Goal: Task Accomplishment & Management: Use online tool/utility

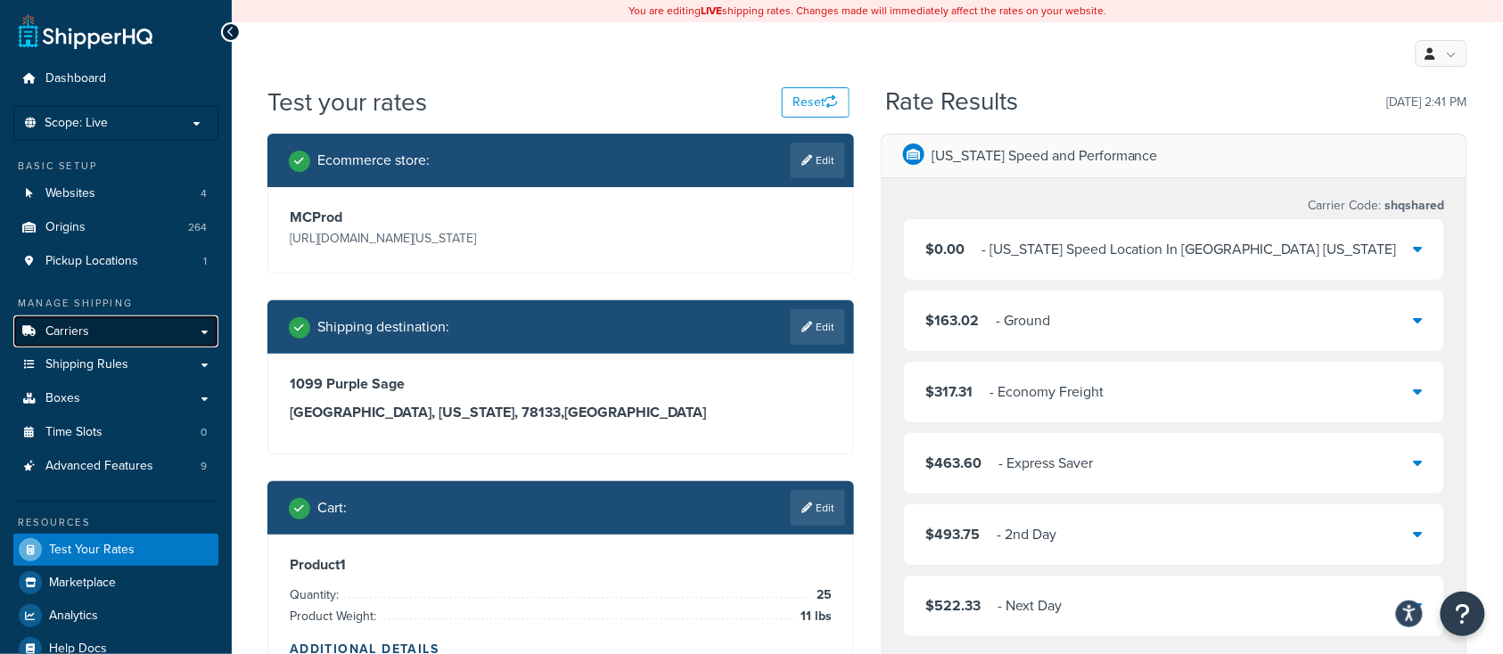
click at [75, 339] on span "Carriers" at bounding box center [67, 332] width 44 height 15
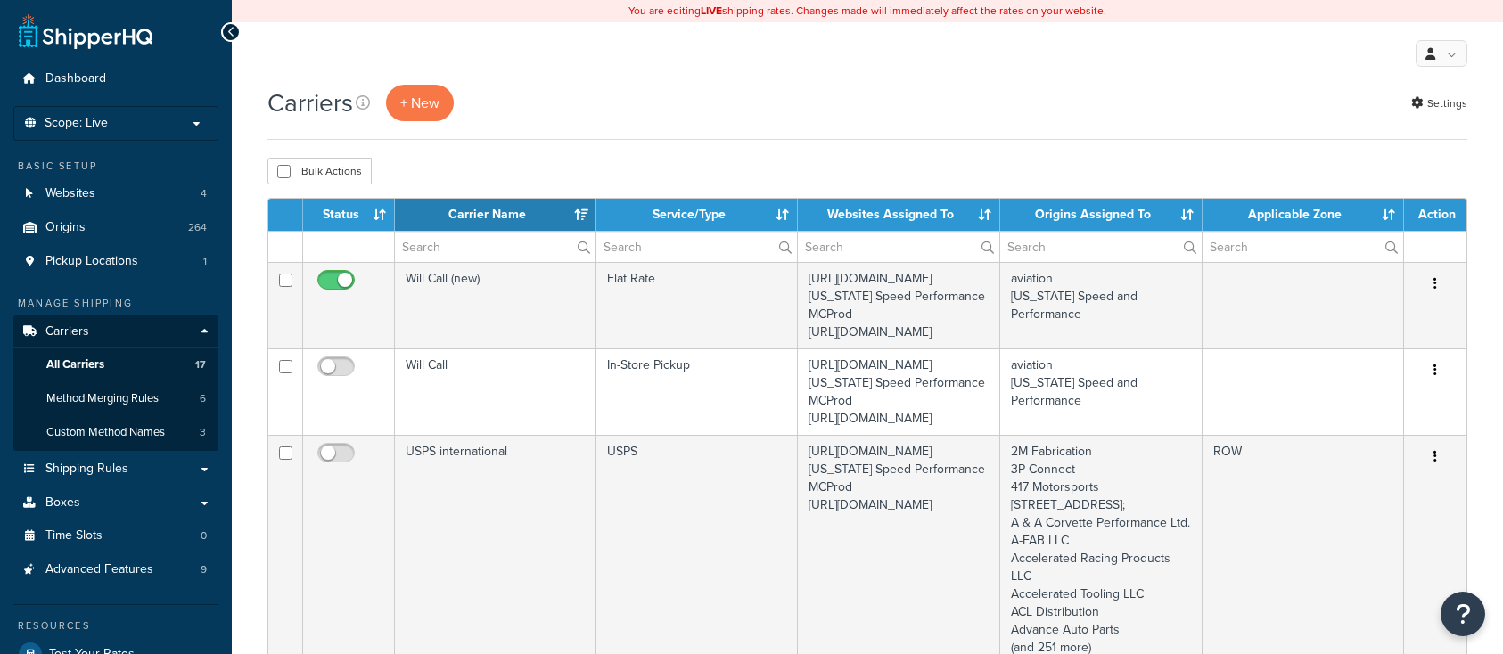
select select "15"
click at [139, 405] on span "Method Merging Rules" at bounding box center [102, 398] width 112 height 15
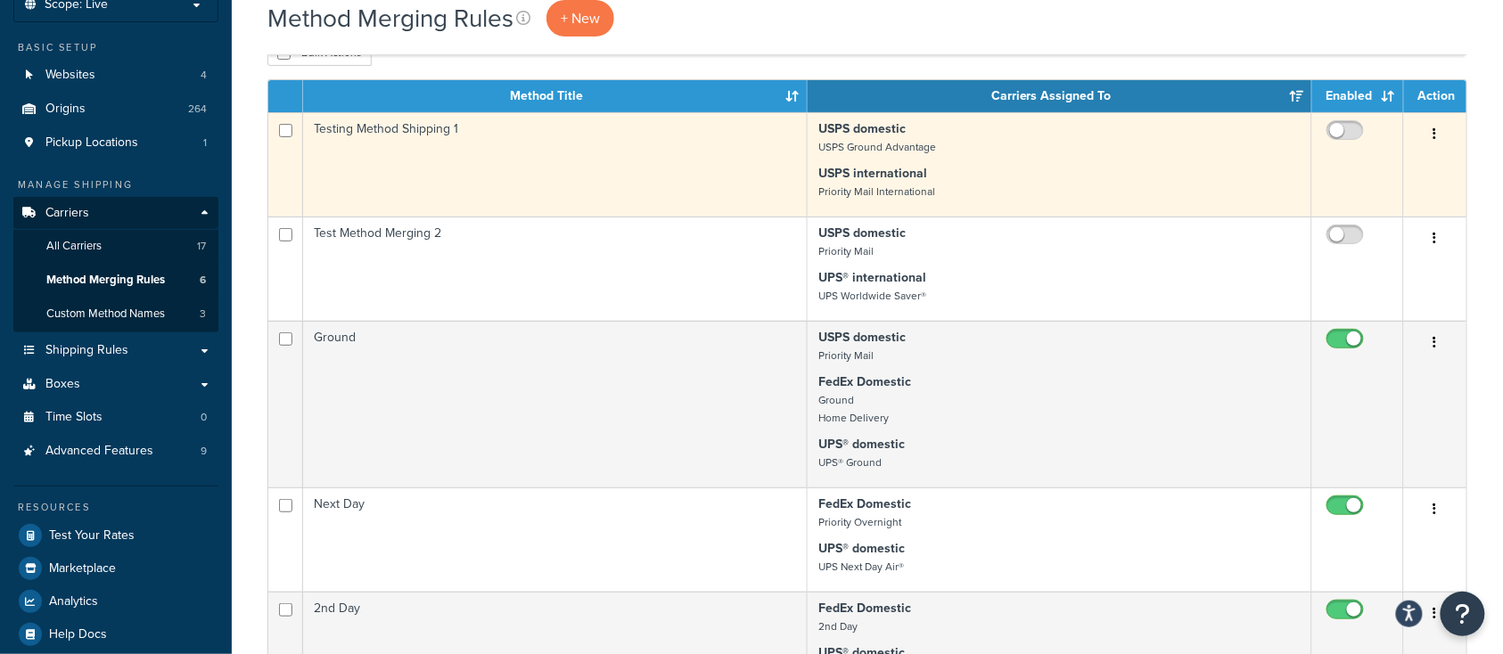
scroll to position [237, 0]
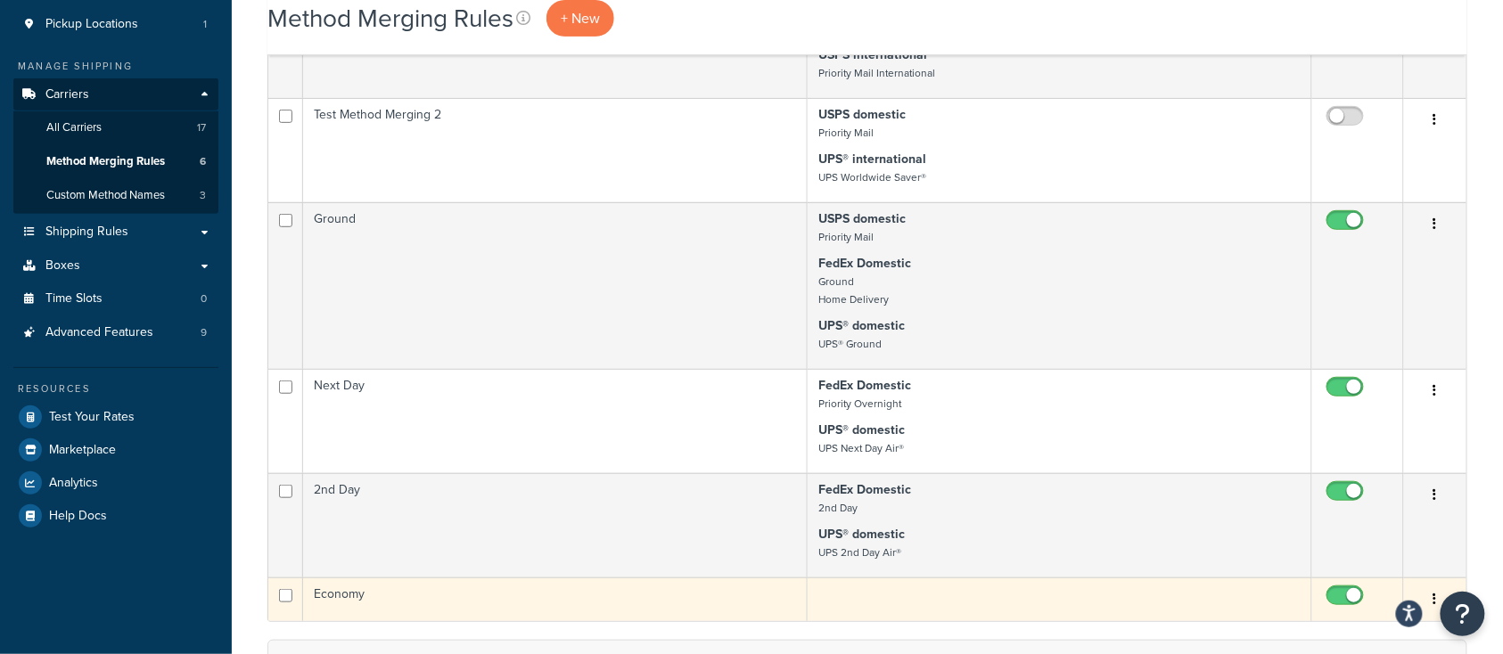
click at [462, 606] on td "Economy" at bounding box center [555, 600] width 505 height 44
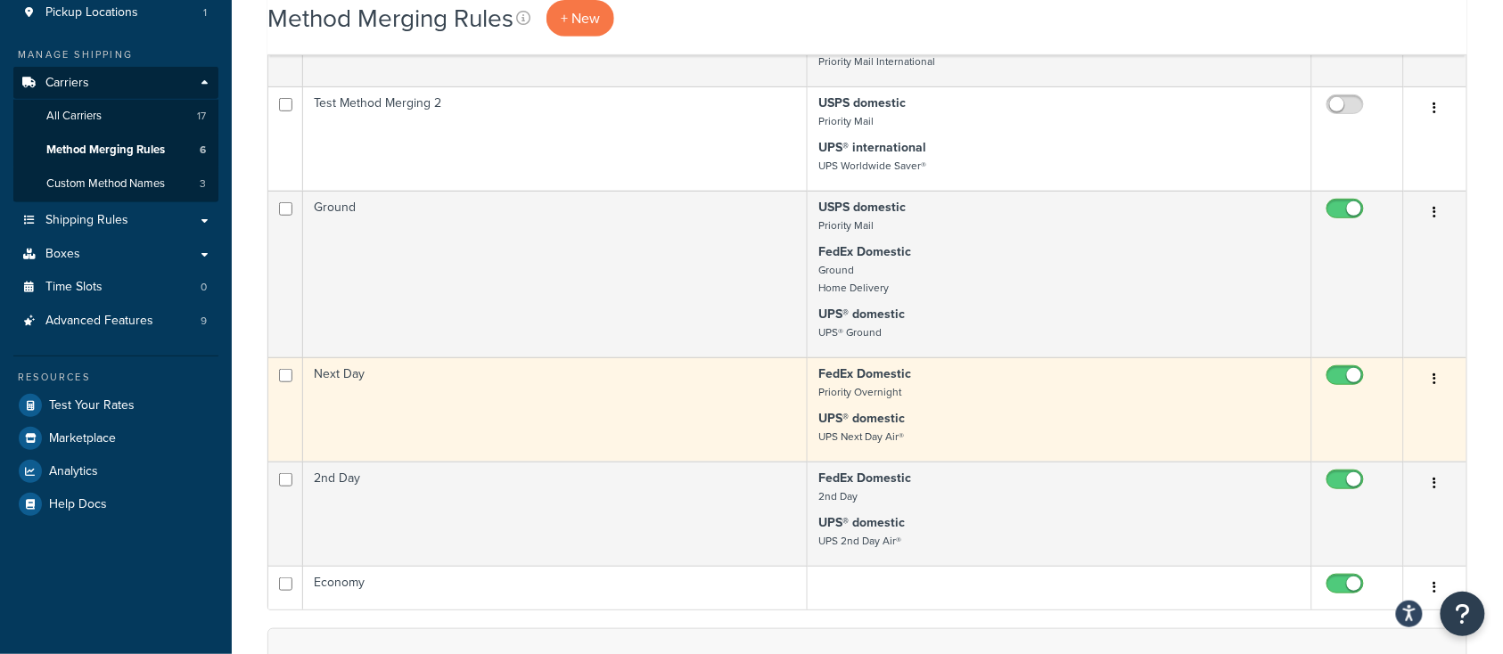
scroll to position [237, 0]
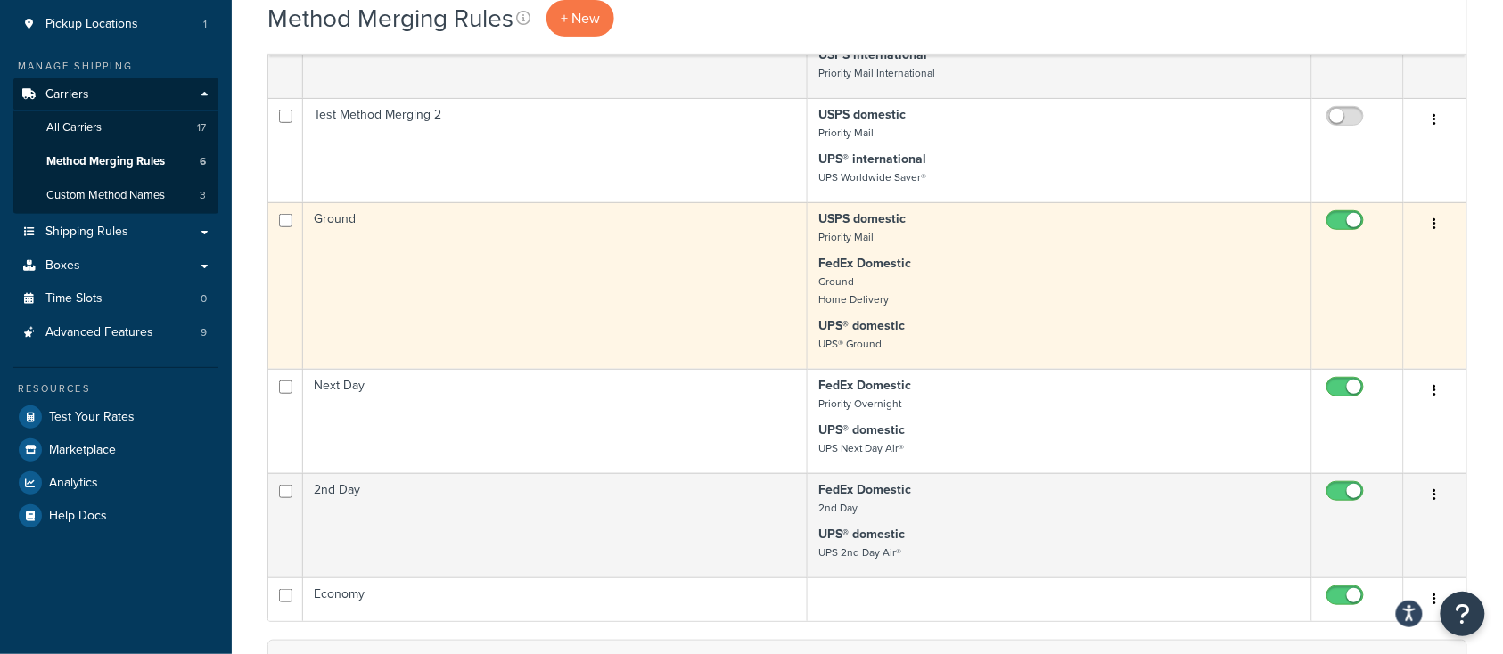
click at [465, 299] on td "Ground" at bounding box center [555, 285] width 505 height 167
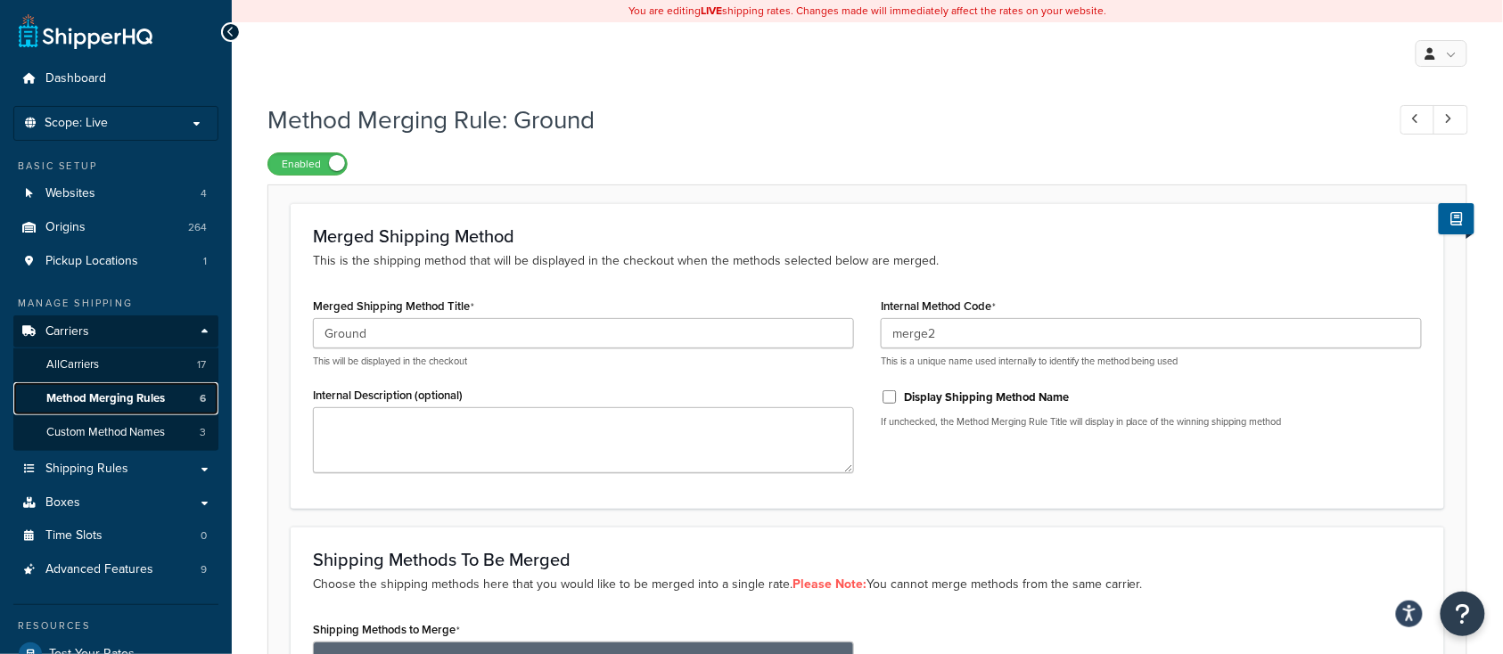
click at [107, 402] on span "Method Merging Rules" at bounding box center [105, 398] width 119 height 15
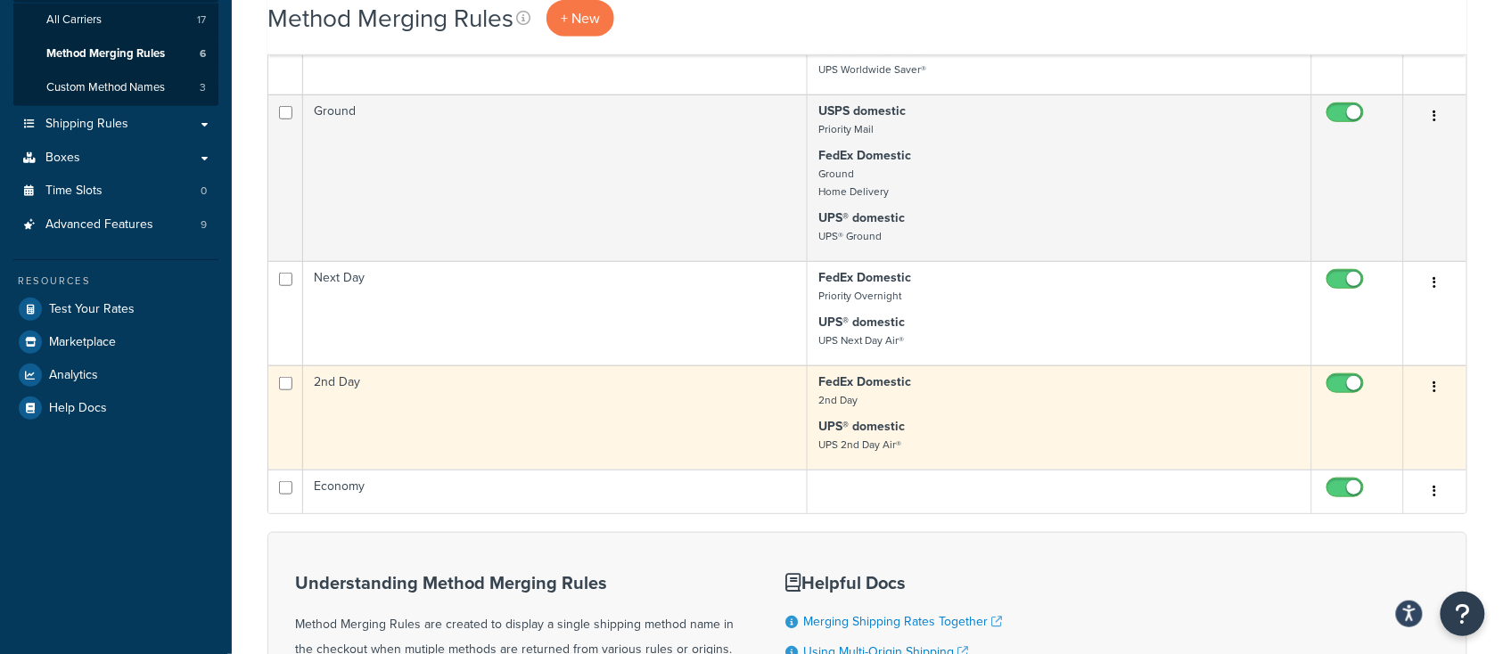
scroll to position [357, 0]
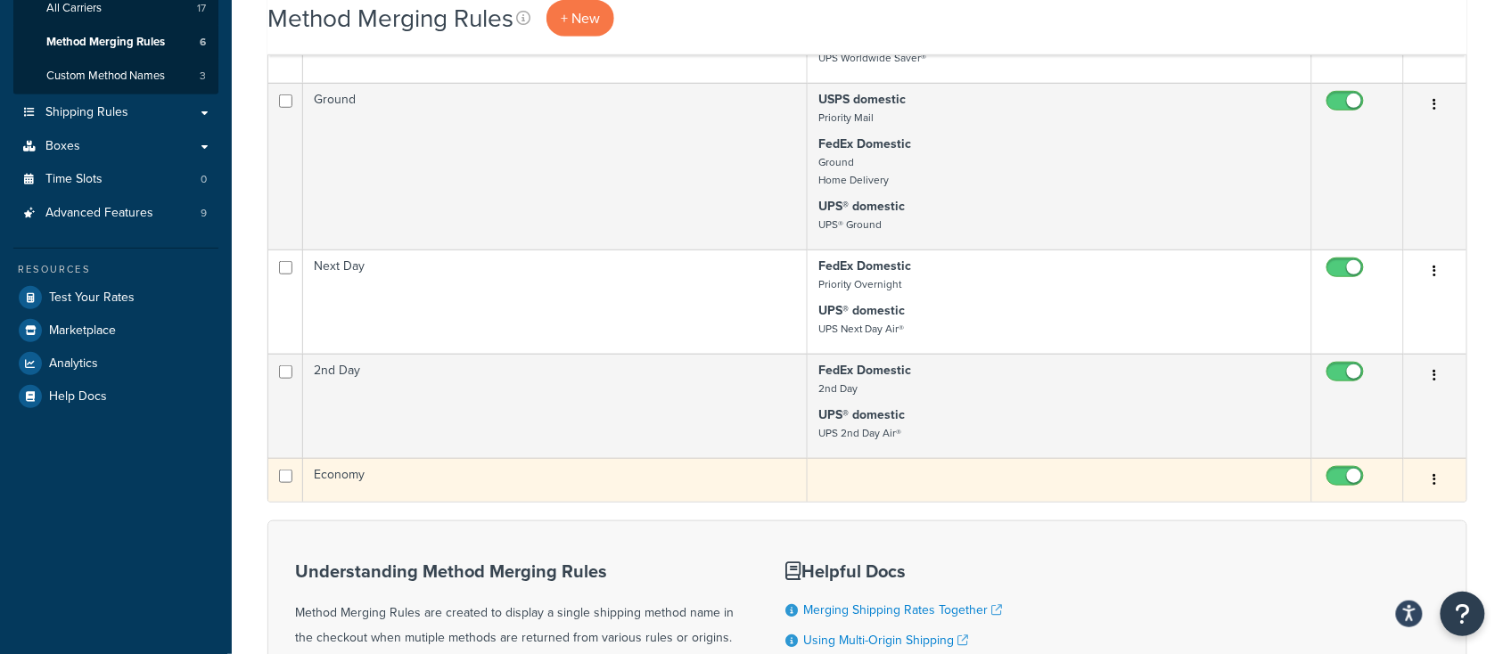
click at [521, 491] on td "Economy" at bounding box center [555, 480] width 505 height 44
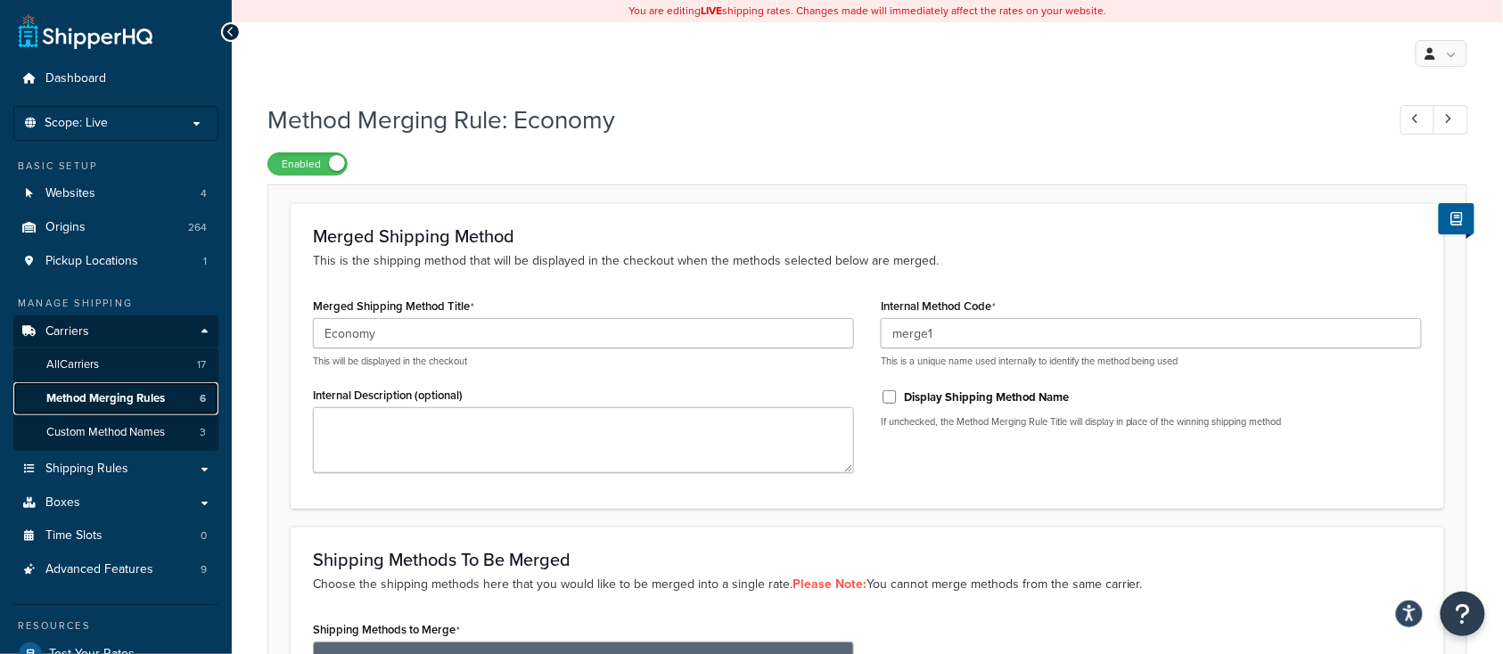
click at [96, 406] on span "Method Merging Rules" at bounding box center [105, 398] width 119 height 15
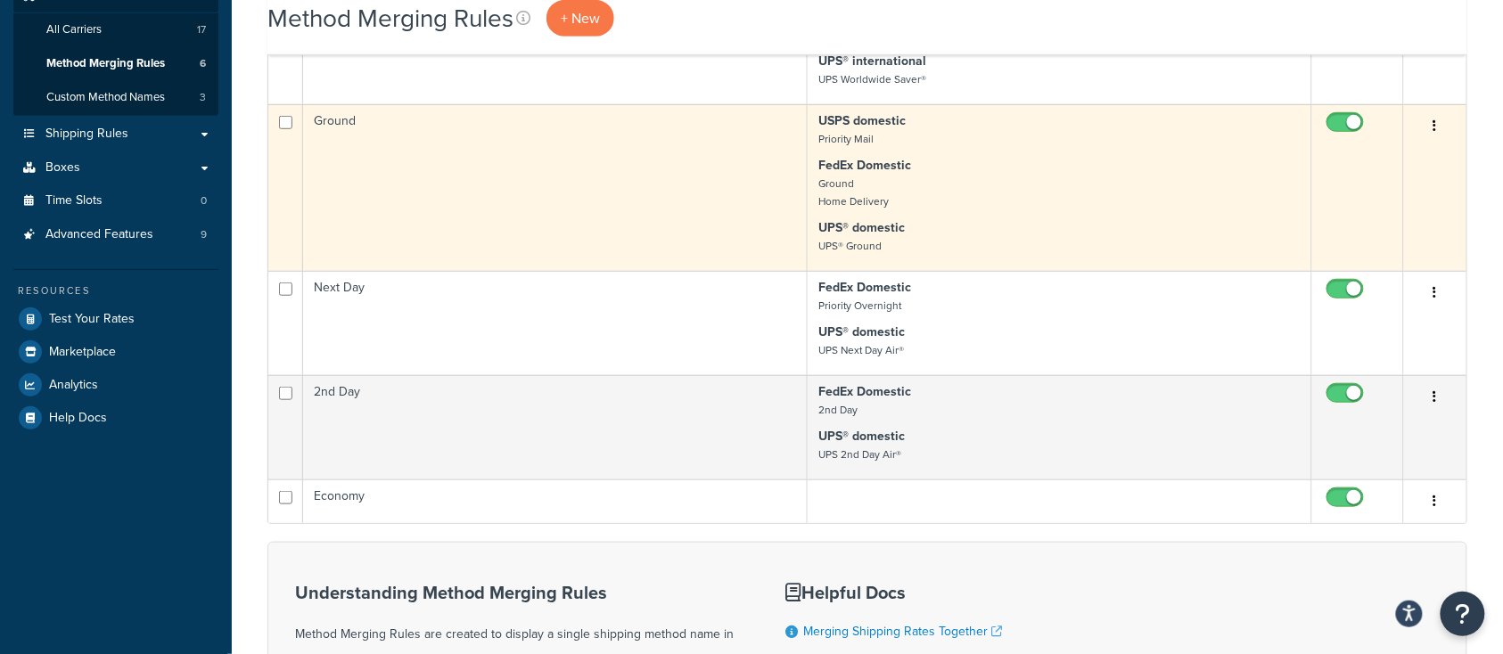
scroll to position [357, 0]
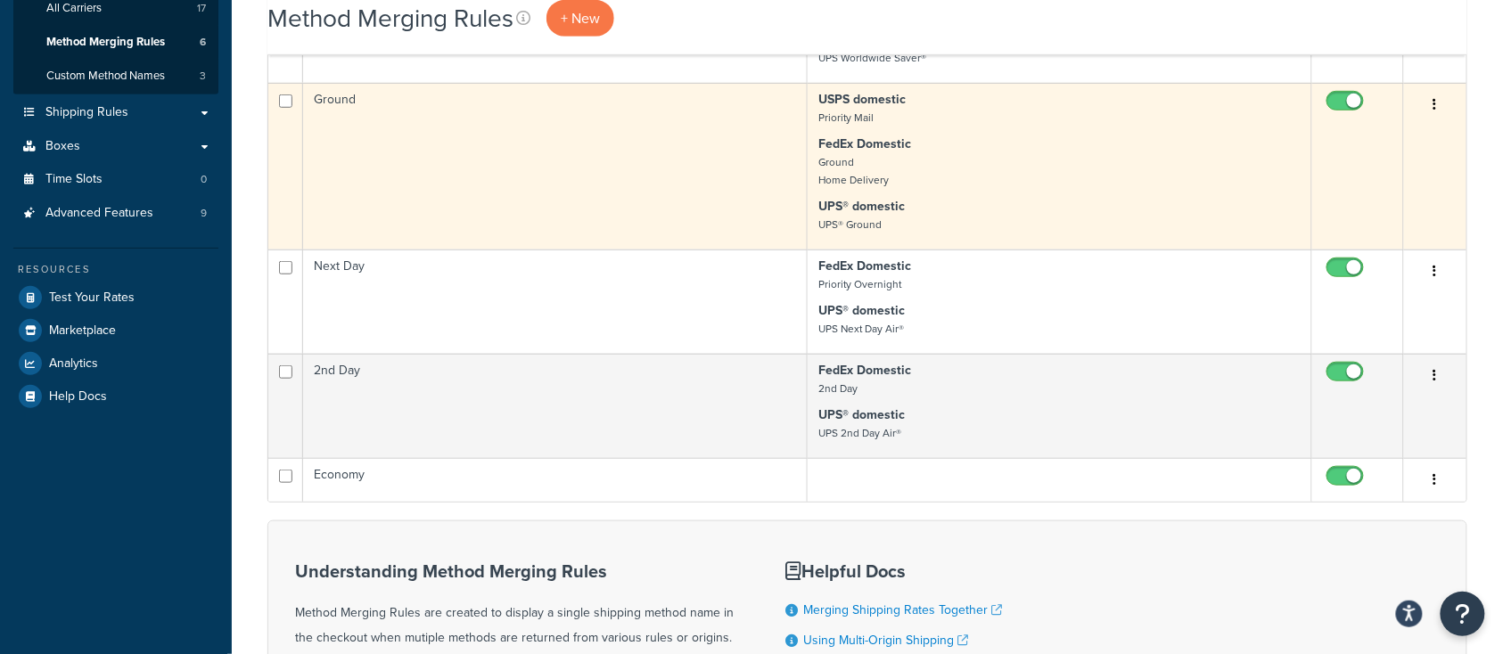
click at [429, 199] on td "Ground" at bounding box center [555, 166] width 505 height 167
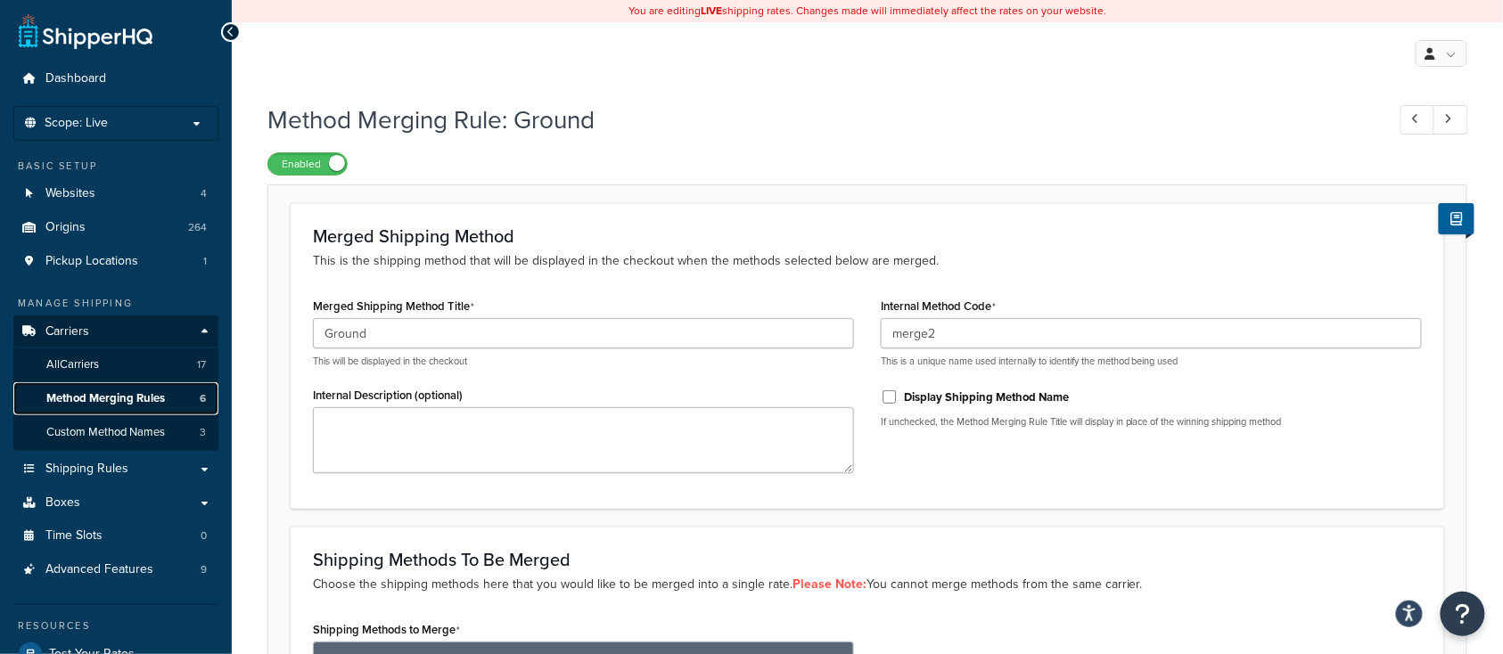
click at [113, 406] on span "Method Merging Rules" at bounding box center [105, 398] width 119 height 15
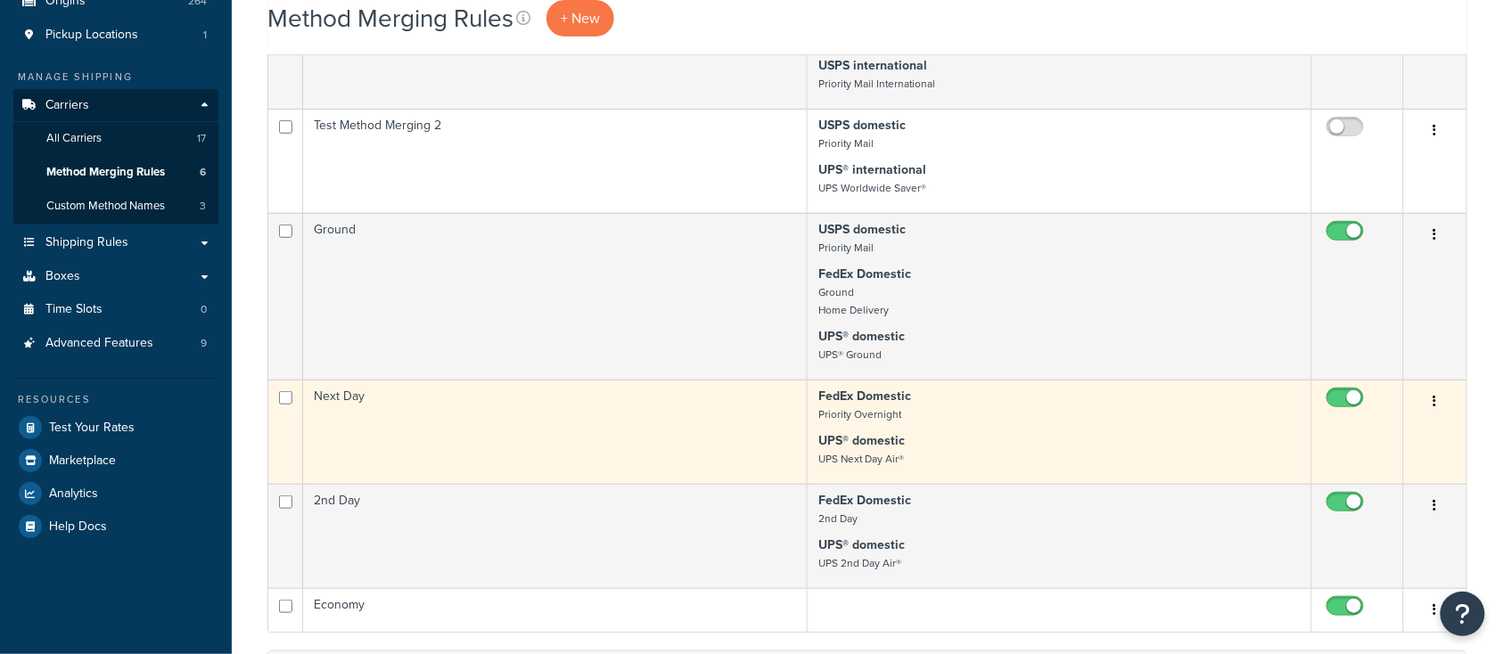
scroll to position [475, 0]
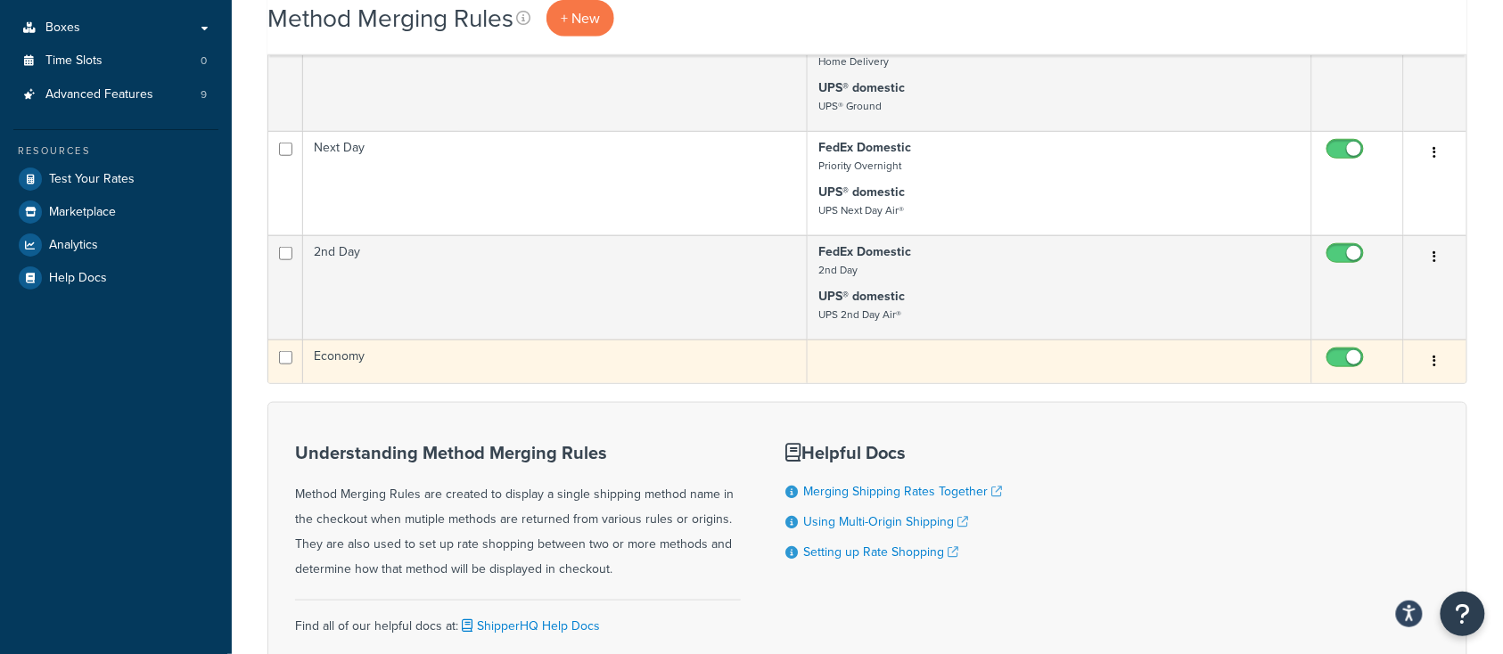
click at [618, 371] on td "Economy" at bounding box center [555, 362] width 505 height 44
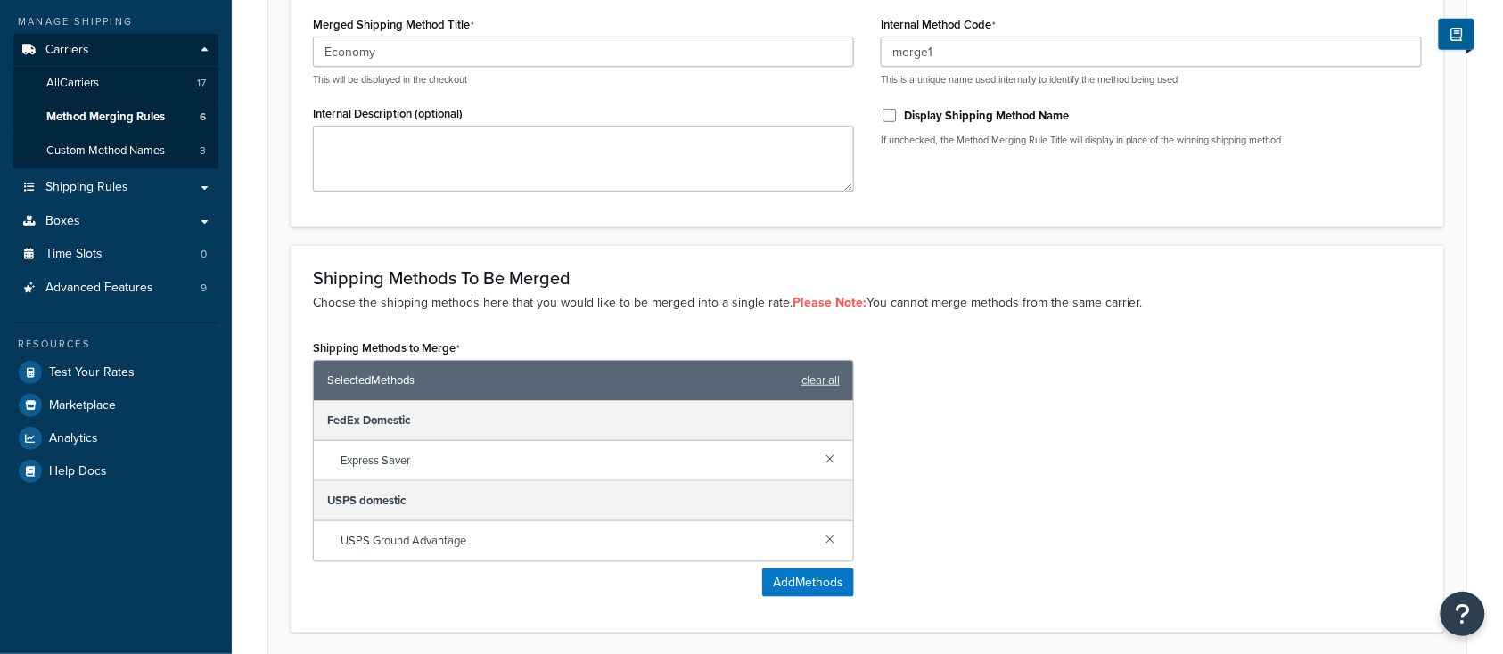
scroll to position [357, 0]
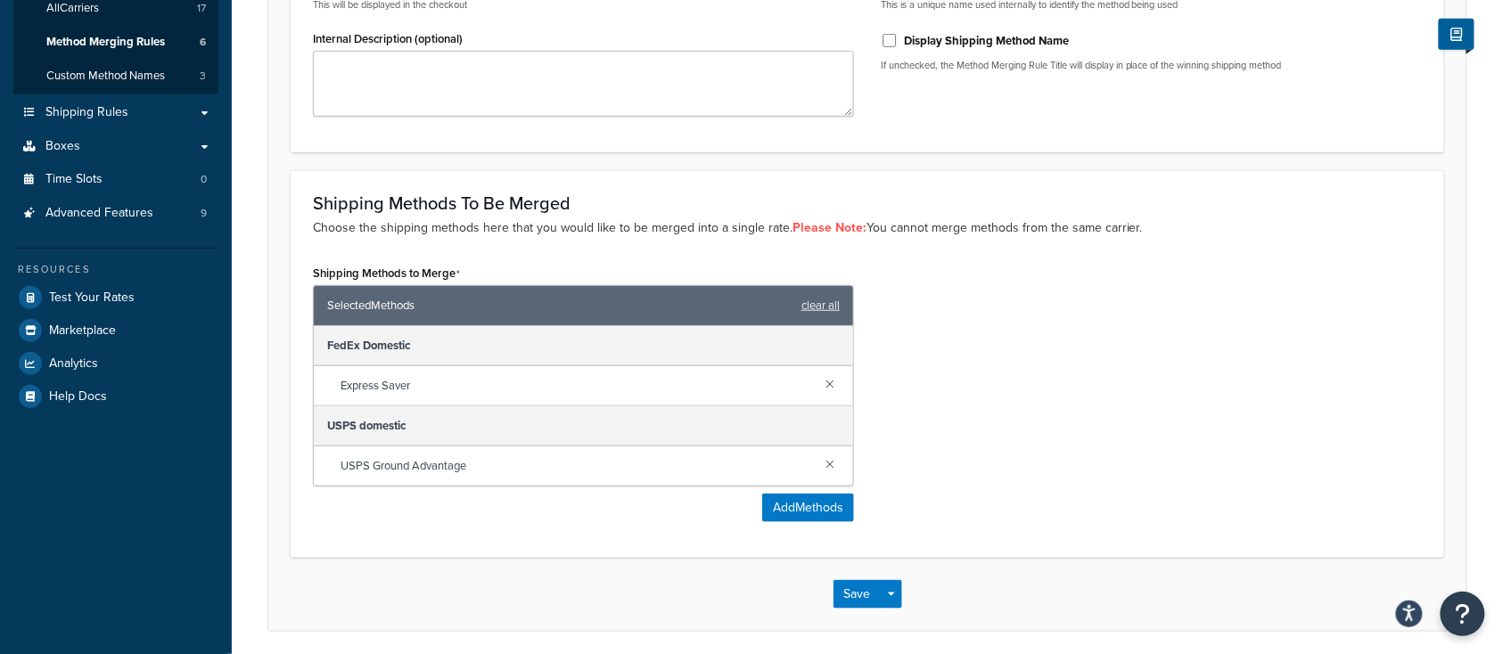
click at [425, 387] on span "Express Saver" at bounding box center [576, 386] width 471 height 25
click at [950, 459] on div "Shipping Methods to Merge Selected Methods clear all FedEx Domestic Express Sav…" at bounding box center [868, 398] width 1136 height 276
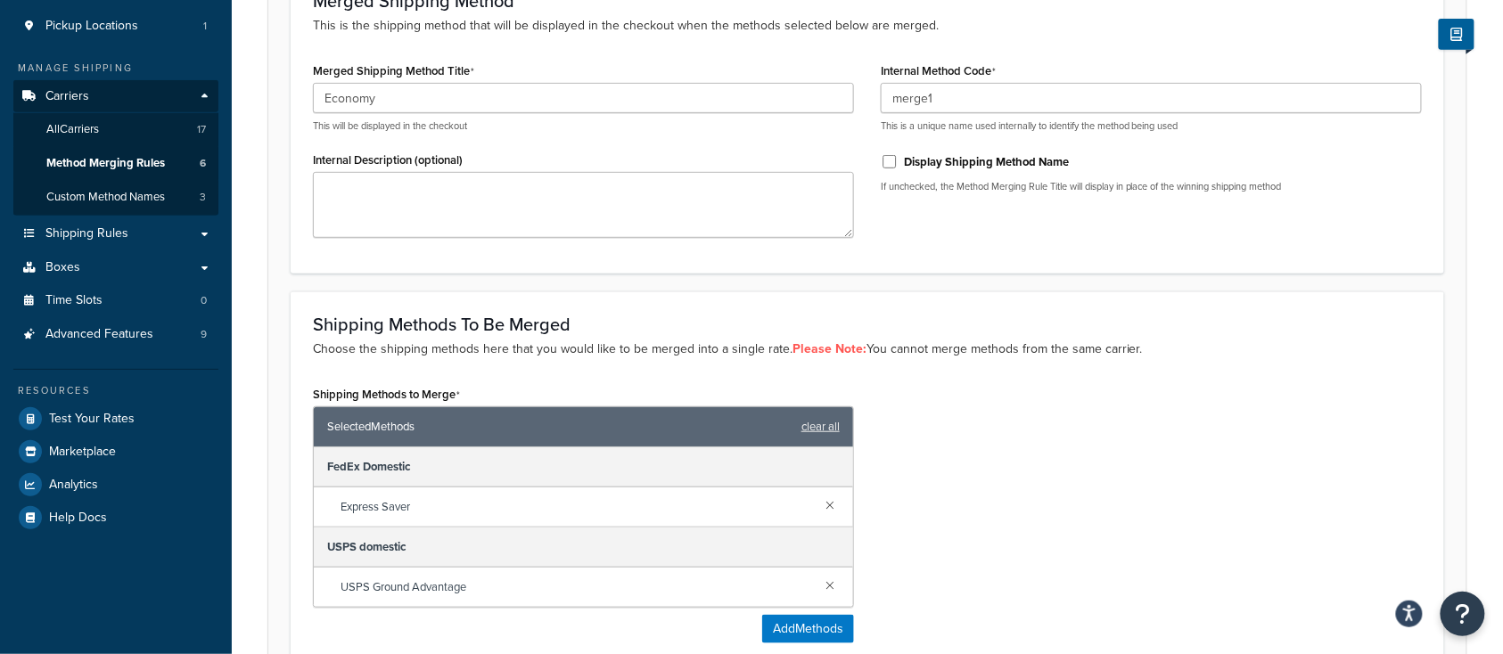
scroll to position [119, 0]
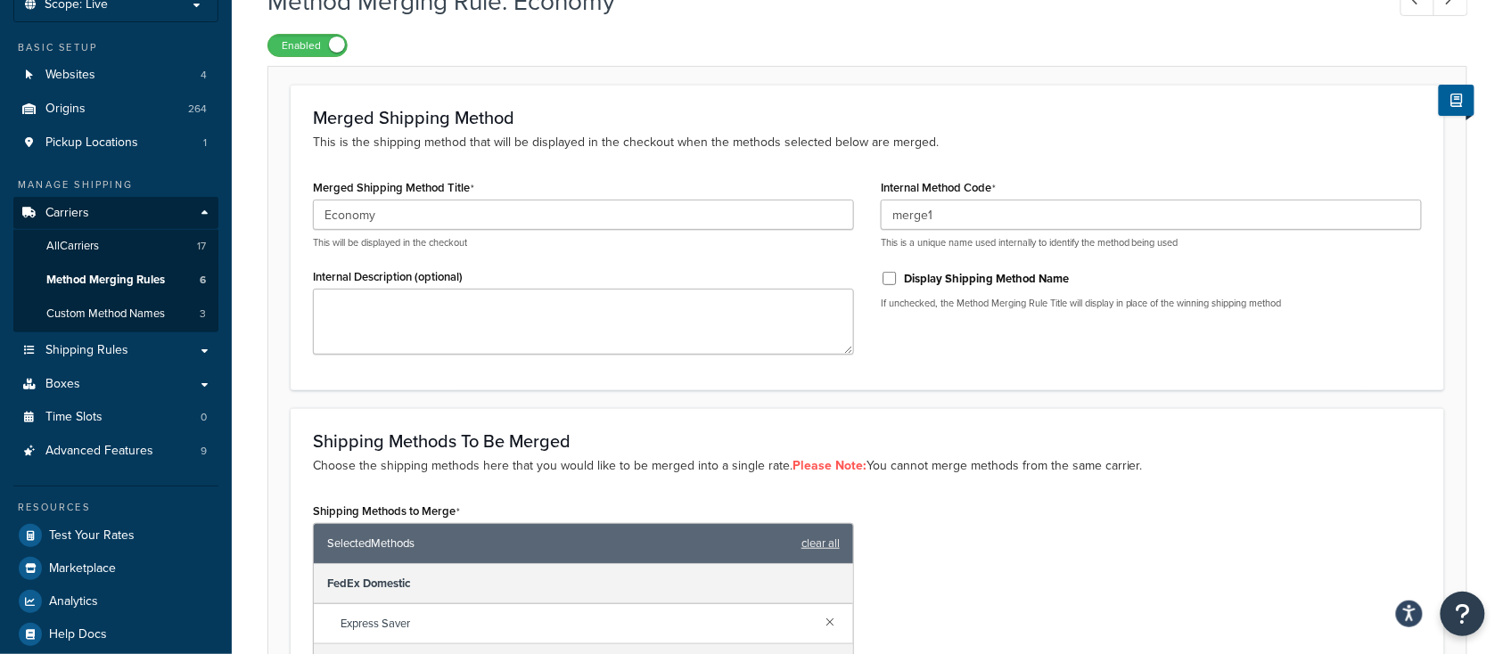
drag, startPoint x: 1058, startPoint y: 562, endPoint x: 860, endPoint y: 536, distance: 200.5
click at [1054, 563] on div "Shipping Methods to Merge Selected Methods clear all FedEx Domestic Express Sav…" at bounding box center [868, 636] width 1136 height 276
click at [112, 282] on span "Method Merging Rules" at bounding box center [105, 280] width 119 height 15
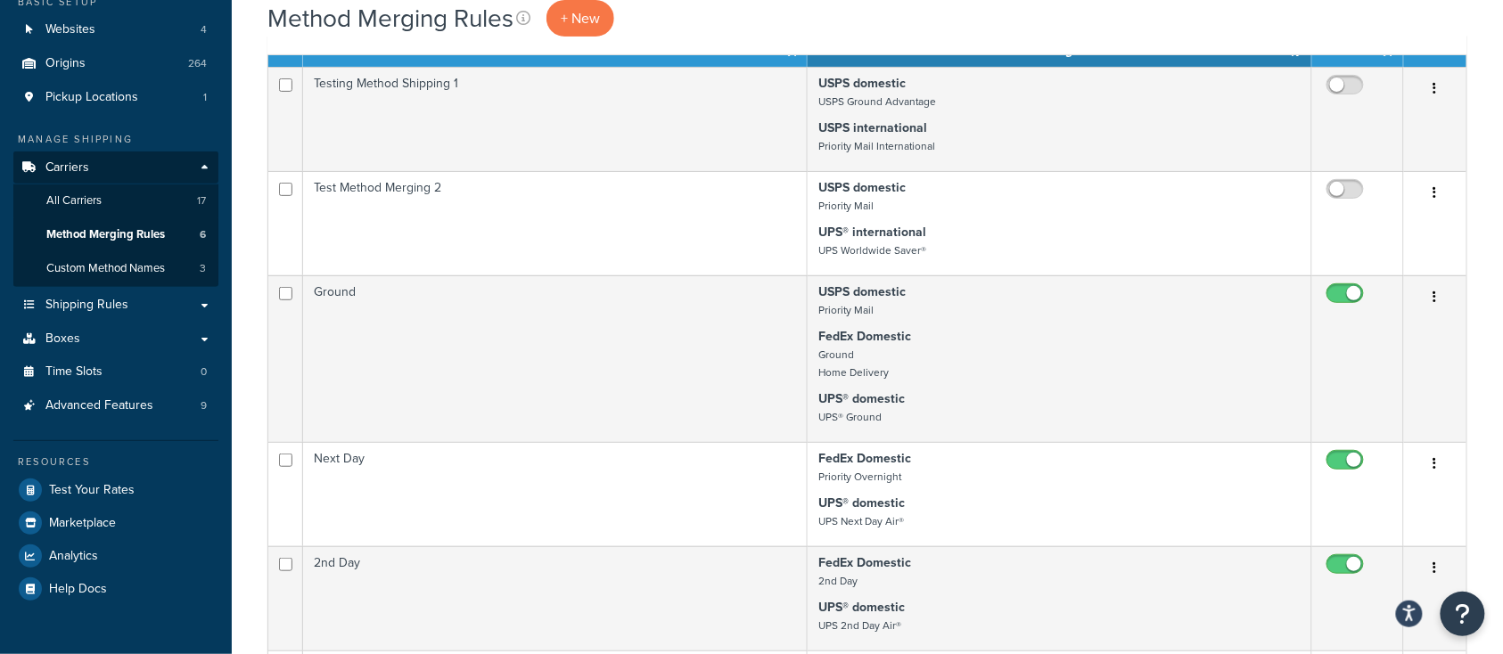
scroll to position [237, 0]
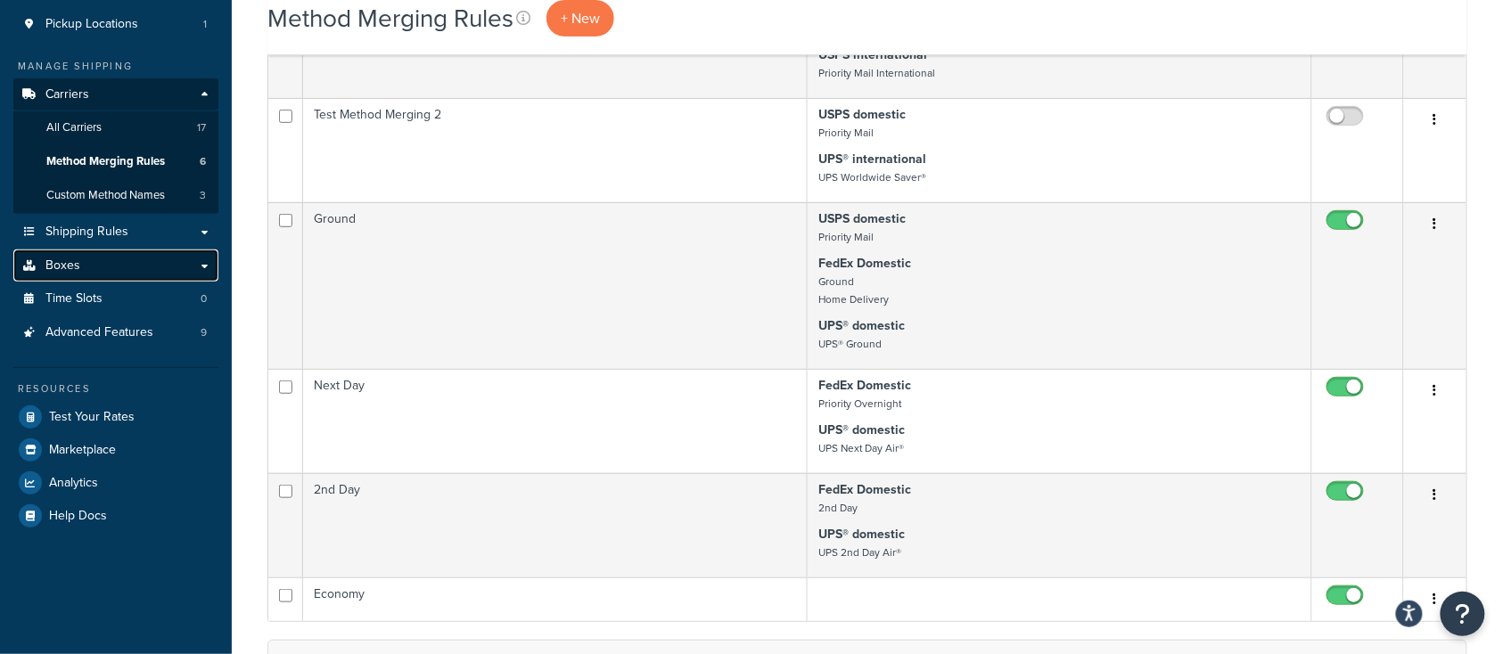
click at [60, 268] on span "Boxes" at bounding box center [62, 266] width 35 height 15
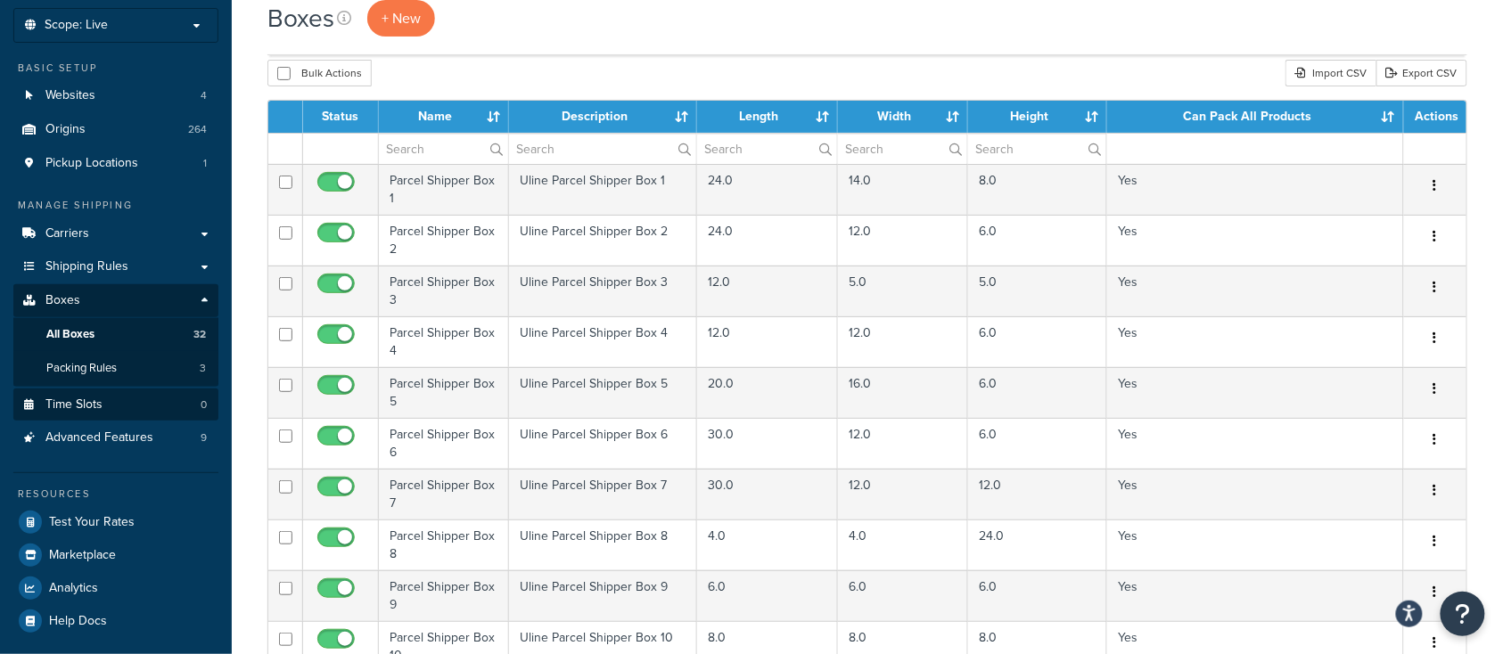
scroll to position [119, 0]
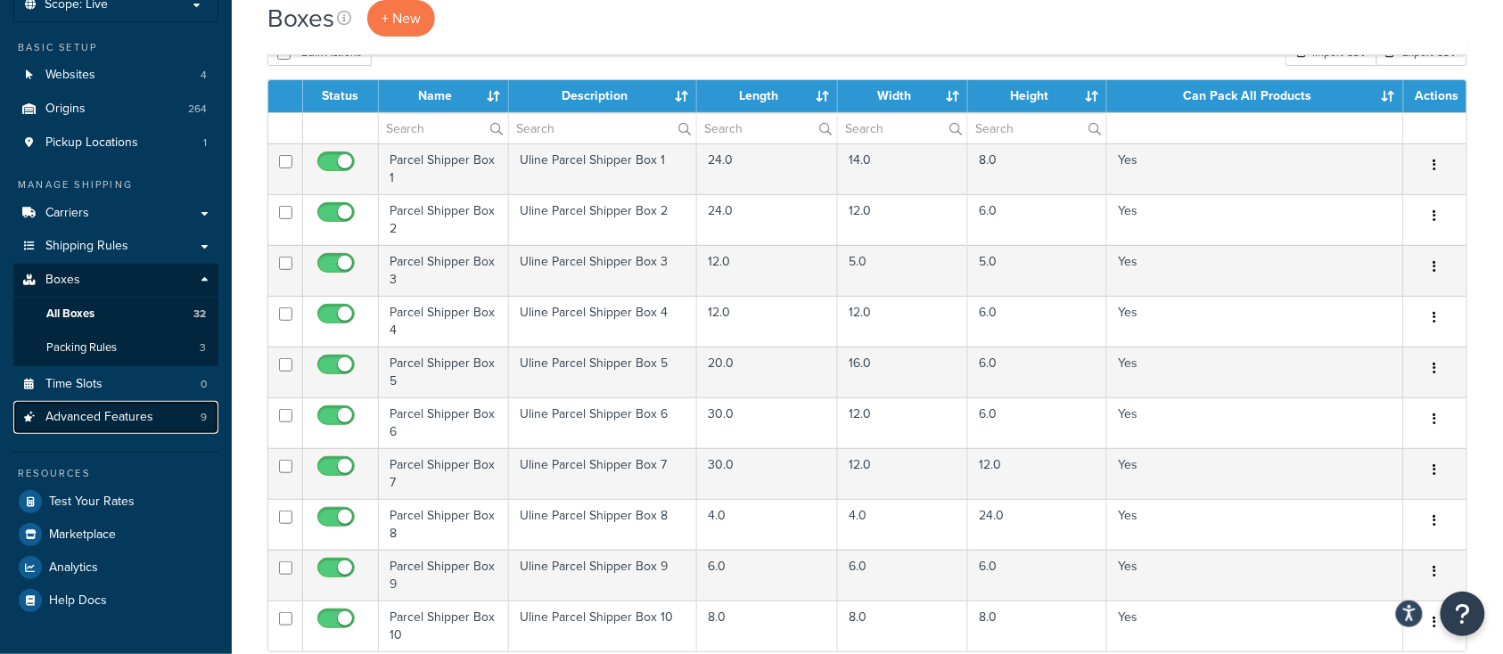
click at [132, 417] on span "Advanced Features" at bounding box center [99, 417] width 108 height 15
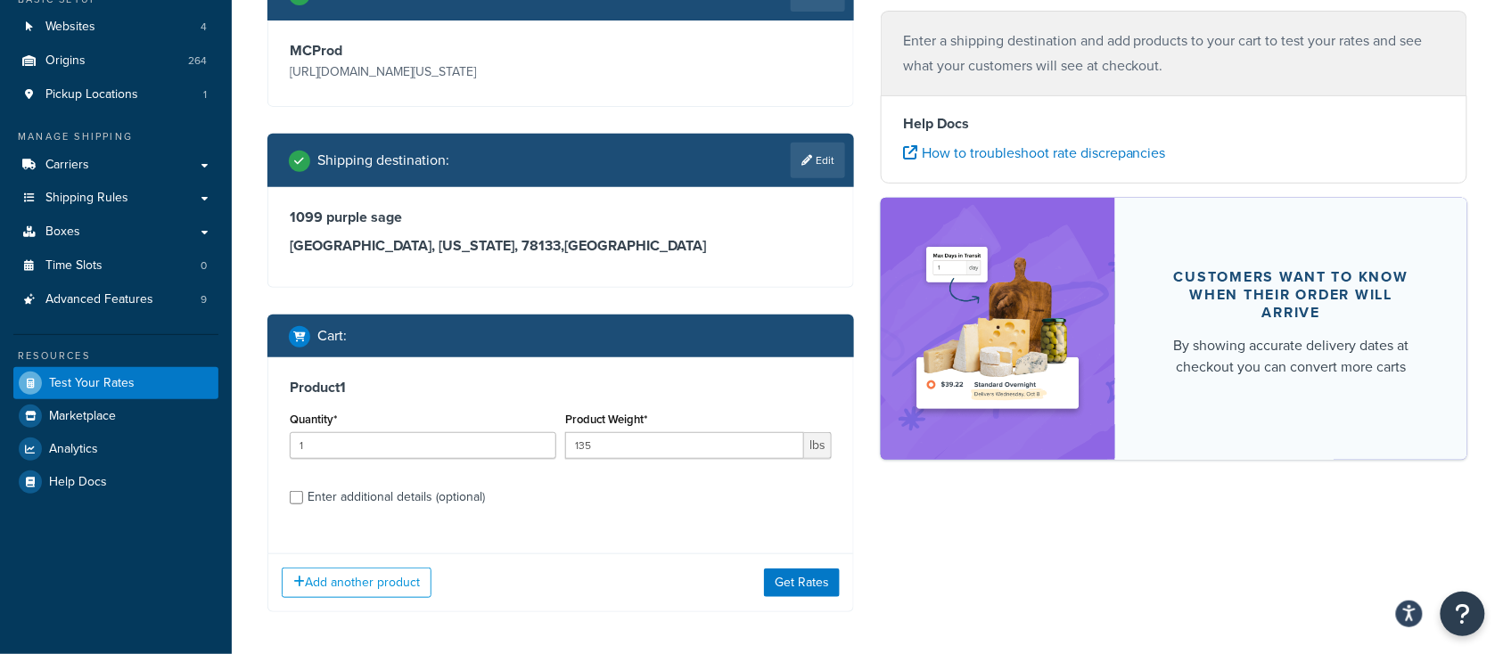
scroll to position [237, 0]
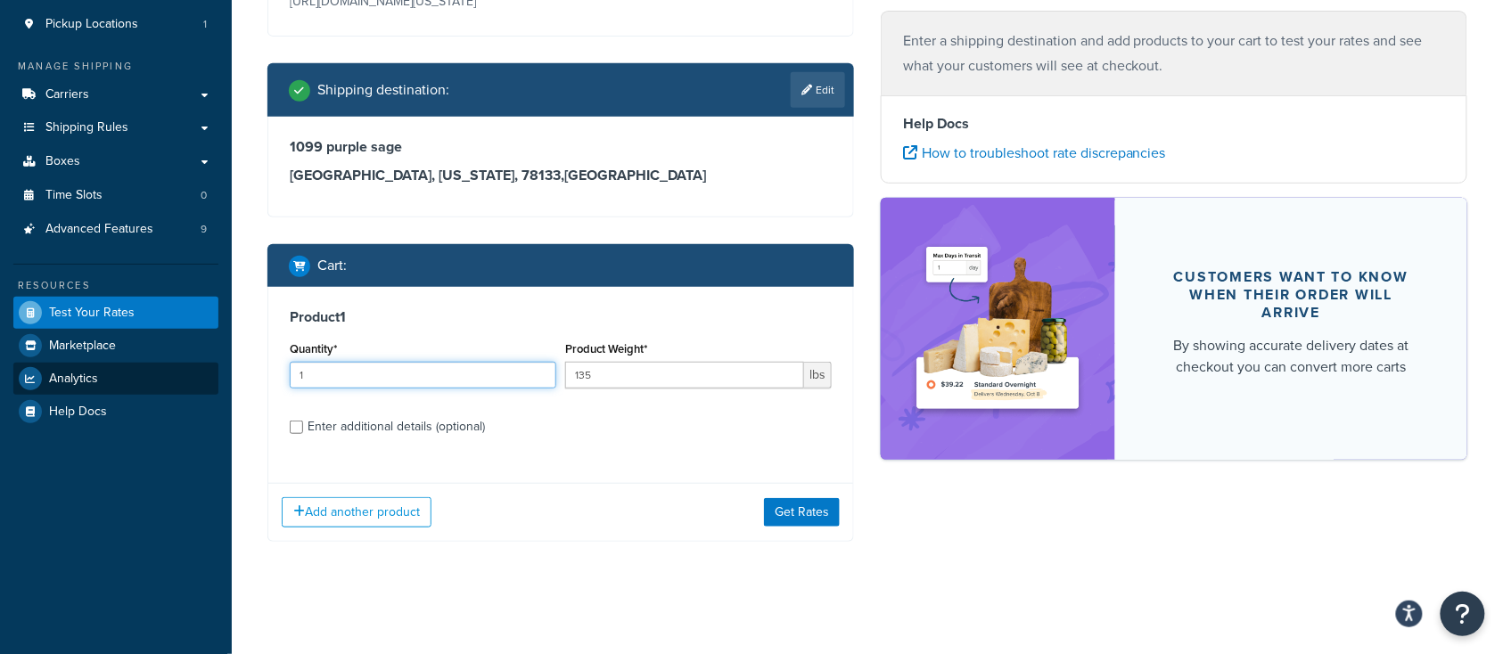
drag, startPoint x: 316, startPoint y: 370, endPoint x: 216, endPoint y: 369, distance: 99.9
click at [216, 369] on div "Dashboard Scope: Live Basic Setup Websites 4 Origins 264 Pickup Locations 1 Man…" at bounding box center [751, 210] width 1503 height 895
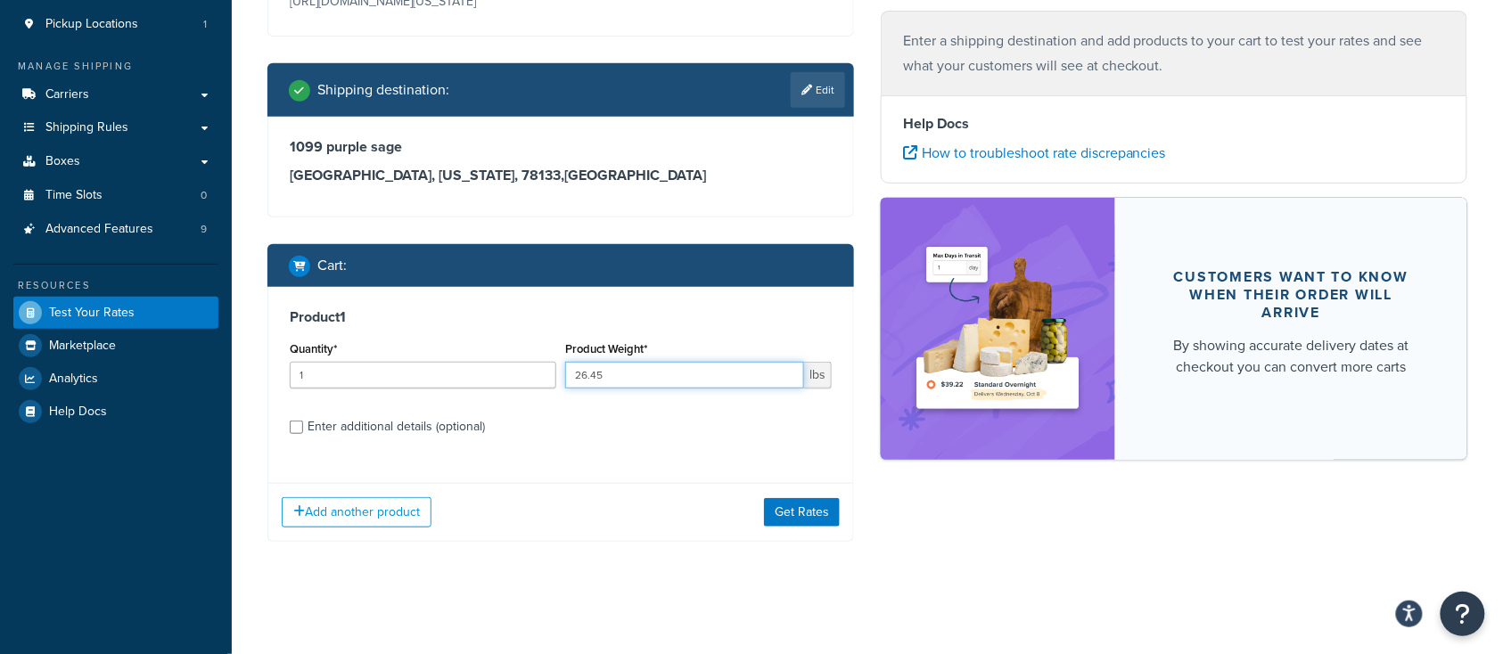
type input "26.45"
click at [291, 427] on input "Enter additional details (optional)" at bounding box center [296, 427] width 13 height 13
checkbox input "true"
select select "83949"
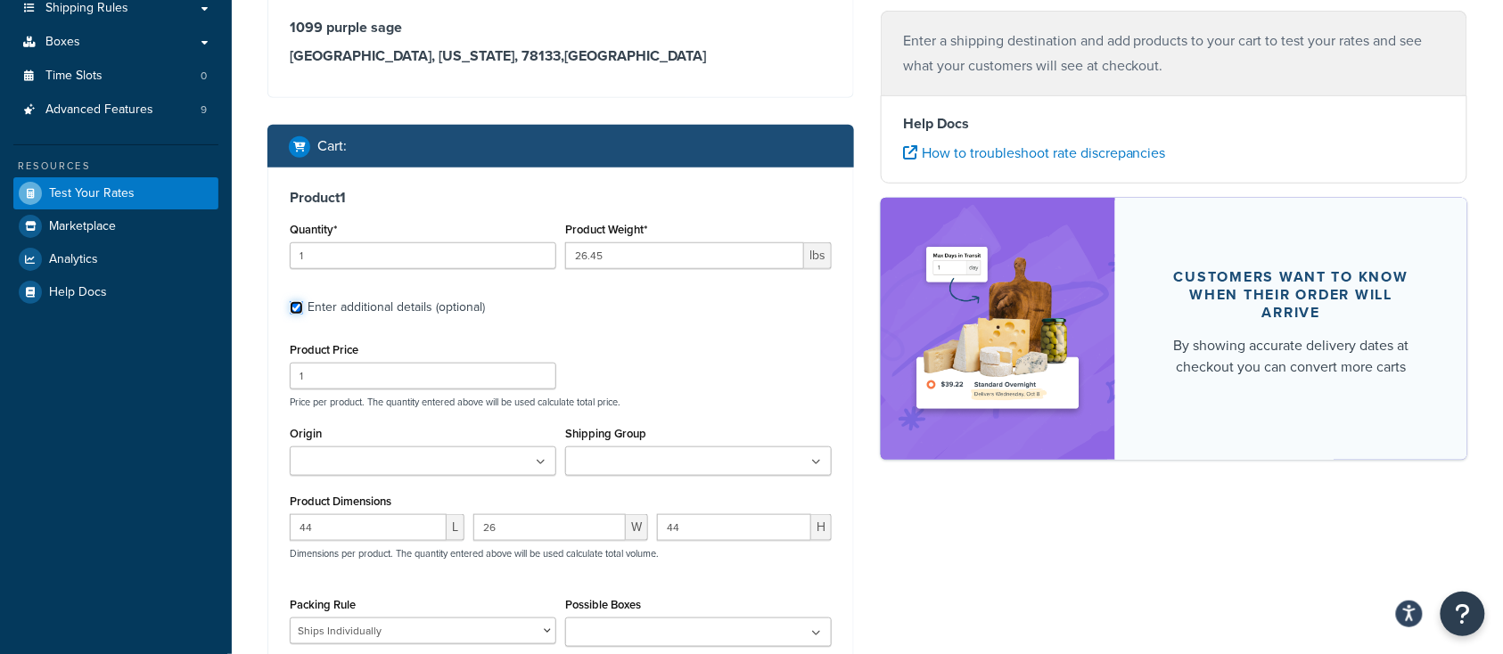
scroll to position [475, 0]
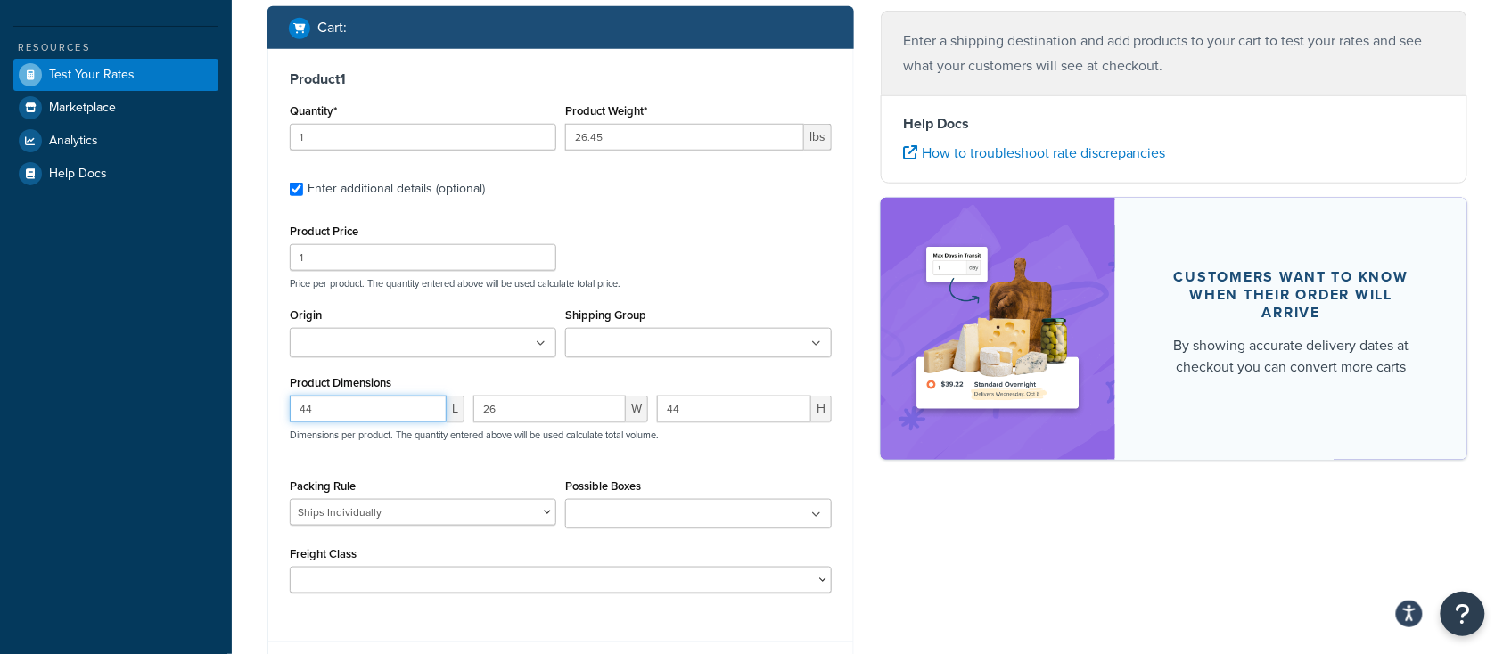
drag, startPoint x: 317, startPoint y: 408, endPoint x: 175, endPoint y: 415, distance: 142.8
click at [176, 415] on div "Dashboard Scope: Live Basic Setup Websites 4 Origins 264 Pickup Locations 1 Man…" at bounding box center [751, 171] width 1503 height 1292
type input "24"
drag, startPoint x: 510, startPoint y: 410, endPoint x: 449, endPoint y: 408, distance: 61.6
click at [449, 408] on div "24 L 26 W 44 H Dimensions per product. The quantity entered above will be used …" at bounding box center [560, 428] width 551 height 65
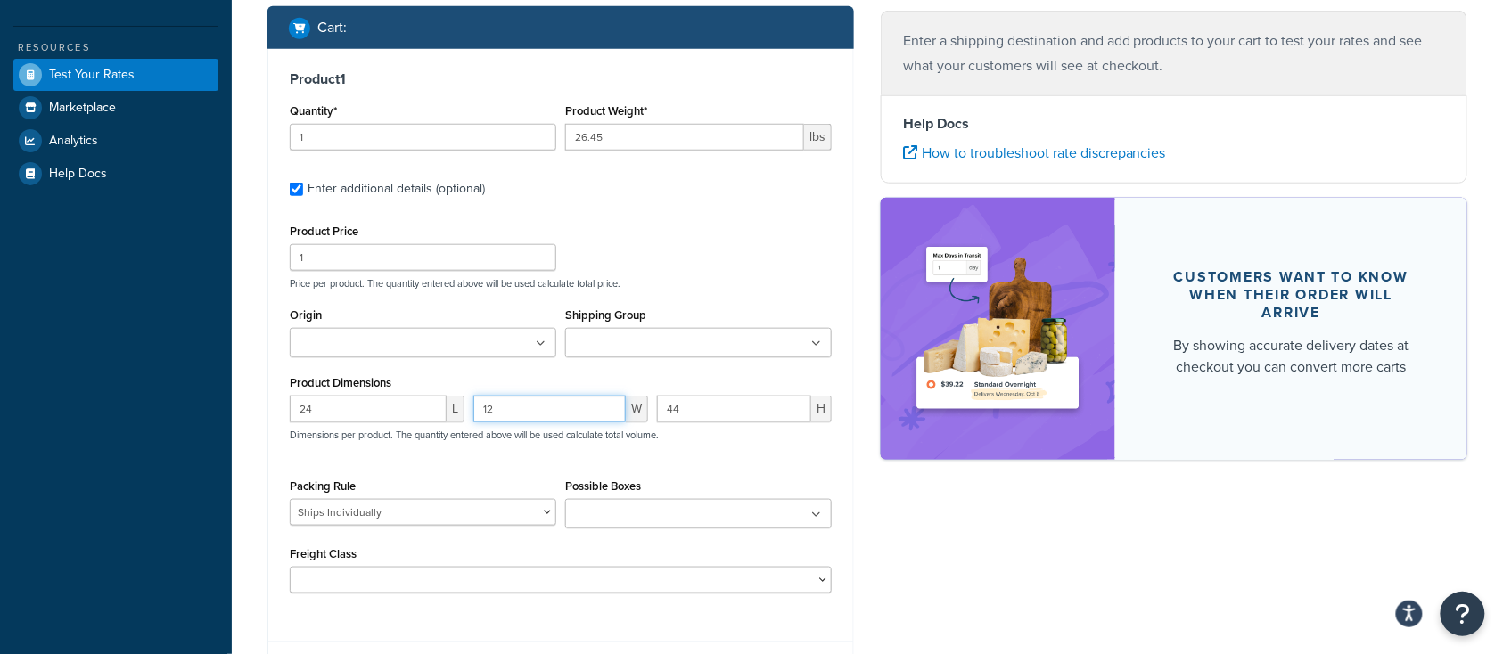
type input "12"
drag, startPoint x: 698, startPoint y: 411, endPoint x: 624, endPoint y: 407, distance: 74.1
click at [624, 407] on div "24 L 12 W 44 H Dimensions per product. The quantity entered above will be used …" at bounding box center [560, 428] width 551 height 65
type input "6"
click at [704, 237] on div "Product Price 1 Price per product. The quantity entered above will be used calc…" at bounding box center [560, 254] width 551 height 70
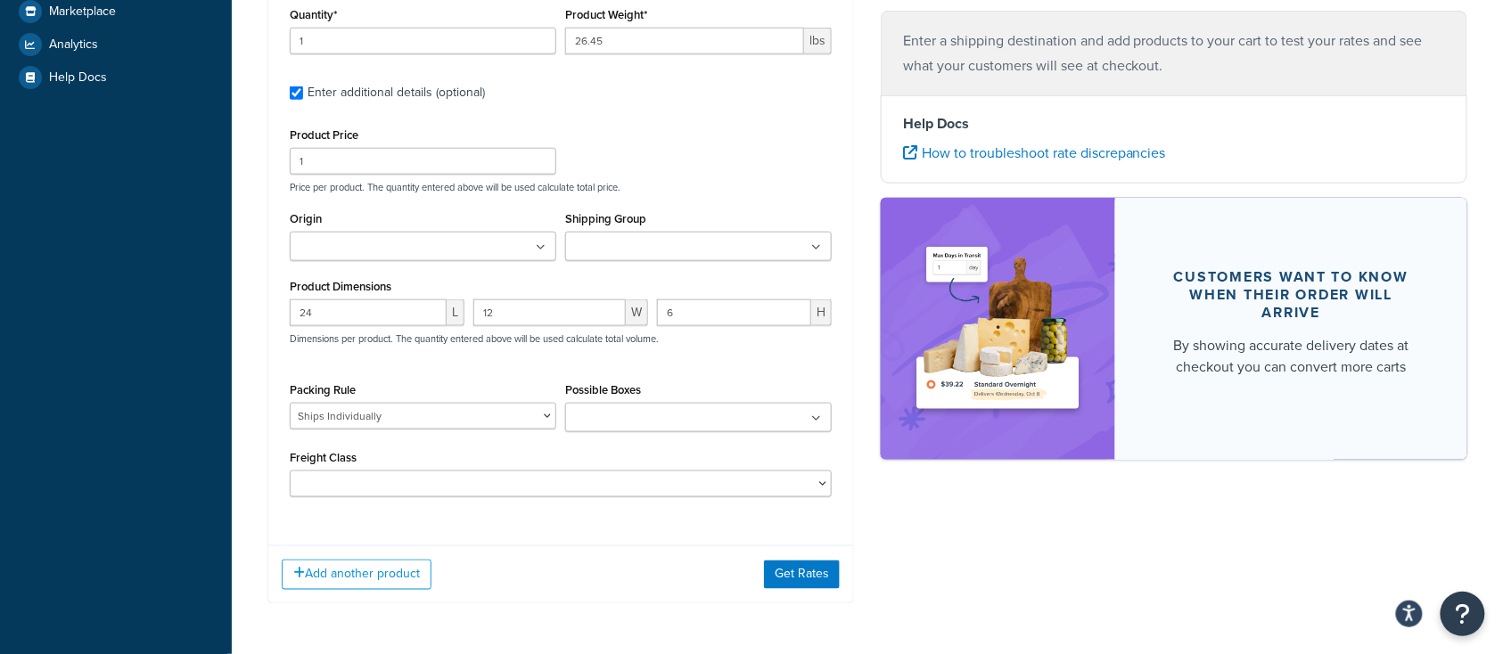
scroll to position [594, 0]
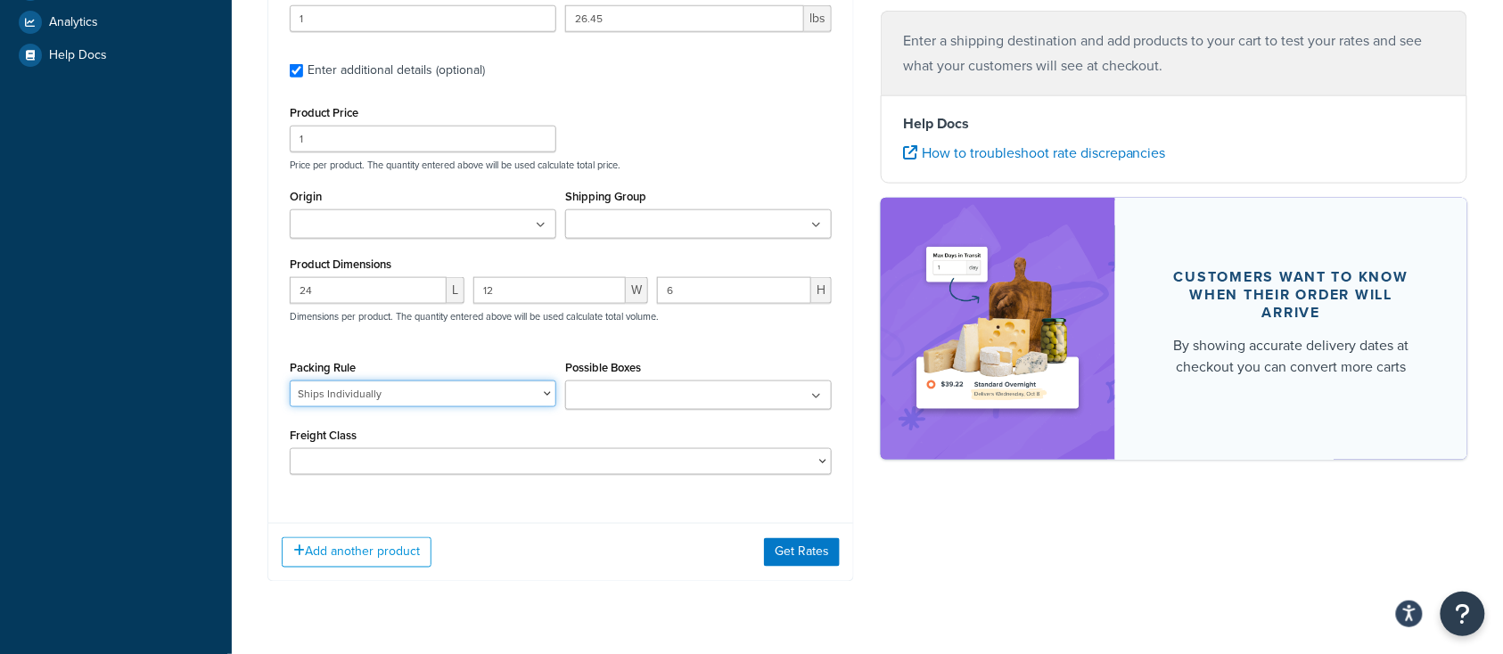
click at [487, 394] on select "BRA 2 Box Packing Rule Cylinder Head 2 box Packing Rule Ships Individually" at bounding box center [423, 394] width 267 height 27
select select
click at [290, 382] on select "BRA 2 Box Packing Rule Cylinder Head 2 box Packing Rule Ships Individually" at bounding box center [423, 394] width 267 height 27
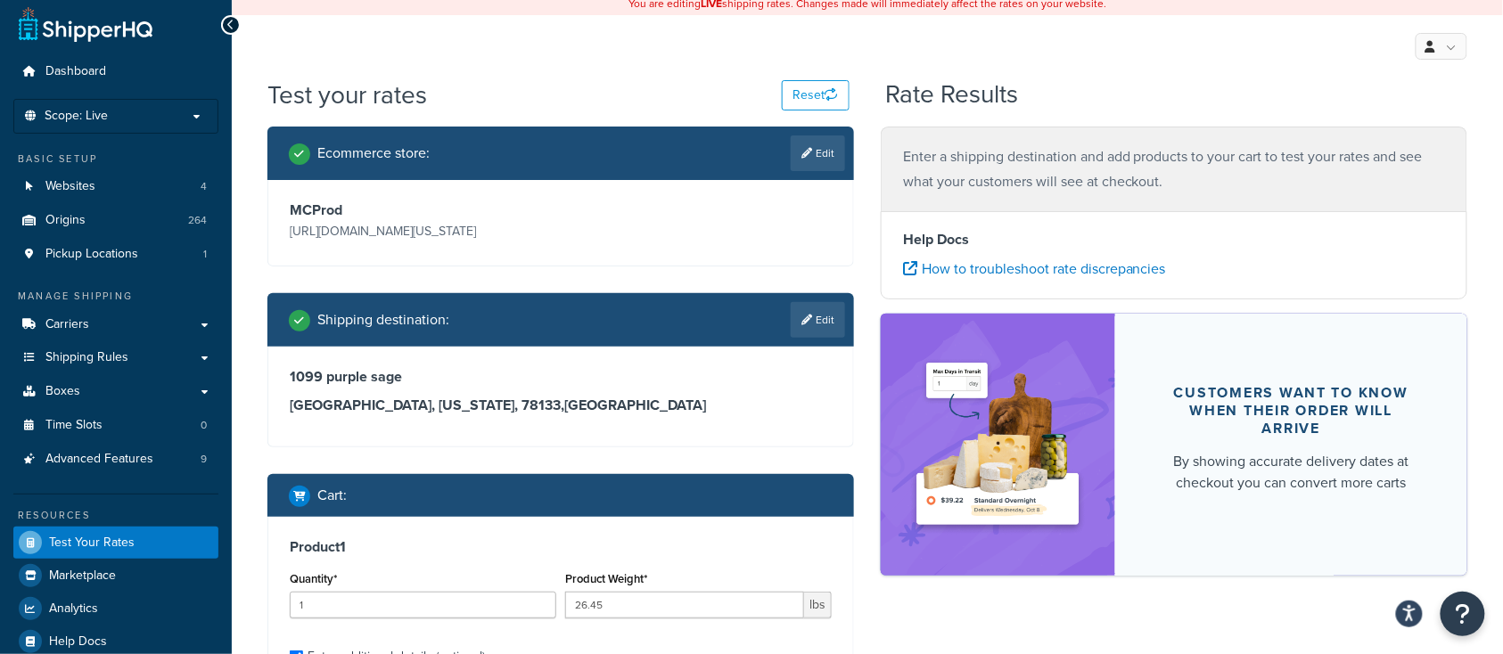
scroll to position [0, 0]
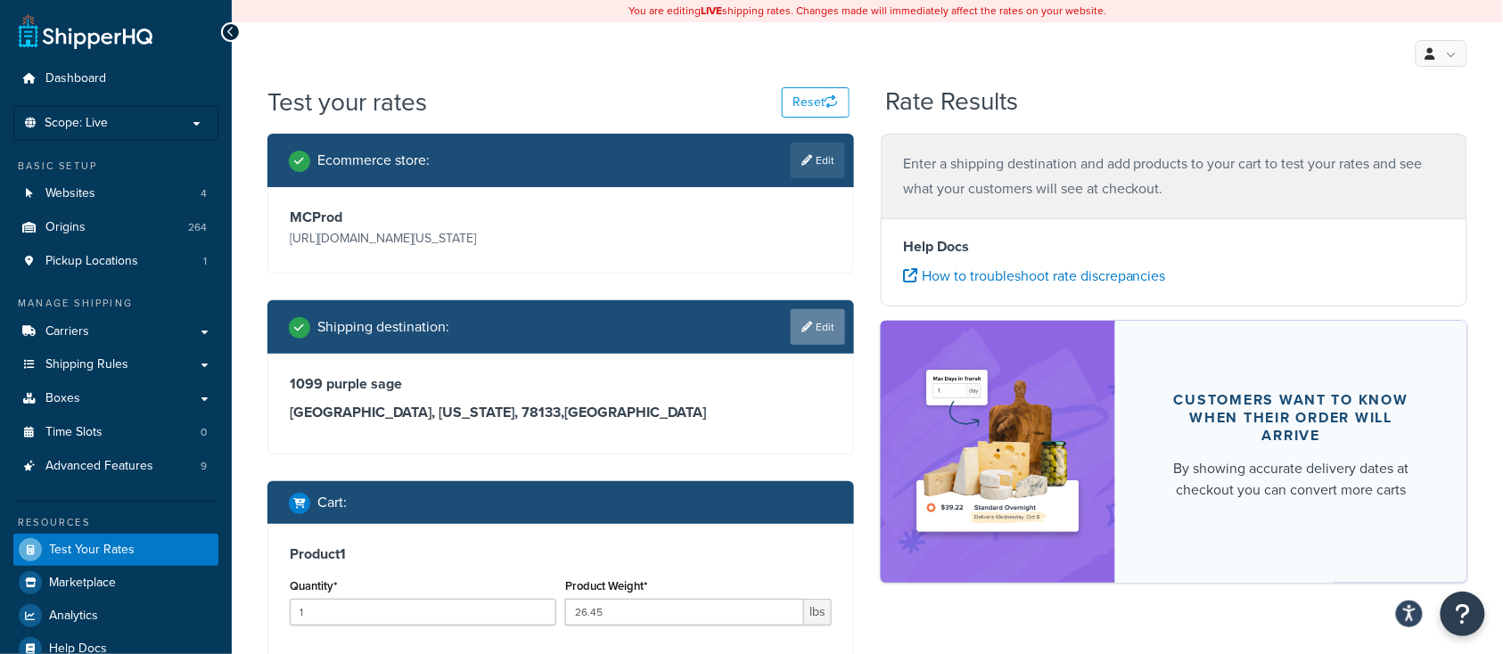
click at [827, 325] on link "Edit" at bounding box center [818, 327] width 54 height 36
select select "[GEOGRAPHIC_DATA]"
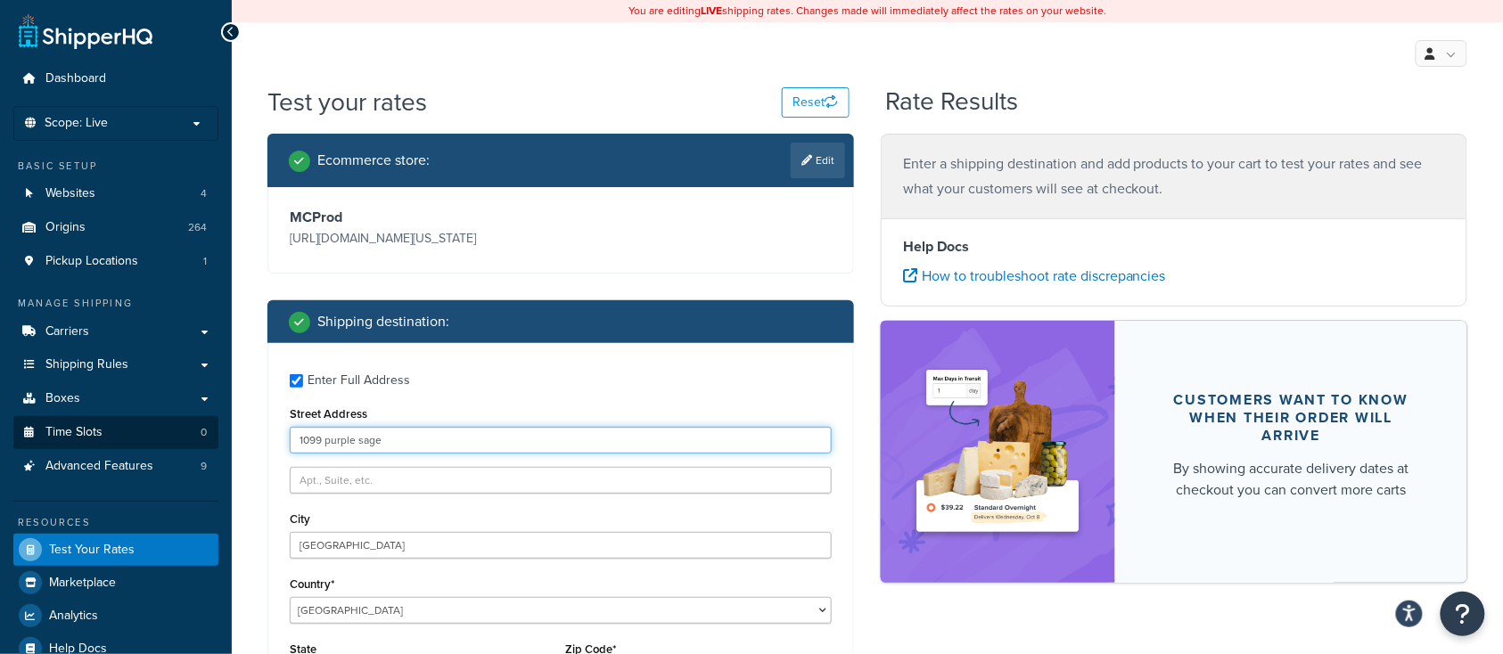
drag, startPoint x: 386, startPoint y: 441, endPoint x: 186, endPoint y: 438, distance: 199.8
paste input "[STREET_ADDRESS][US_STATE]"
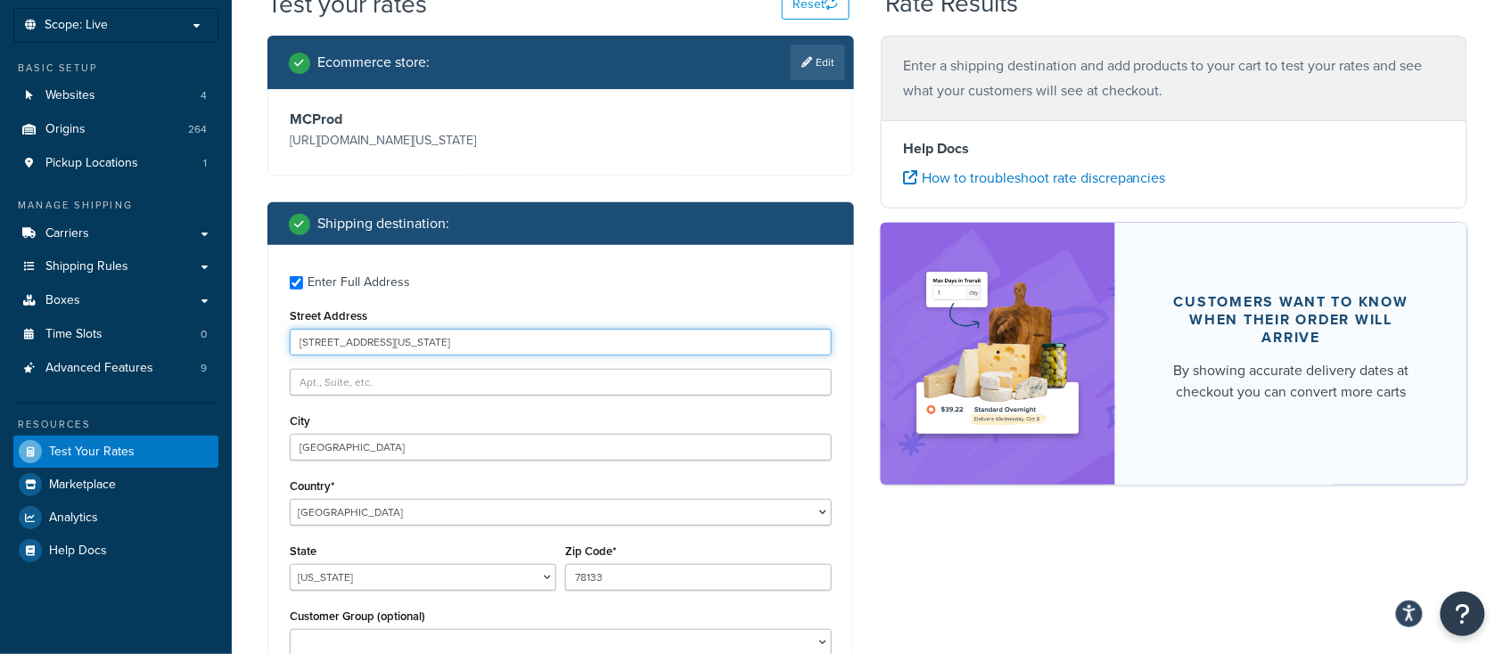
scroll to position [119, 0]
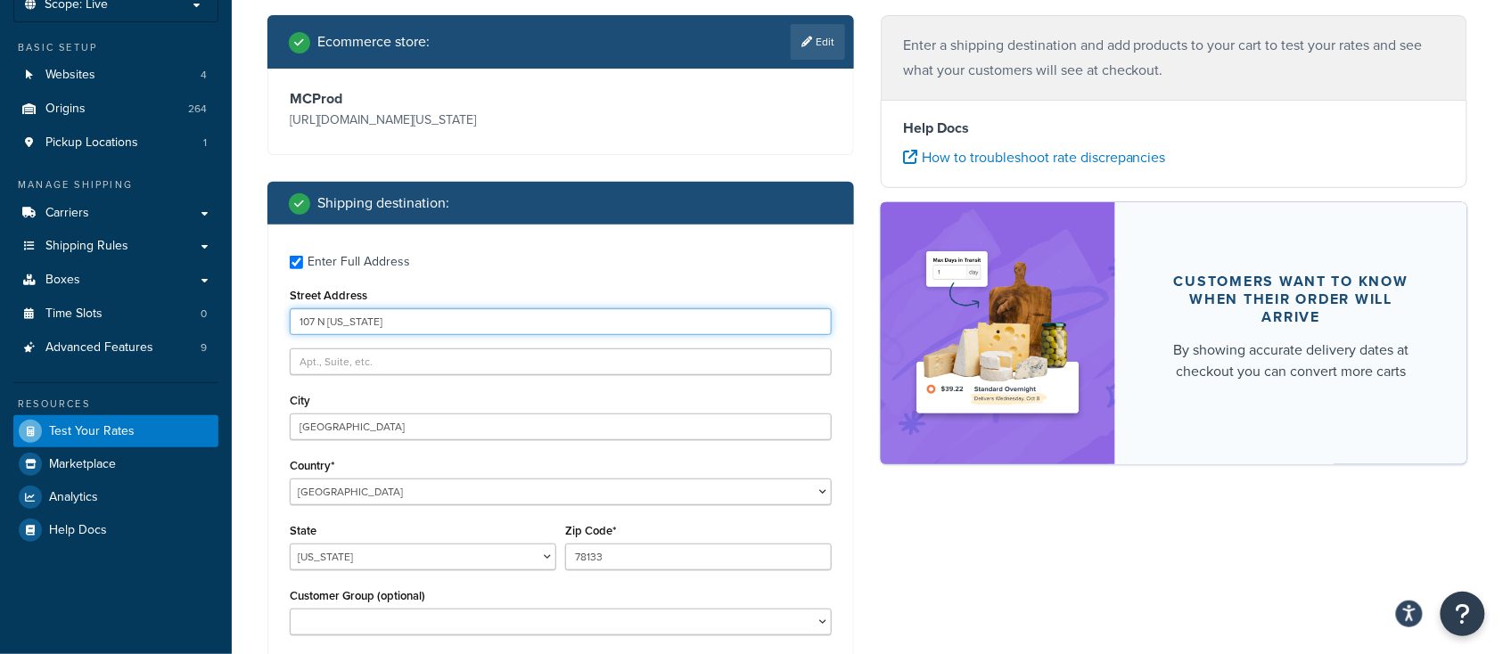
type input "107 N [US_STATE]"
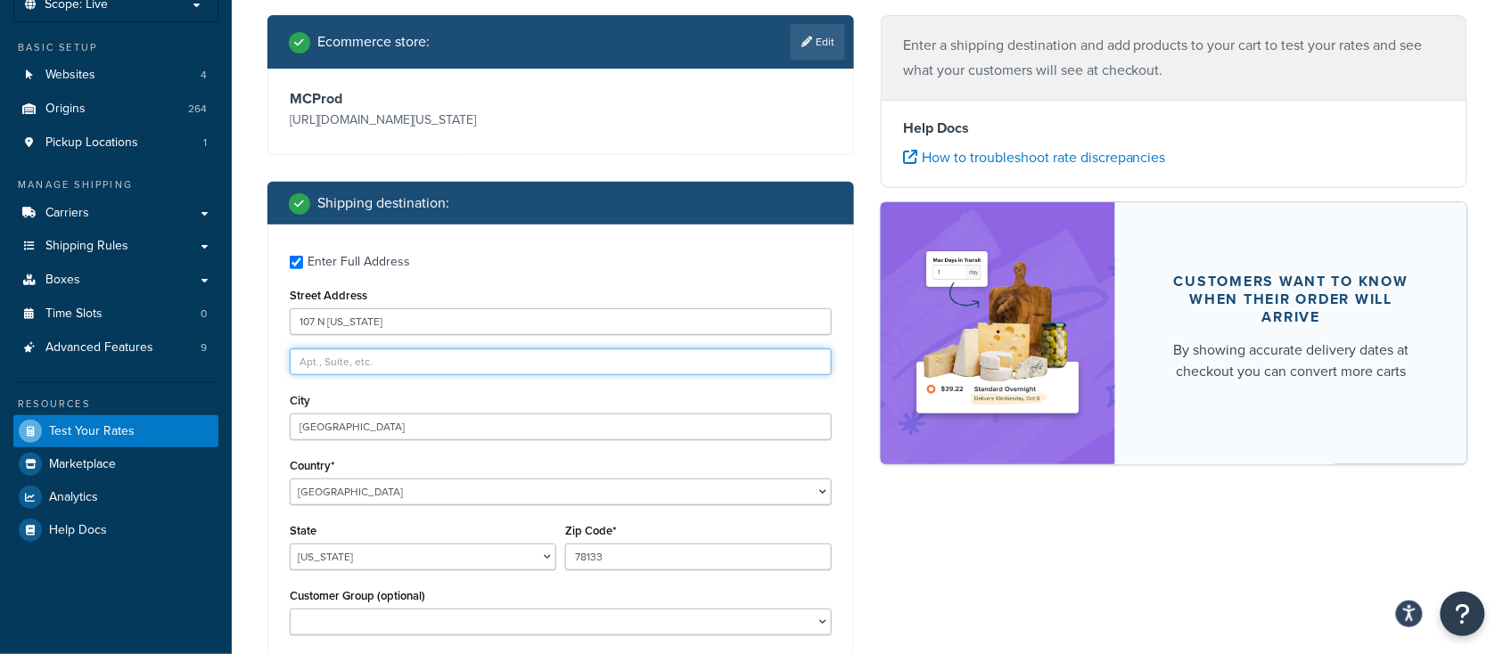
click at [397, 366] on input "text" at bounding box center [561, 362] width 542 height 27
type input "Ave # 300"
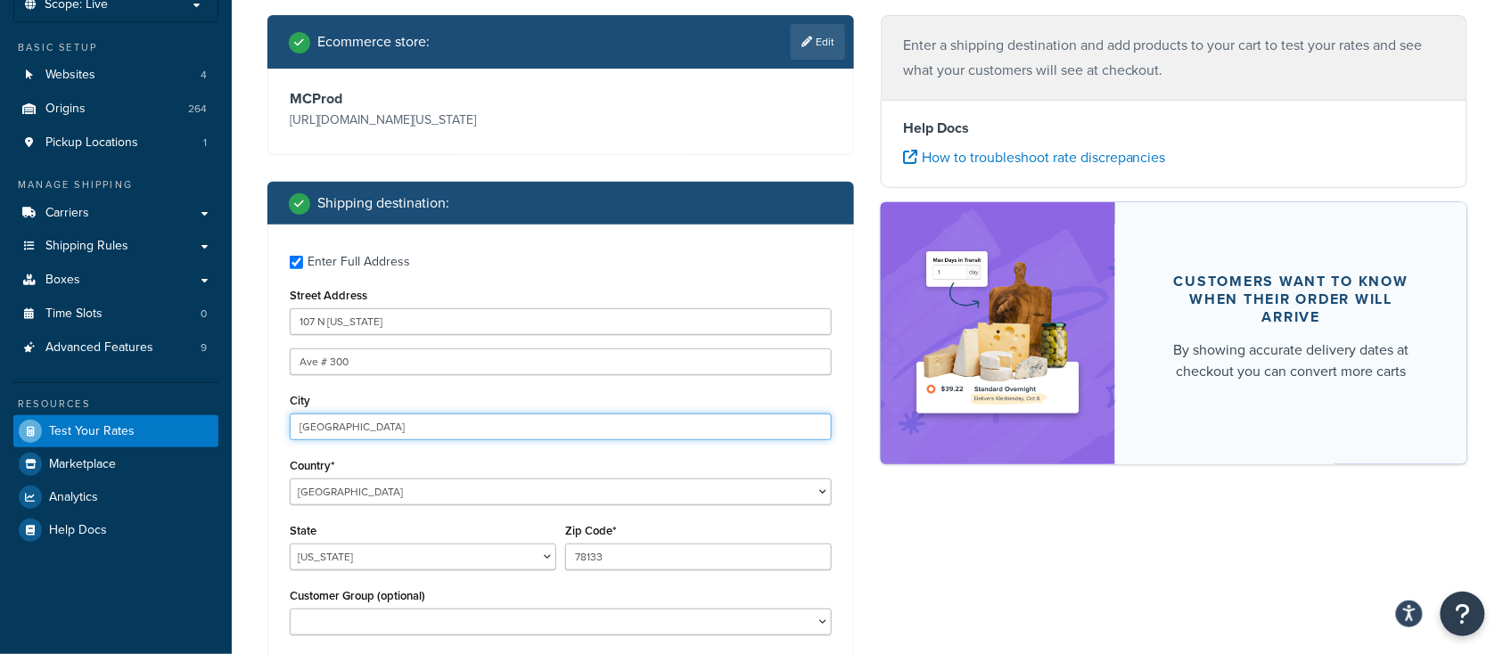
drag, startPoint x: 400, startPoint y: 432, endPoint x: 141, endPoint y: 432, distance: 259.5
click at [311, 436] on input "Calorado Springs" at bounding box center [561, 427] width 542 height 27
type input "Colorado Springs"
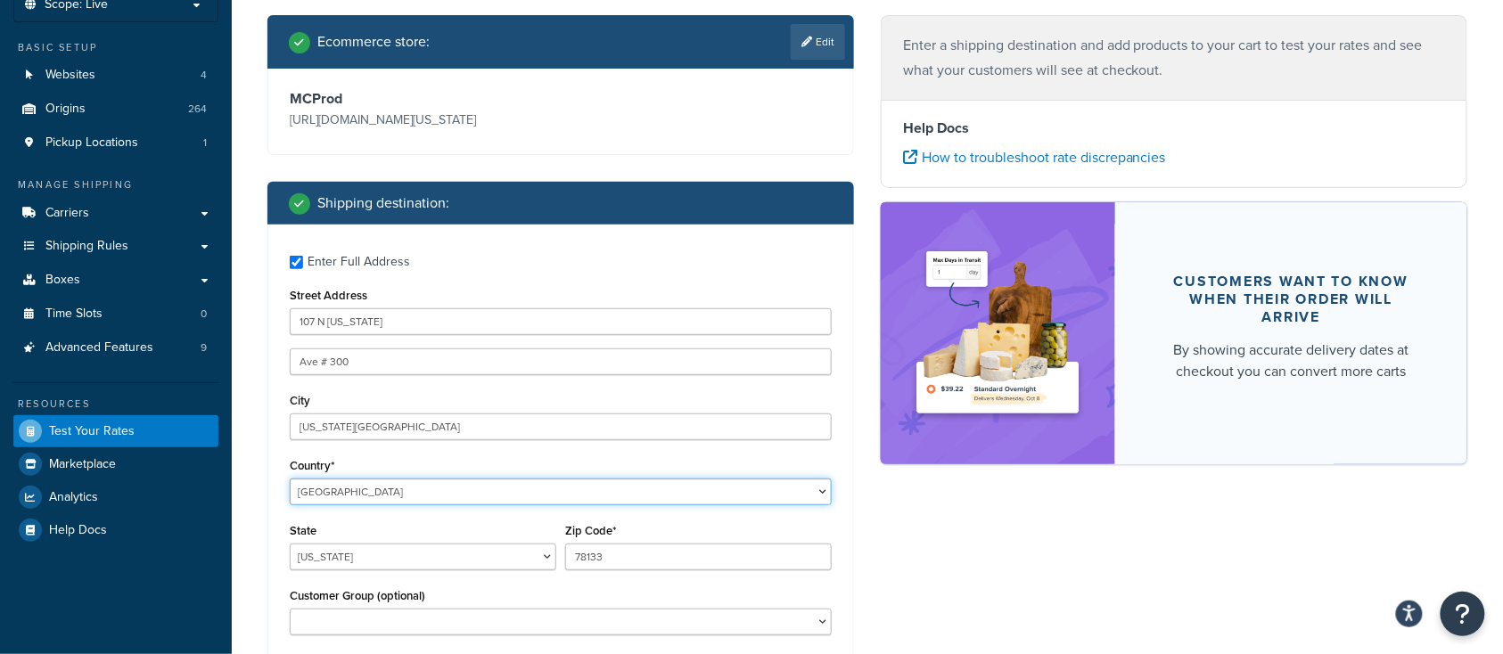
click at [385, 487] on select "United States United Kingdom Afghanistan Åland Islands Albania Algeria American…" at bounding box center [561, 492] width 542 height 27
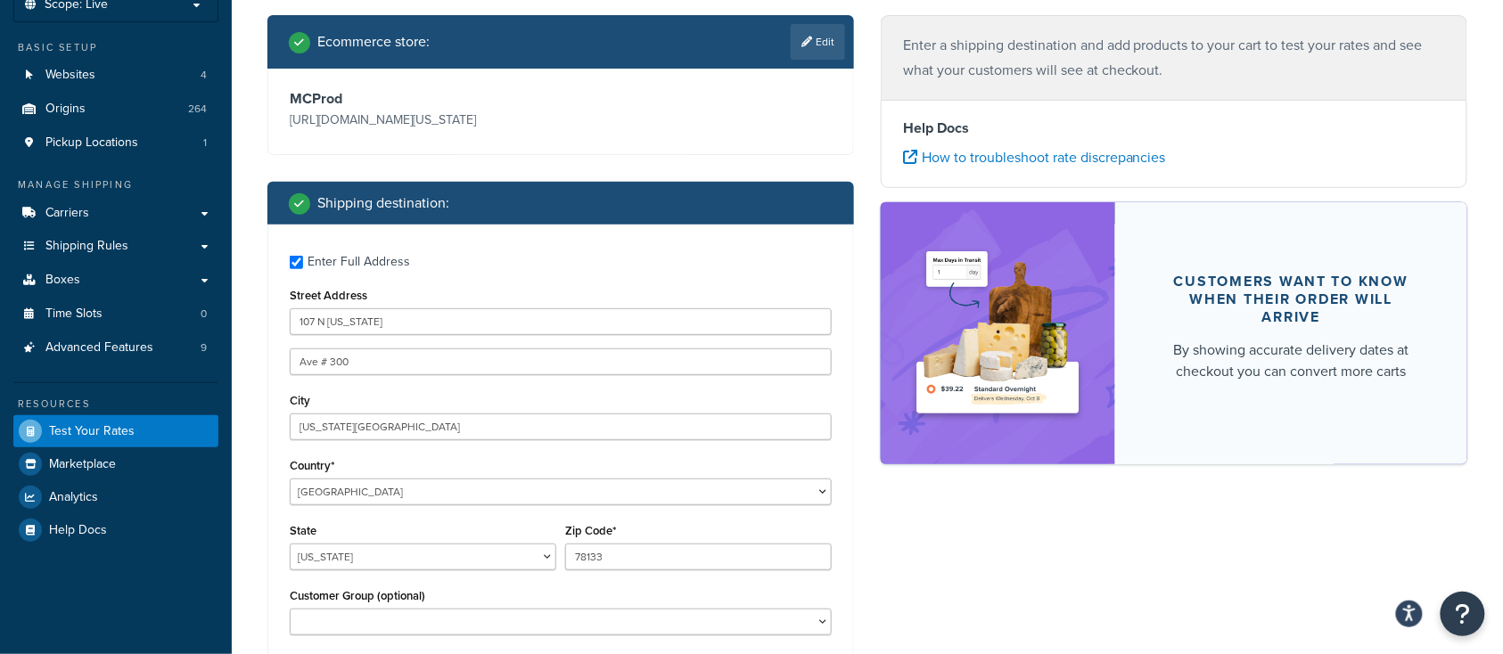
click at [368, 574] on div "State Alabama Alaska American Samoa Arizona Arkansas Armed Forces Americas Arme…" at bounding box center [423, 551] width 276 height 65
click at [366, 559] on select "Alabama Alaska American Samoa Arizona Arkansas Armed Forces Americas Armed Forc…" at bounding box center [423, 557] width 267 height 27
select select "CO"
click at [290, 545] on select "Alabama Alaska American Samoa Arizona Arkansas Armed Forces Americas Armed Forc…" at bounding box center [423, 557] width 267 height 27
drag, startPoint x: 651, startPoint y: 564, endPoint x: 517, endPoint y: 565, distance: 133.8
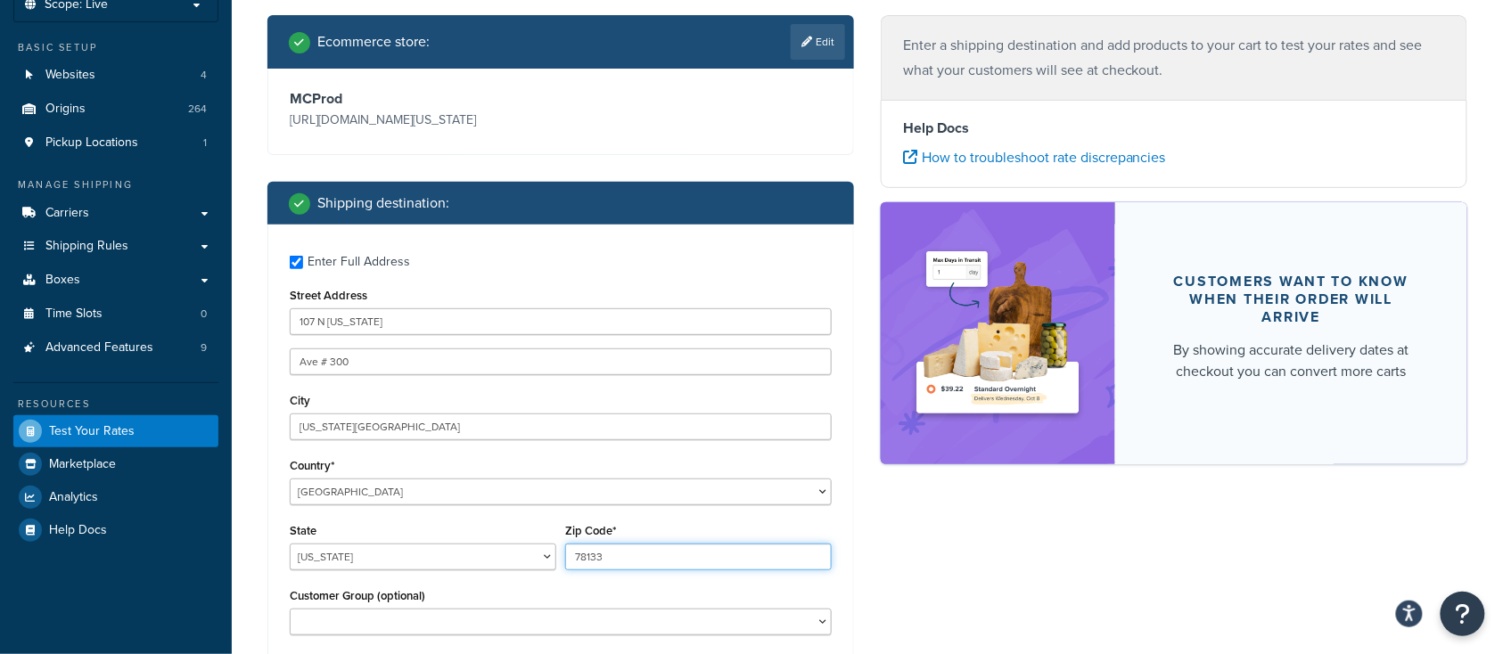
click at [517, 565] on div "State Alabama Alaska American Samoa Arizona Arkansas Armed Forces Americas Arme…" at bounding box center [560, 551] width 551 height 65
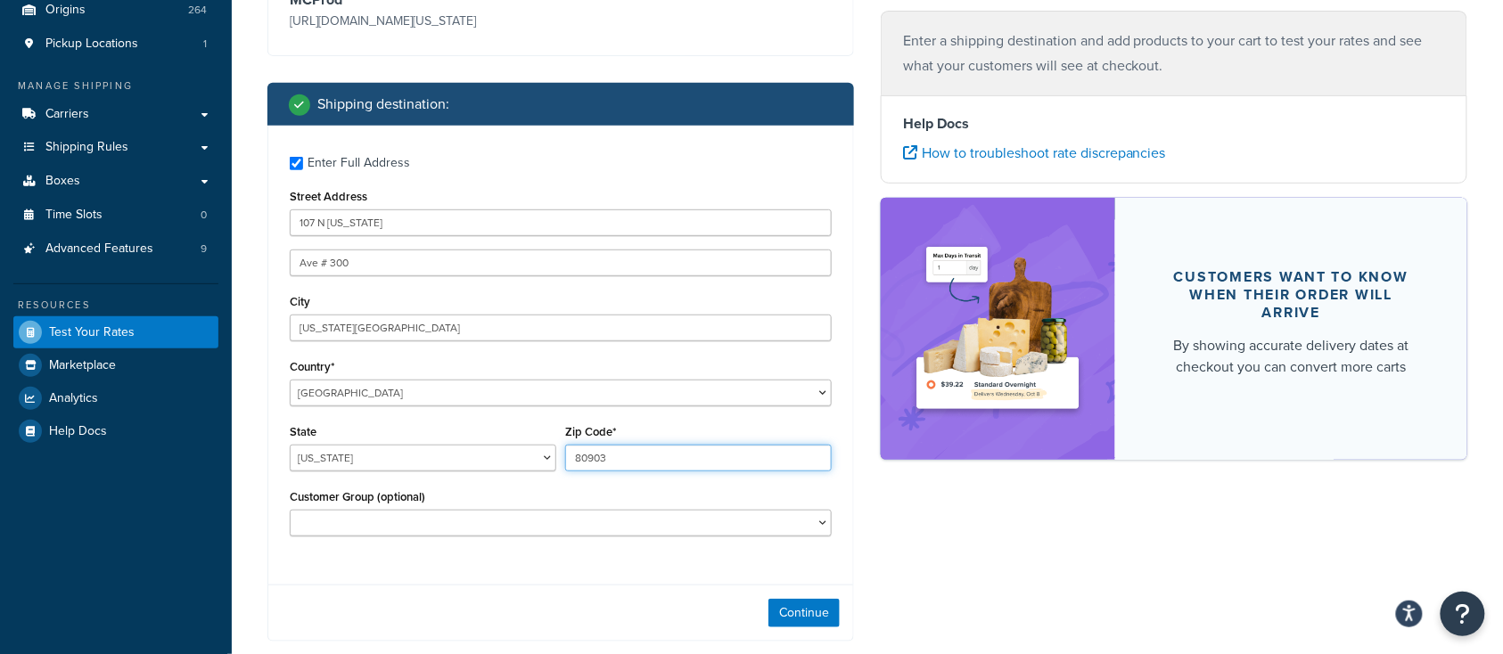
scroll to position [237, 0]
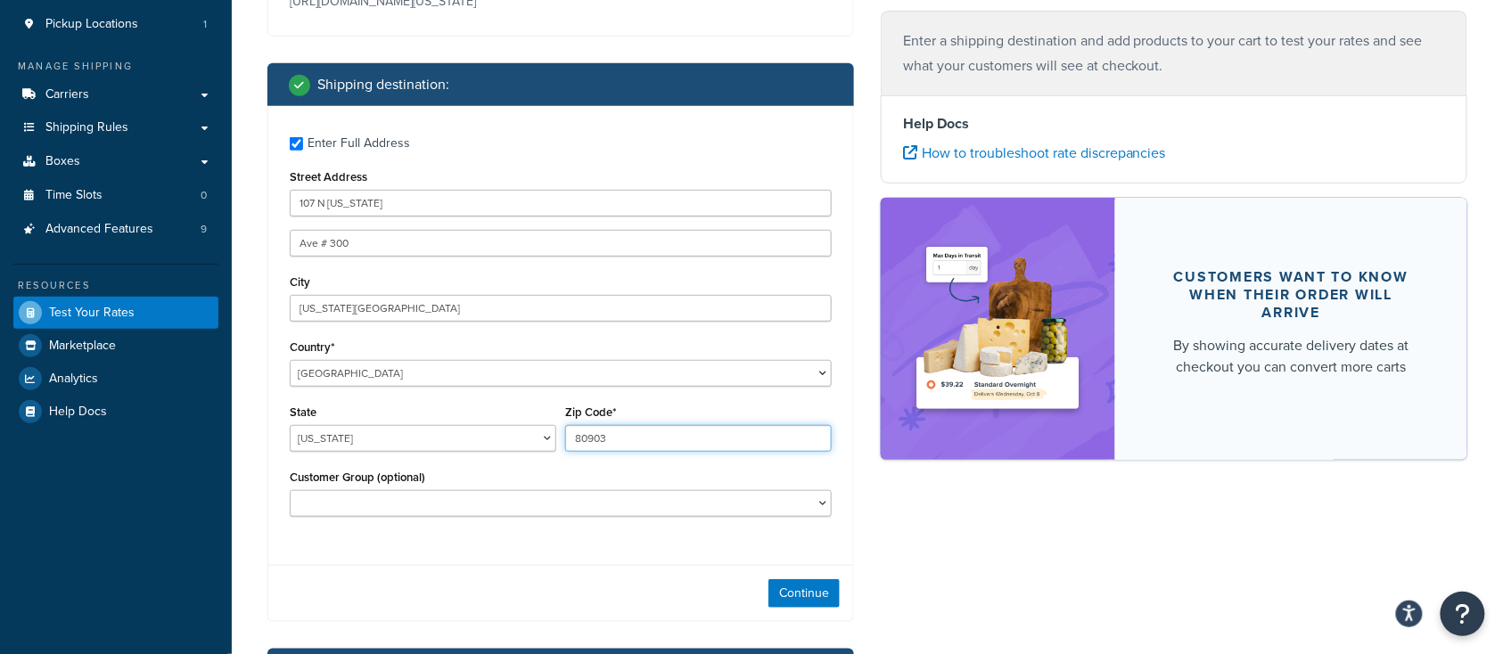
type input "80903"
click at [992, 545] on div "Ecommerce store : Edit MCProd https://mcprod.texas-speed.com/ Shipping destinat…" at bounding box center [867, 634] width 1227 height 1474
drag, startPoint x: 830, startPoint y: 592, endPoint x: 802, endPoint y: 588, distance: 27.9
click at [802, 588] on button "Continue" at bounding box center [804, 594] width 71 height 29
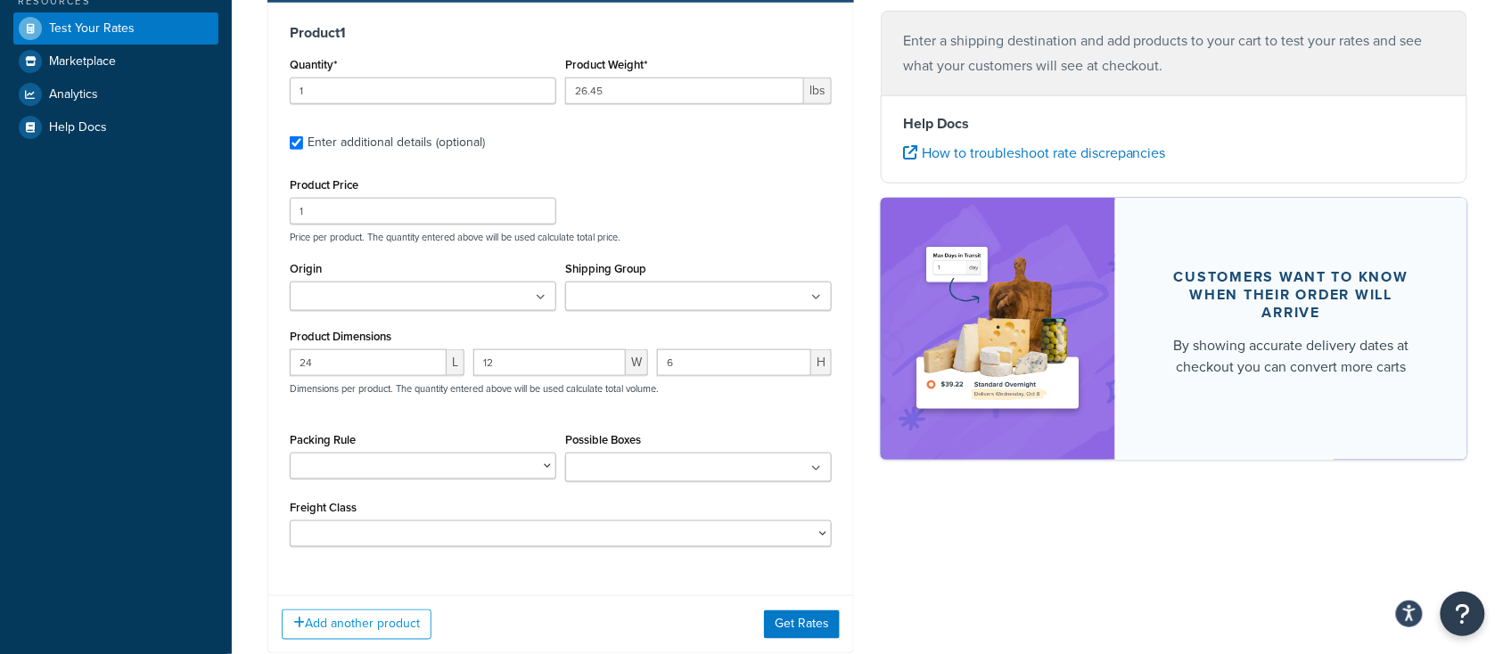
scroll to position [594, 0]
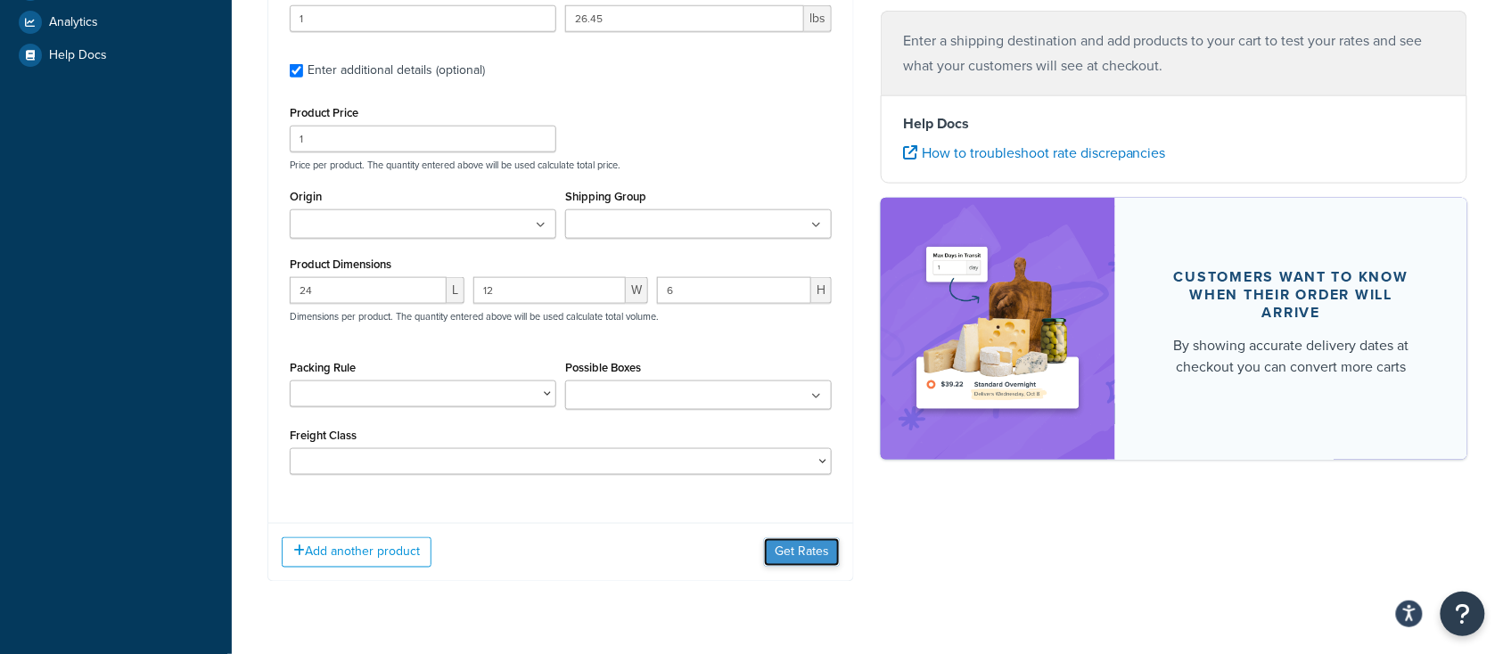
click at [813, 560] on button "Get Rates" at bounding box center [802, 553] width 76 height 29
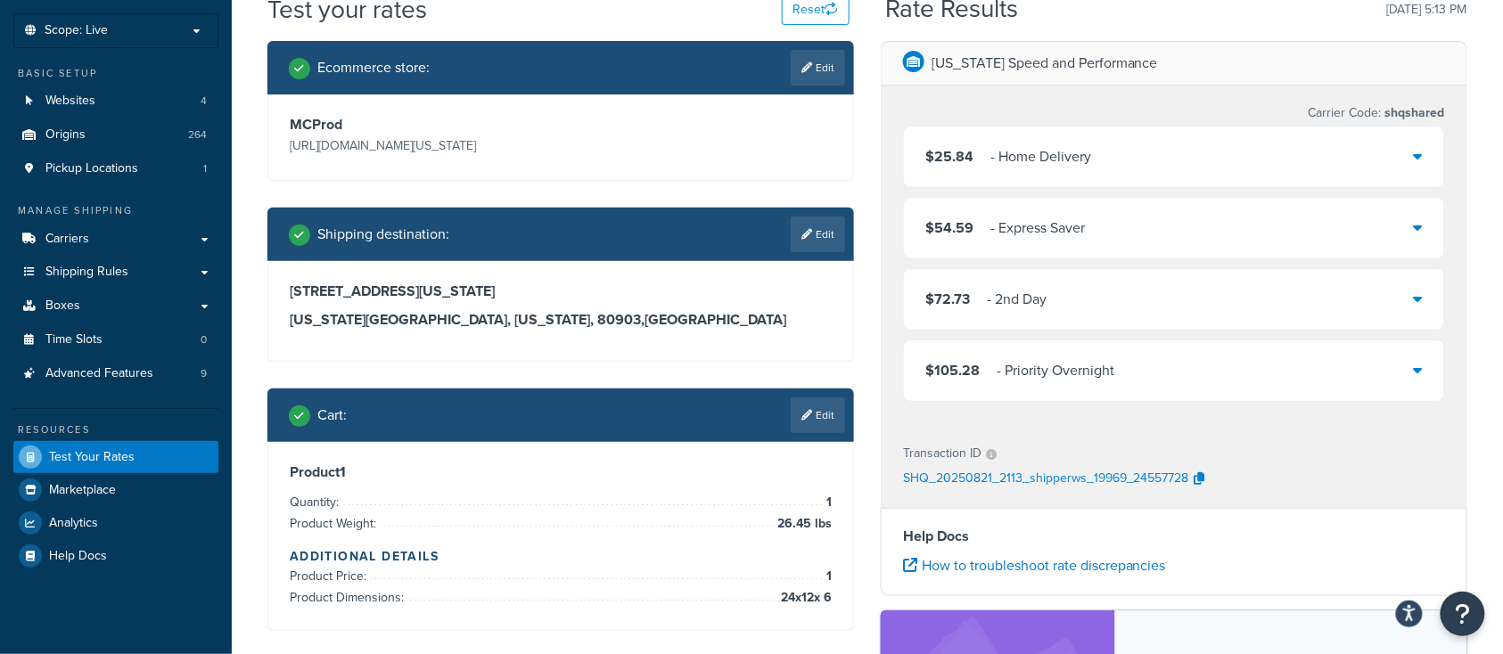
scroll to position [119, 0]
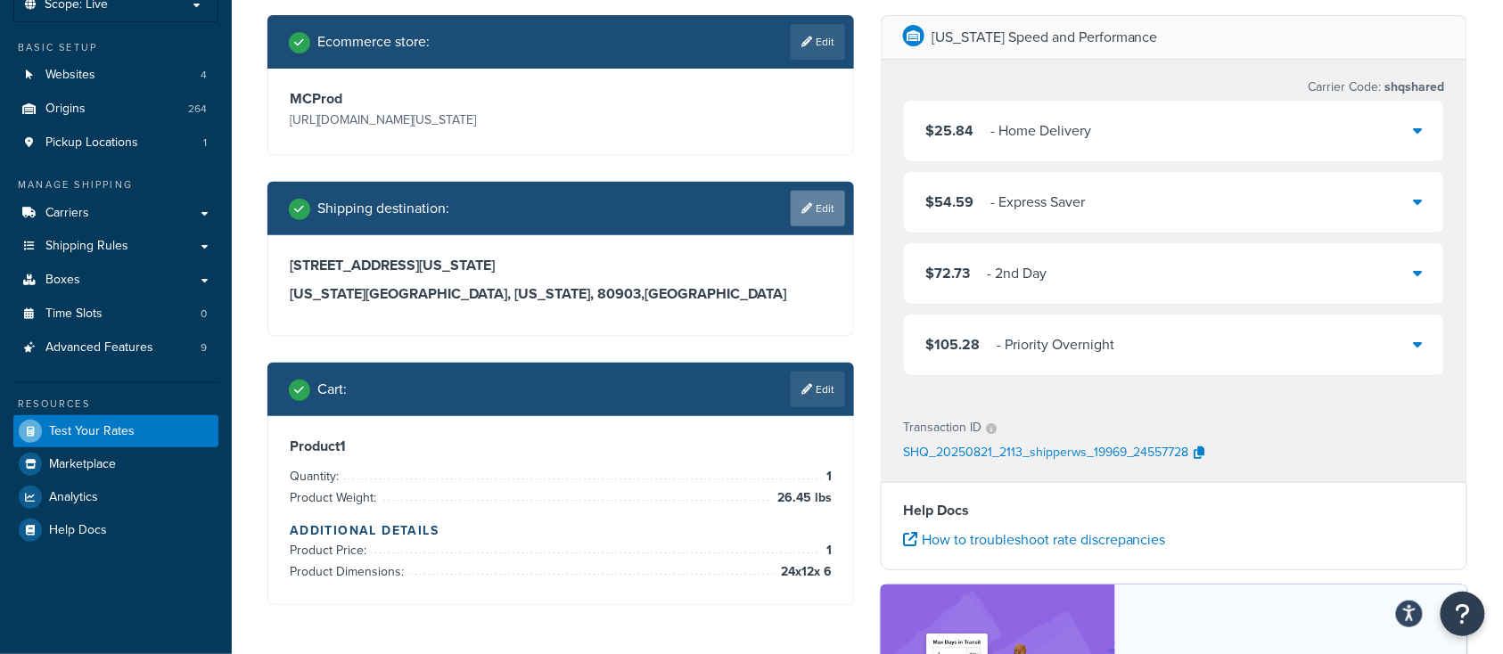
click at [832, 207] on link "Edit" at bounding box center [818, 209] width 54 height 36
select select "CO"
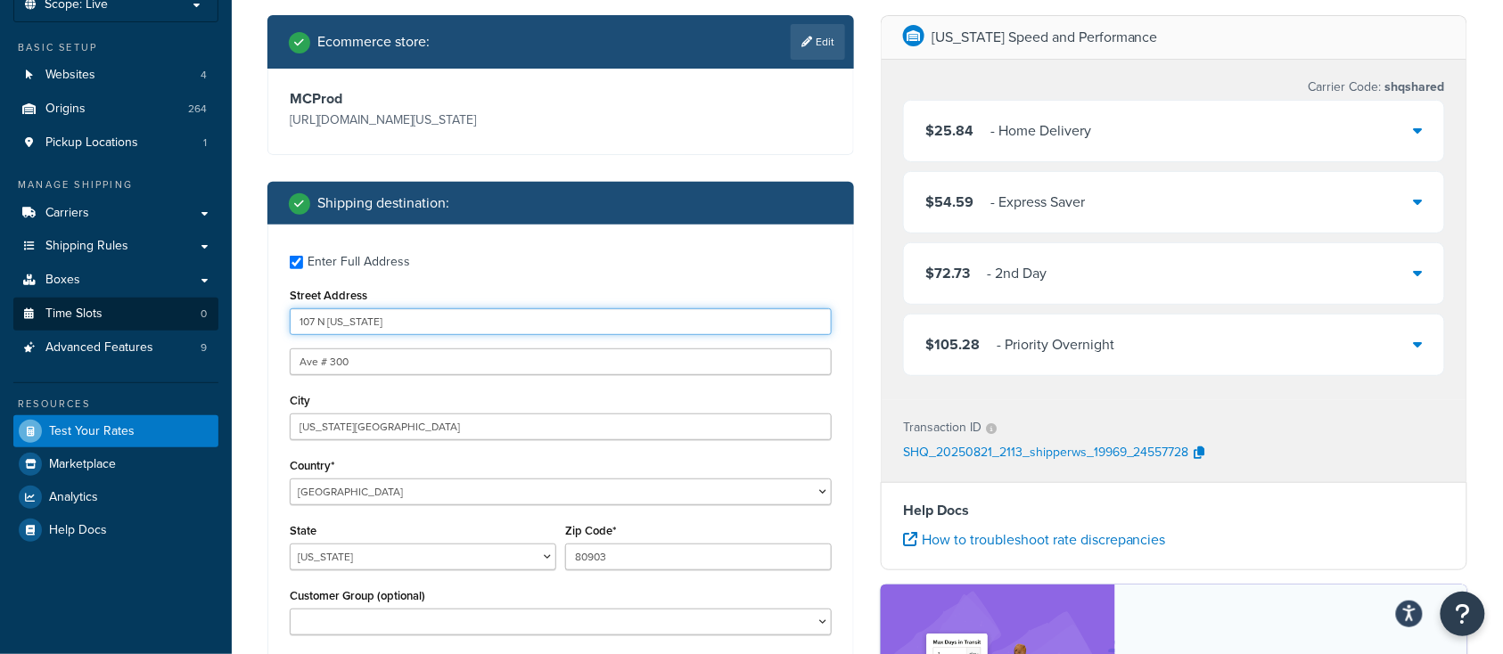
drag, startPoint x: 255, startPoint y: 318, endPoint x: 197, endPoint y: 314, distance: 58.1
click at [207, 314] on div "Dashboard Scope: Live Basic Setup Websites 4 Origins 264 Pickup Locations 1 Man…" at bounding box center [751, 503] width 1503 height 1245
click at [336, 319] on input "Street Address" at bounding box center [561, 322] width 542 height 27
paste input "2210 E Northern Lights Blvd Anchorage, Alaska 99508"
drag, startPoint x: 405, startPoint y: 322, endPoint x: 596, endPoint y: 326, distance: 190.9
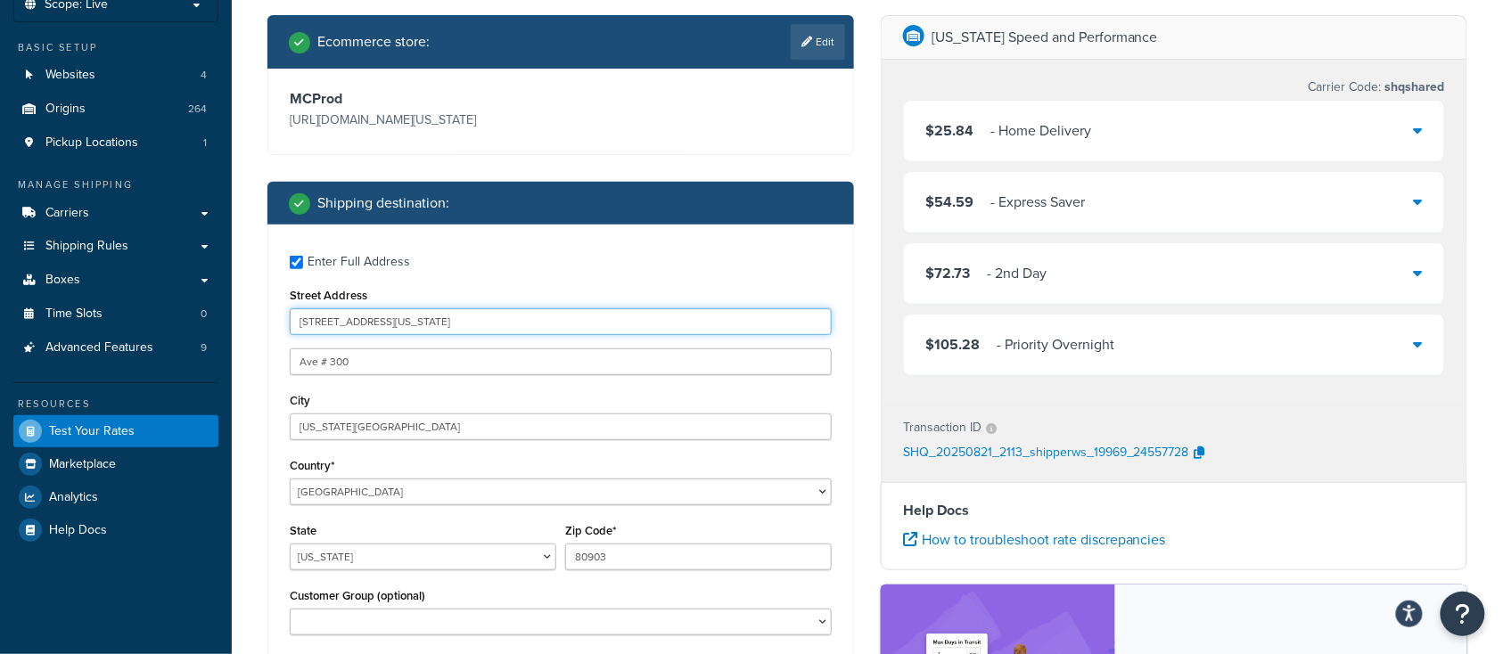
click at [596, 326] on input "2210 E Northern Lights Blvd Anchorage, Alaska 99508" at bounding box center [561, 322] width 542 height 27
paste input "Blvd Anchorage, Alaska 99508"
click at [433, 323] on input "2210 E Northern Lights Blvd Anchorage, Alaska 99508" at bounding box center [561, 322] width 542 height 27
type input "2210 E Northern Lights Blvd Anchorage, Alaska 99508"
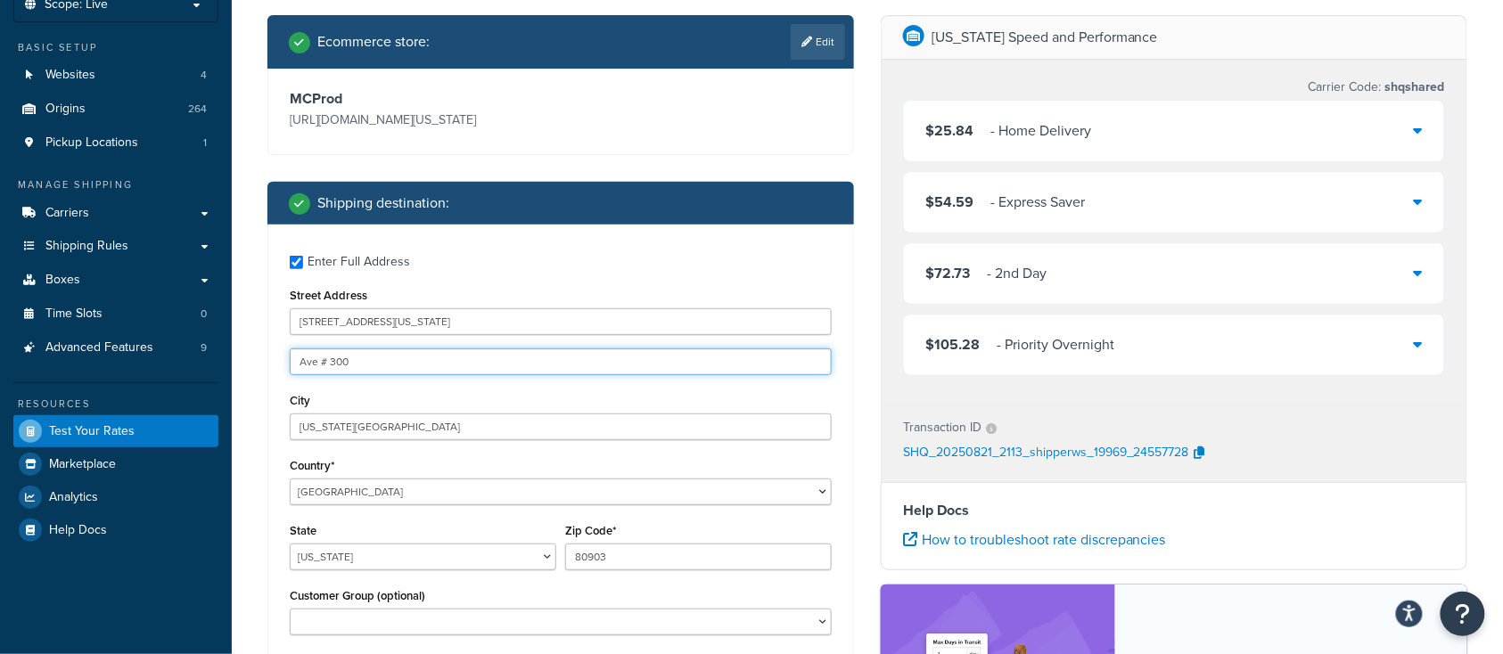
drag, startPoint x: 363, startPoint y: 360, endPoint x: 219, endPoint y: 355, distance: 143.7
click at [228, 356] on div "Dashboard Scope: Live Basic Setup Websites 4 Origins 264 Pickup Locations 1 Man…" at bounding box center [751, 503] width 1503 height 1245
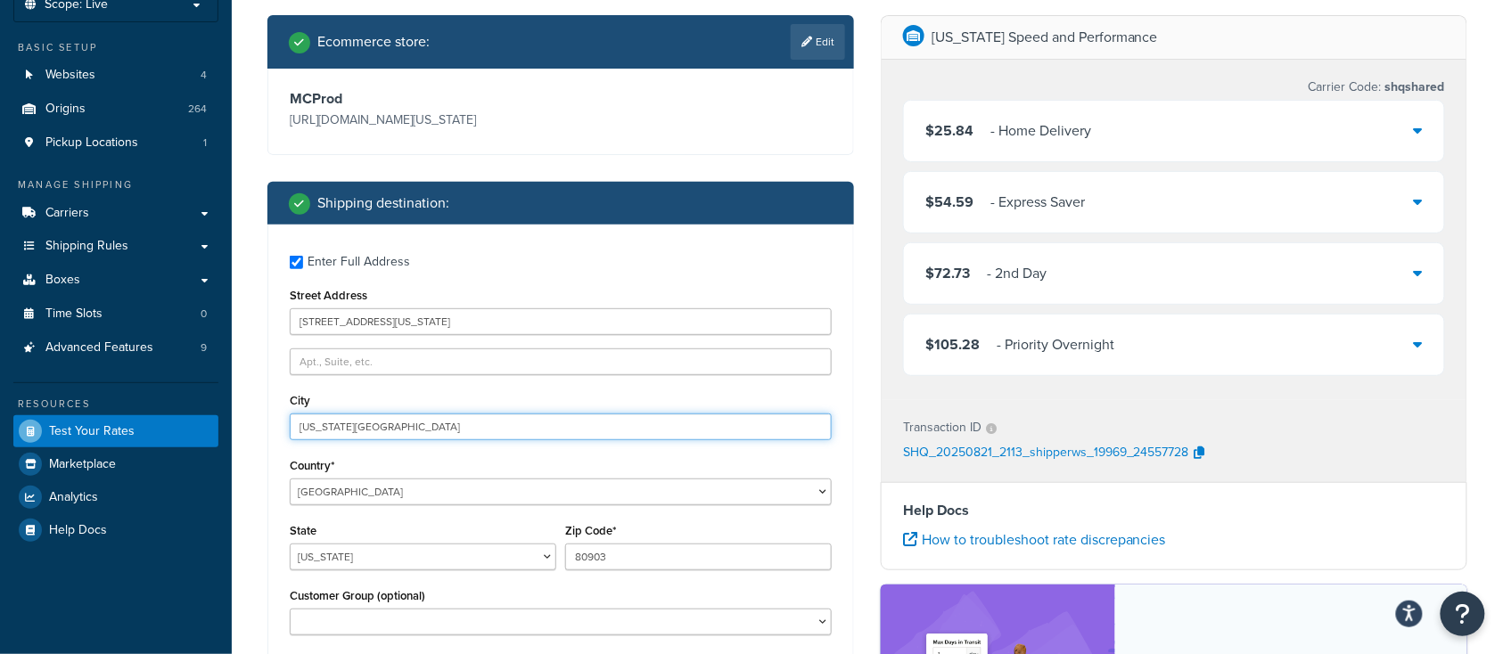
drag, startPoint x: 390, startPoint y: 424, endPoint x: 228, endPoint y: 425, distance: 161.4
click at [232, 424] on div "Test your rates Reset Rate Results 08/21/2025, 5:13 PM Ecommerce store : Edit M…" at bounding box center [868, 523] width 1272 height 1115
type input "Anchorage"
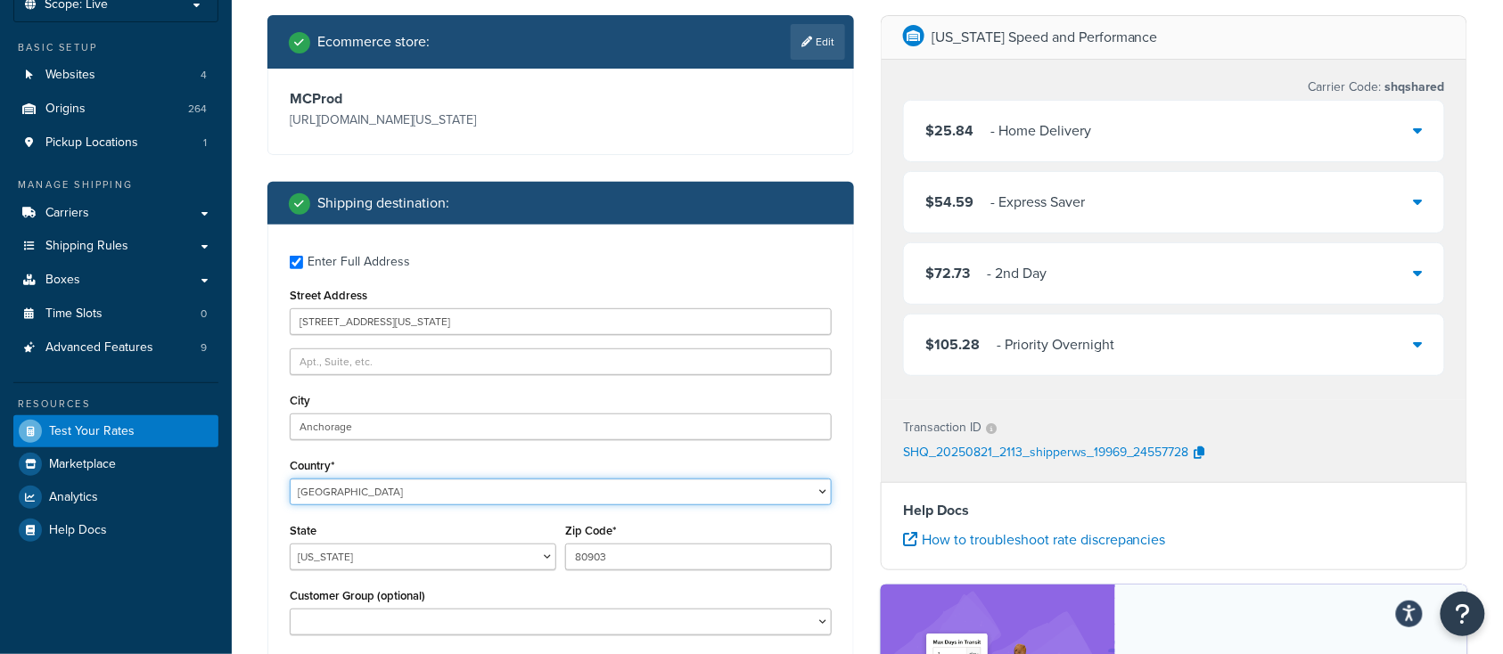
click at [405, 500] on select "United States United Kingdom Afghanistan Åland Islands Albania Algeria American…" at bounding box center [561, 492] width 542 height 27
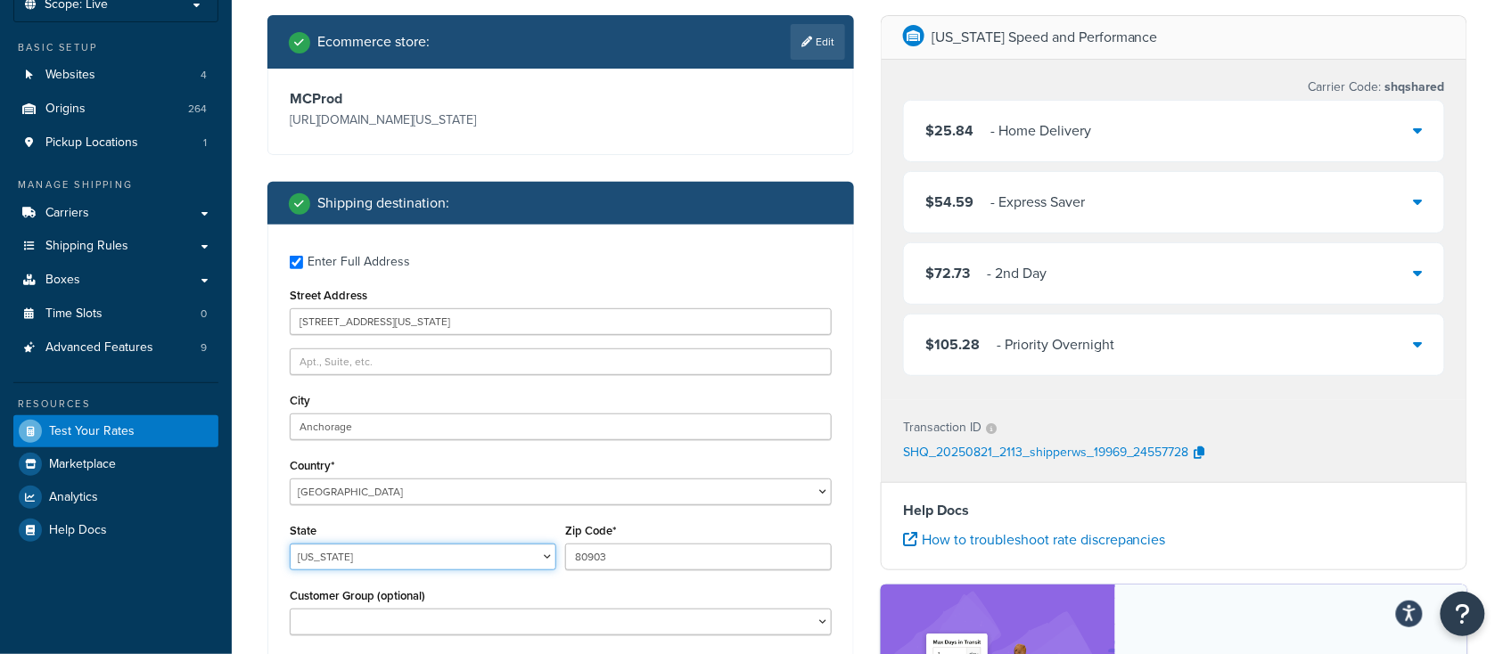
click at [373, 564] on select "Alabama Alaska American Samoa Arizona Arkansas Armed Forces Americas Armed Forc…" at bounding box center [423, 557] width 267 height 27
select select "AK"
click at [290, 545] on select "Alabama Alaska American Samoa Arizona Arkansas Armed Forces Americas Armed Forc…" at bounding box center [423, 557] width 267 height 27
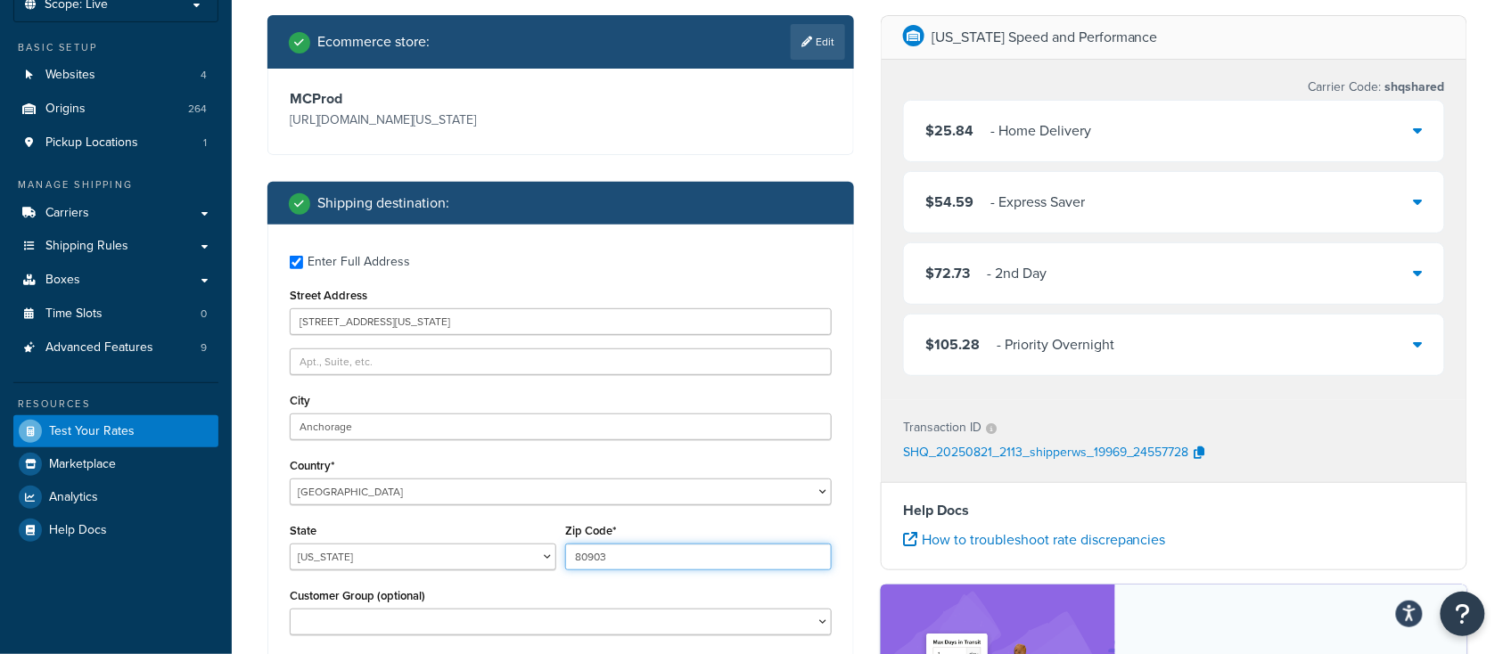
drag, startPoint x: 645, startPoint y: 559, endPoint x: 404, endPoint y: 556, distance: 240.8
click at [420, 556] on div "State Alabama Alaska American Samoa Arizona Arkansas Armed Forces Americas Arme…" at bounding box center [560, 551] width 551 height 65
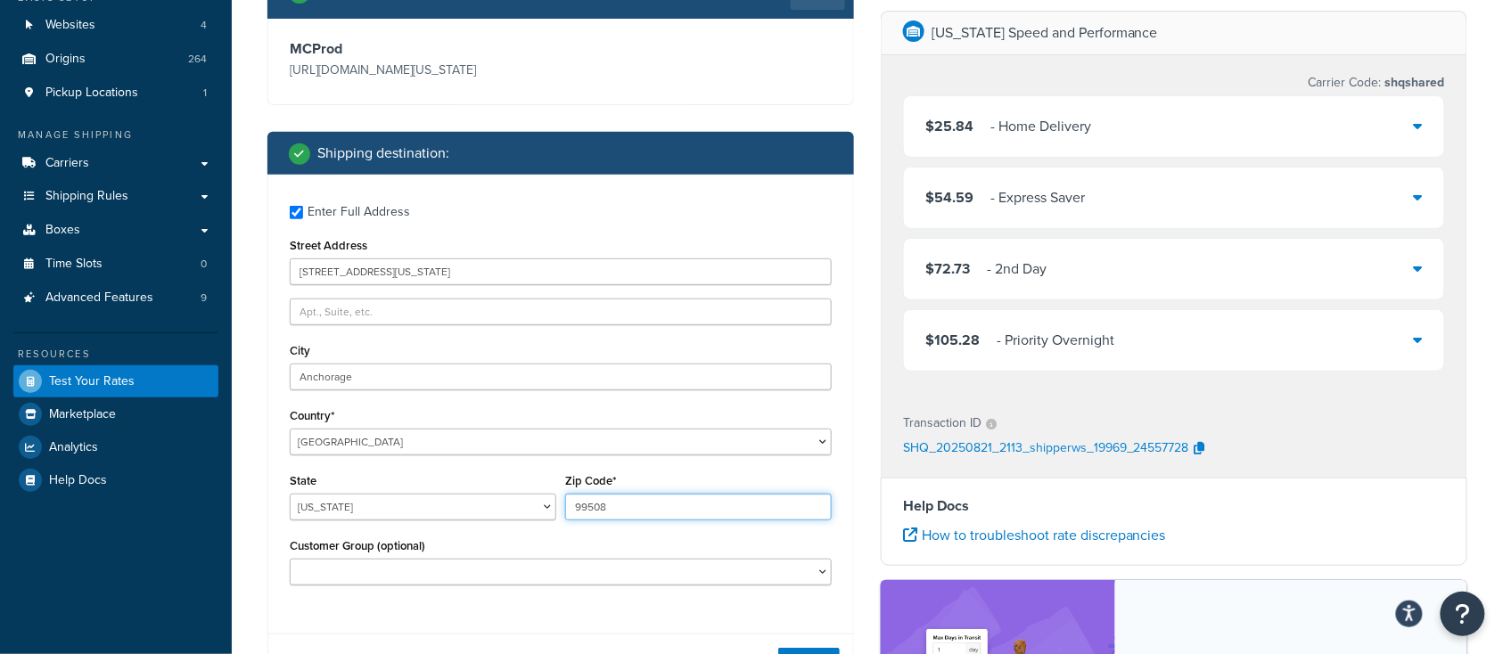
scroll to position [237, 0]
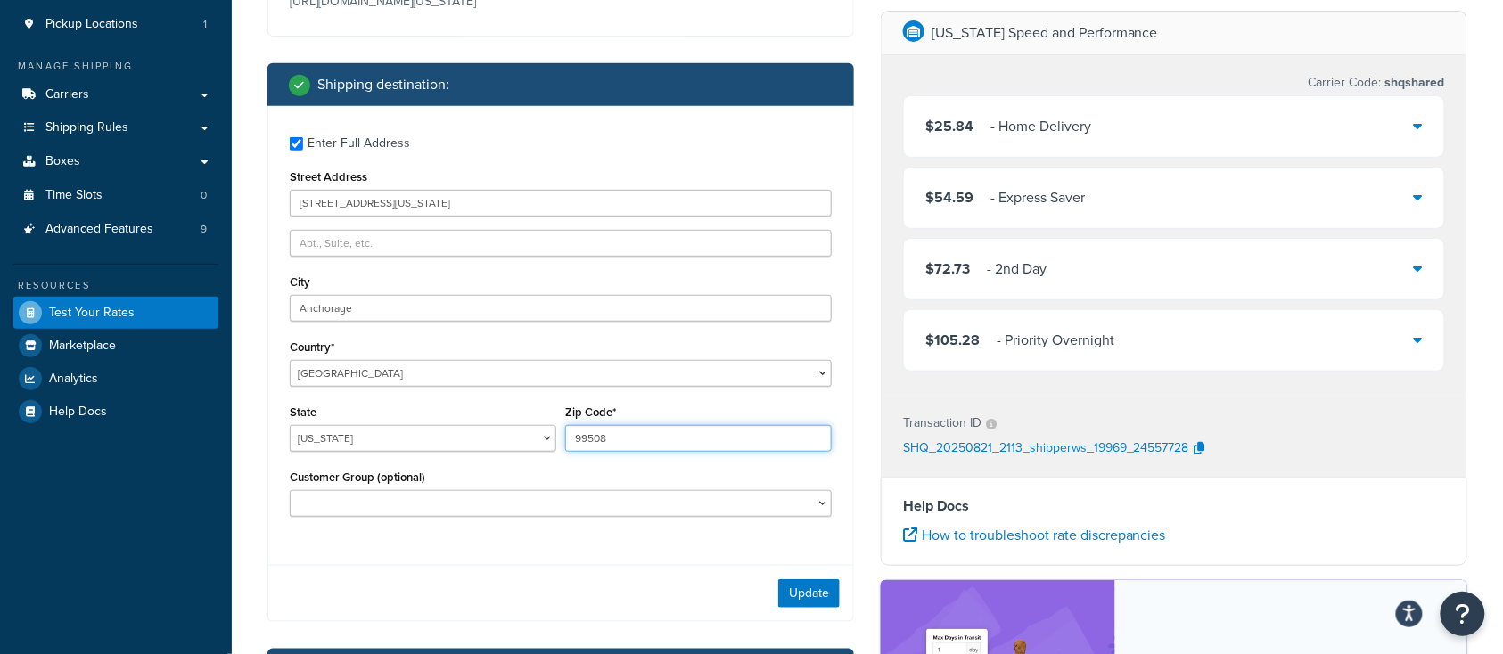
type input "99508"
drag, startPoint x: 432, startPoint y: 201, endPoint x: 642, endPoint y: 207, distance: 209.6
click at [642, 207] on input "2210 E Northern Lights Blvd Anchorage, Alaska 99508" at bounding box center [561, 203] width 542 height 27
type input "2210 E Northern Lights Blvd"
click at [466, 473] on div "Customer Group (optional) Logged In Not Logged in Retail Wholesale" at bounding box center [561, 491] width 542 height 52
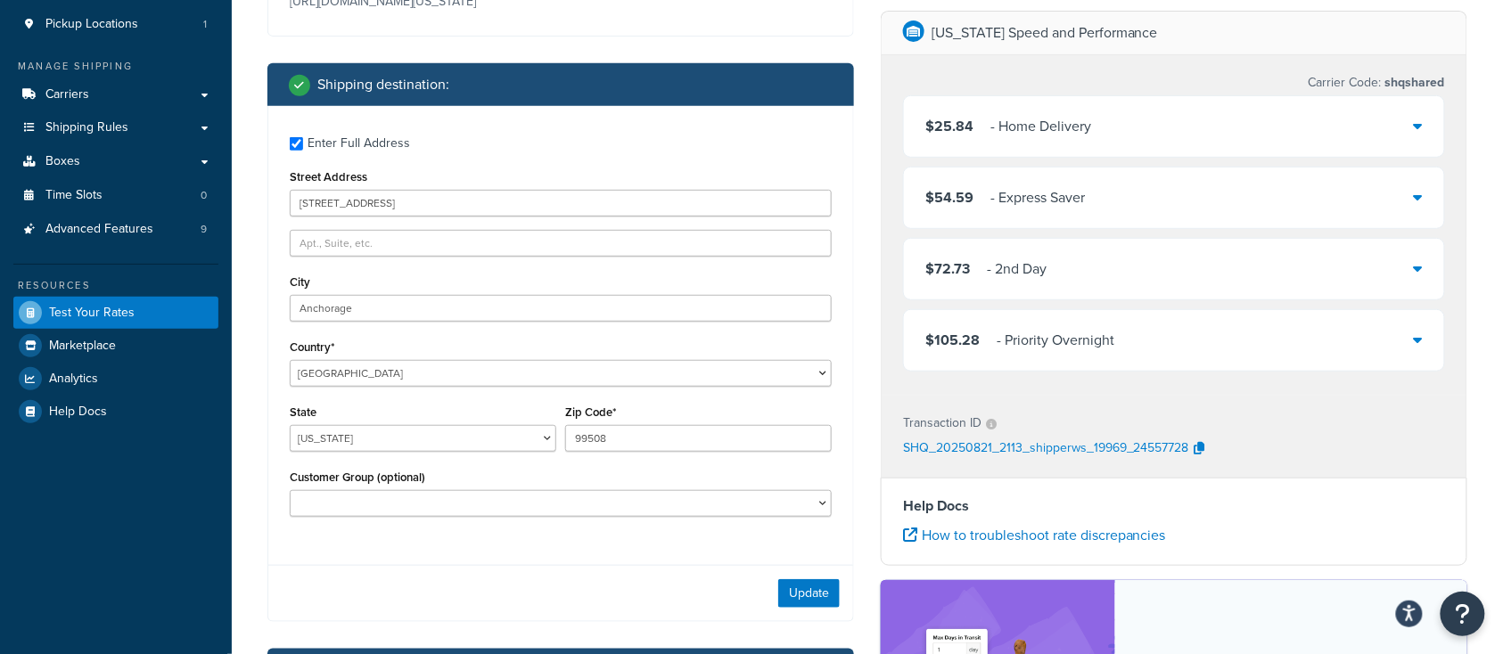
click at [471, 396] on div "Enter Full Address Street Address 2210 E Northern Lights Blvd City Anchorage Co…" at bounding box center [560, 329] width 585 height 446
click at [454, 335] on div "Country* United States United Kingdom Afghanistan Åland Islands Albania Algeria…" at bounding box center [561, 361] width 542 height 52
click at [488, 344] on div "Country* United States United Kingdom Afghanistan Åland Islands Albania Algeria…" at bounding box center [561, 361] width 542 height 52
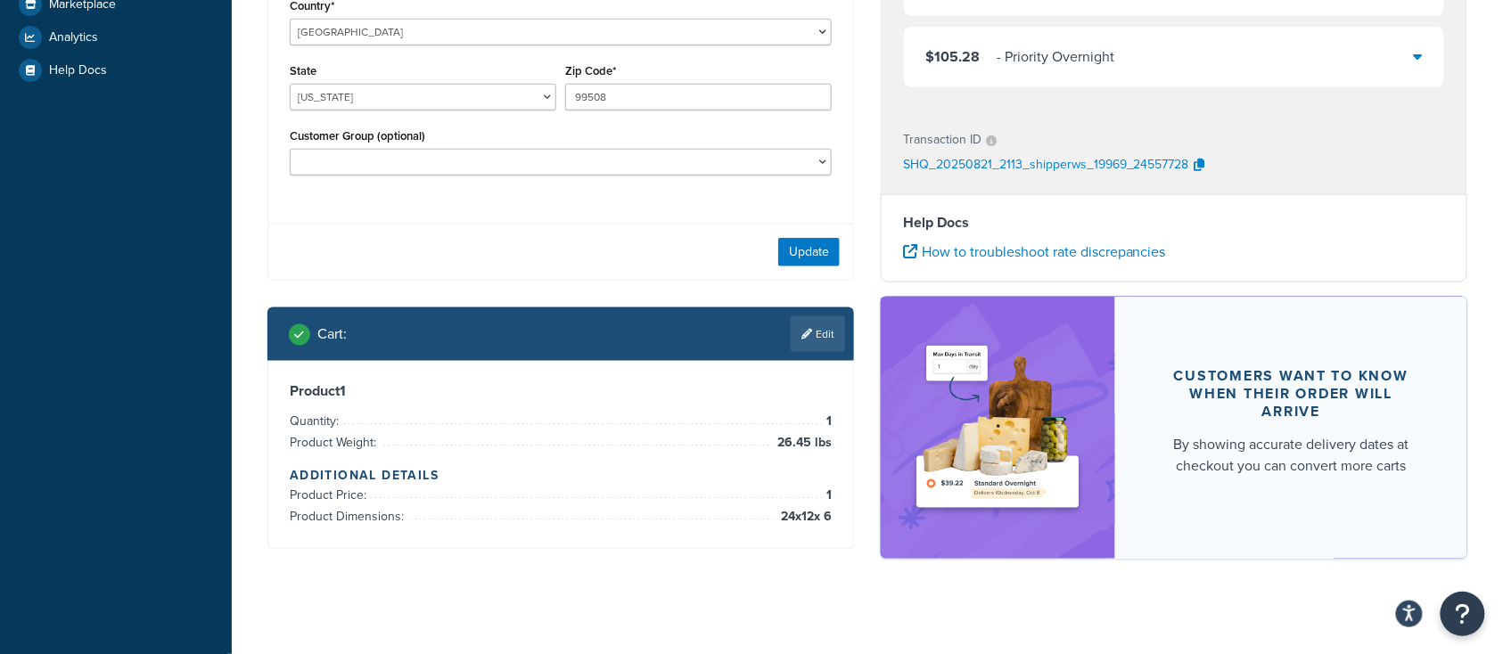
scroll to position [591, 0]
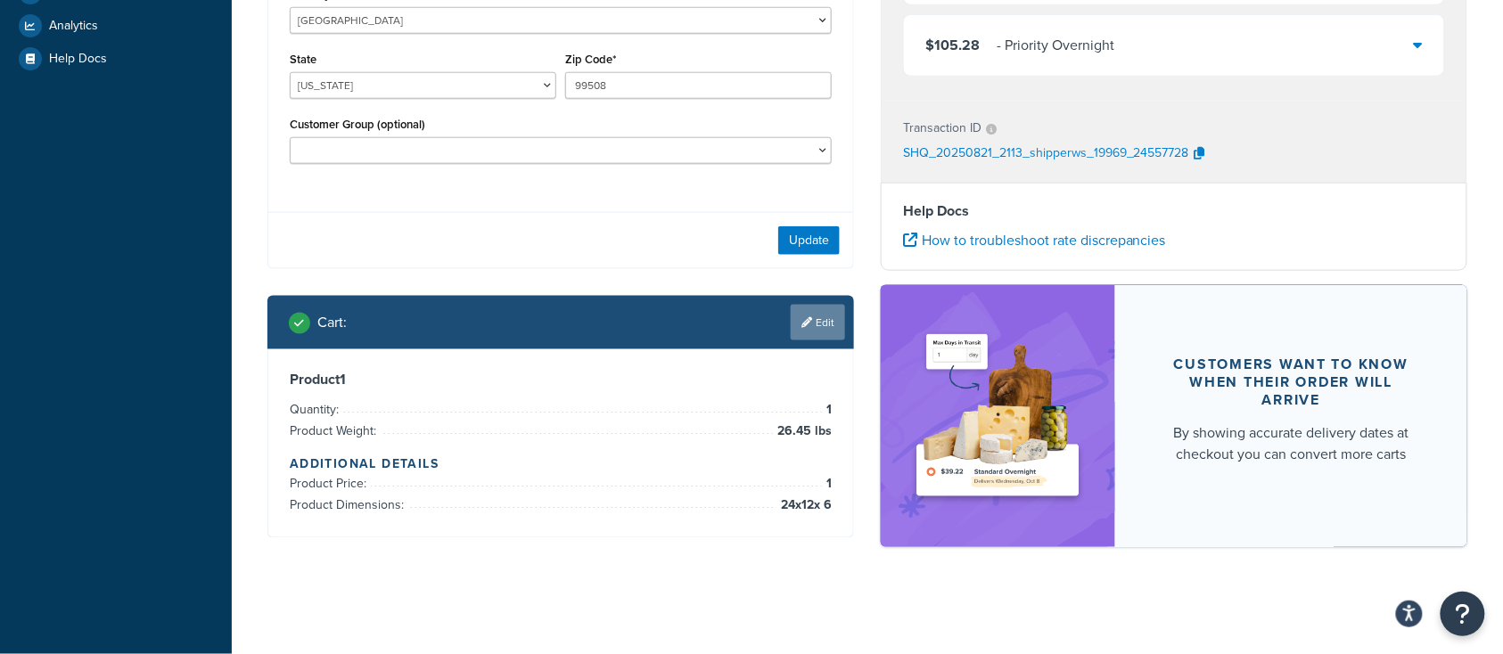
click at [824, 330] on link "Edit" at bounding box center [818, 323] width 54 height 36
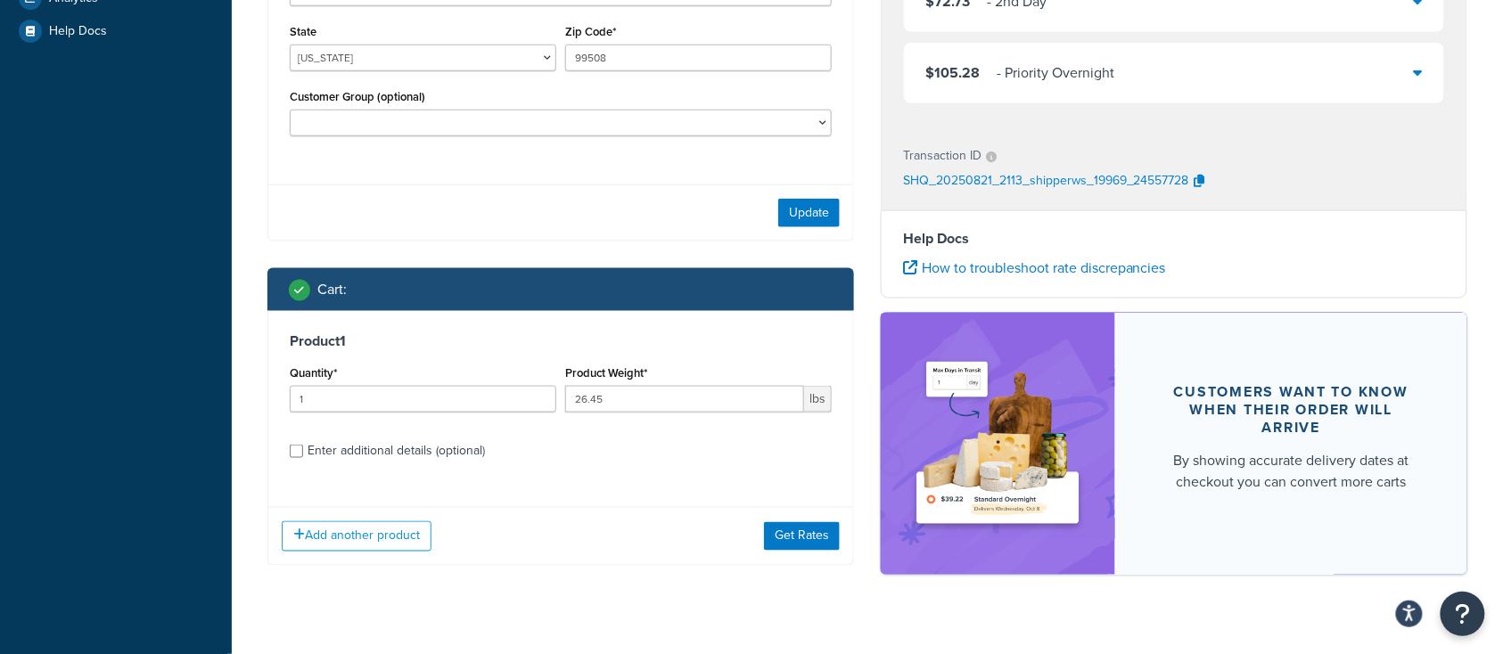
scroll to position [633, 0]
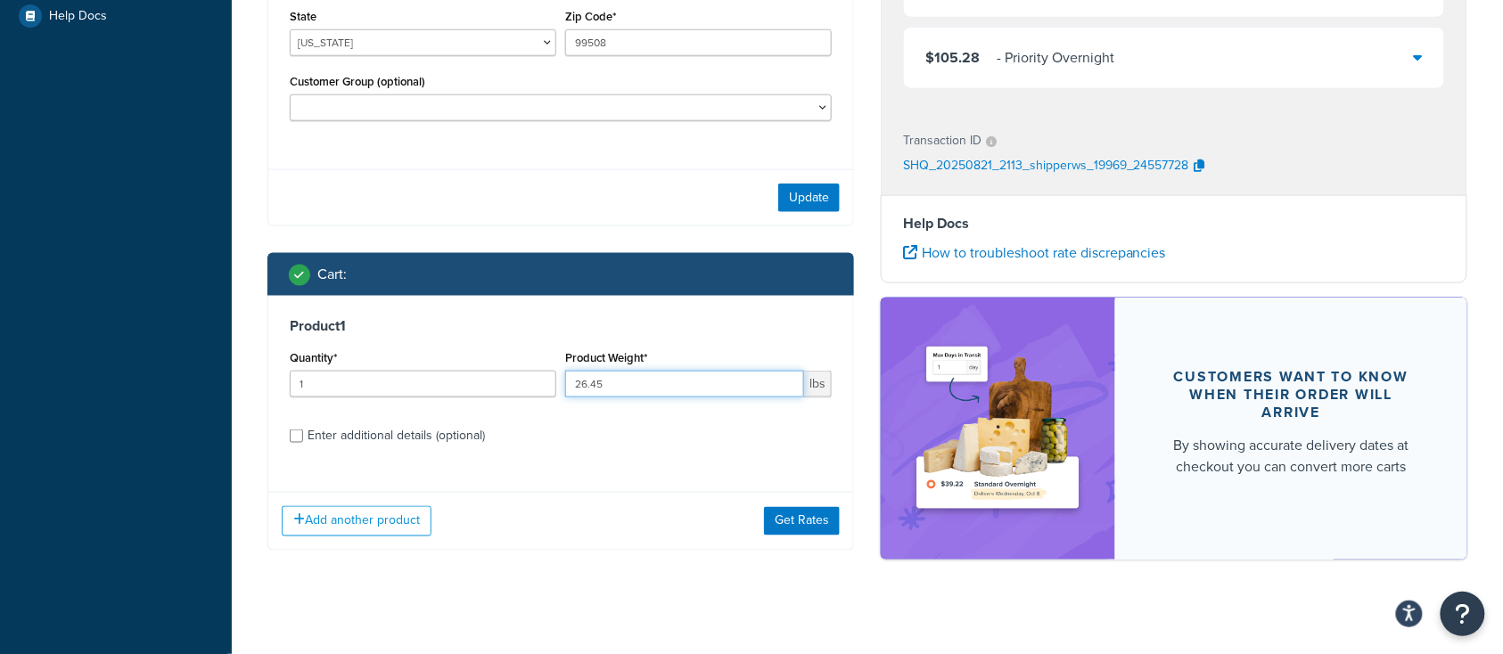
drag, startPoint x: 613, startPoint y: 380, endPoint x: 523, endPoint y: 385, distance: 89.3
click at [541, 382] on div "Quantity* 1 Product Weight* 26.45 lbs" at bounding box center [560, 378] width 551 height 65
type input "135"
click at [531, 424] on label "Enter additional details (optional)" at bounding box center [570, 434] width 524 height 29
click at [303, 430] on input "Enter additional details (optional)" at bounding box center [296, 436] width 13 height 13
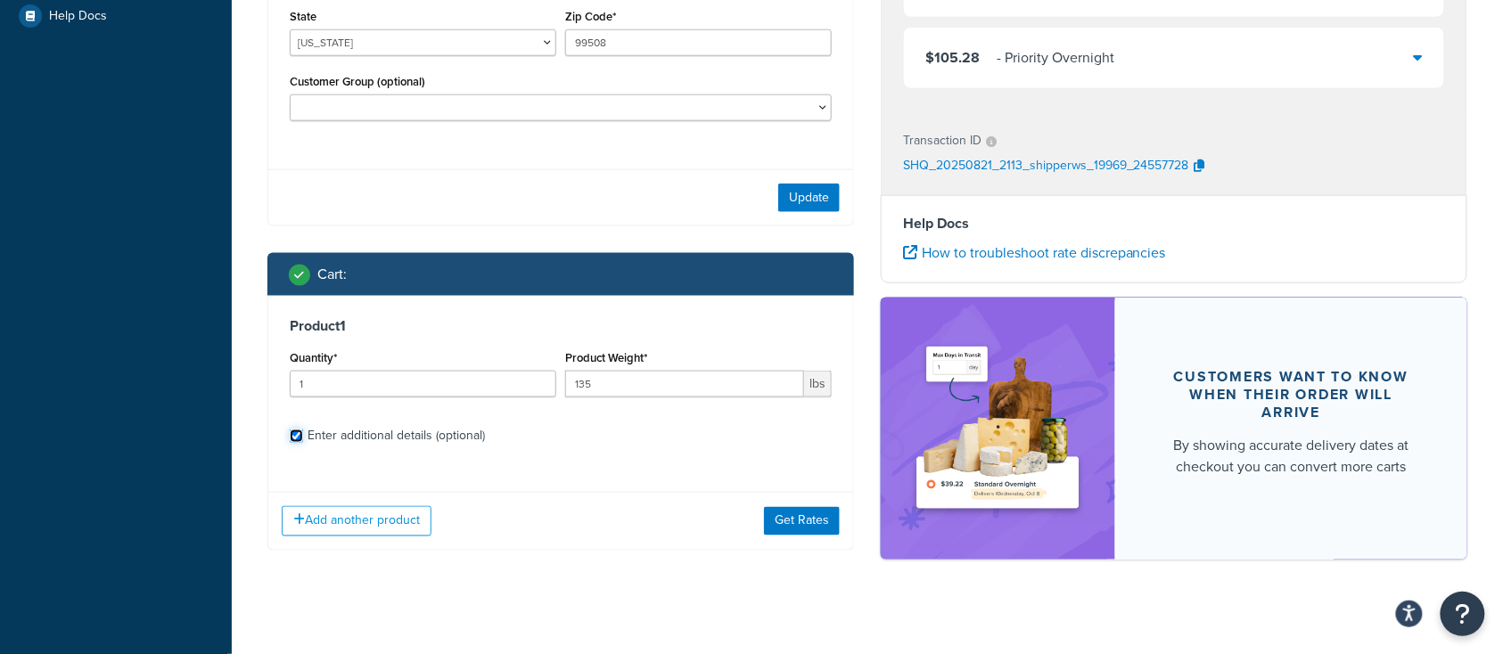
checkbox input "true"
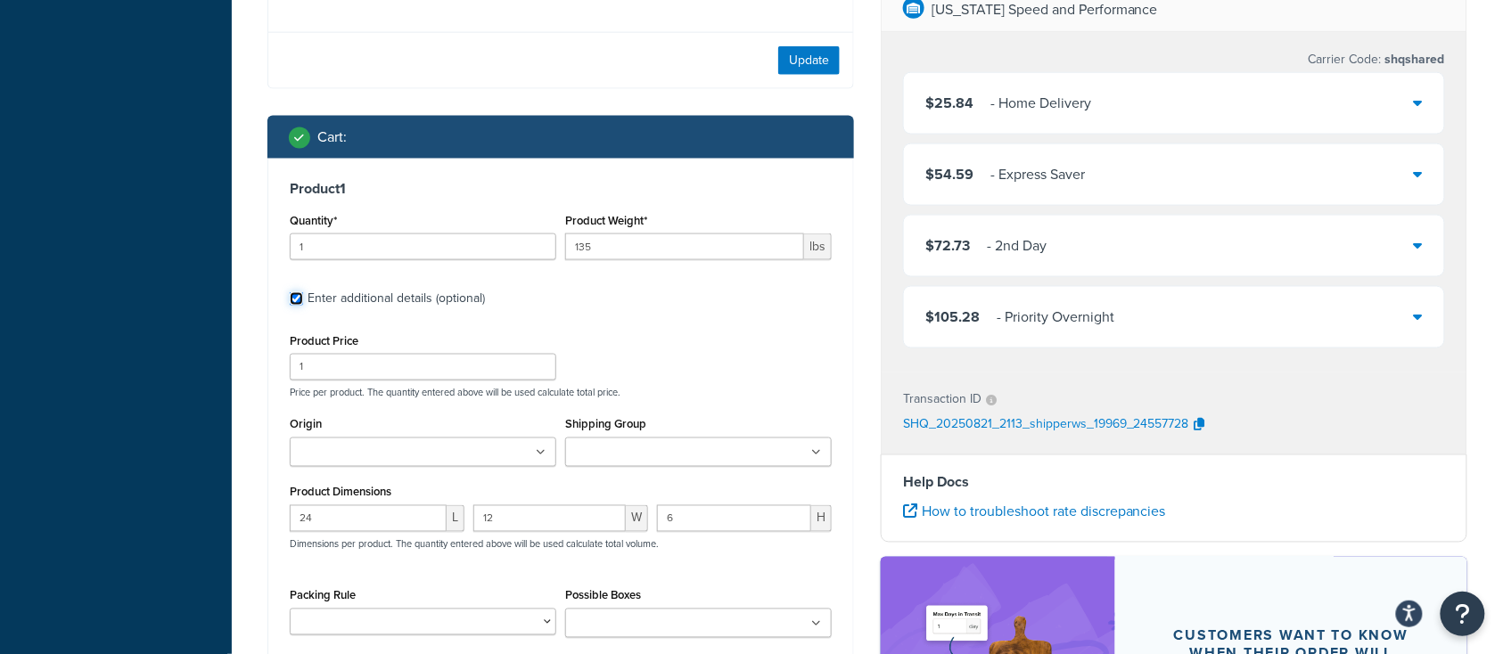
scroll to position [871, 0]
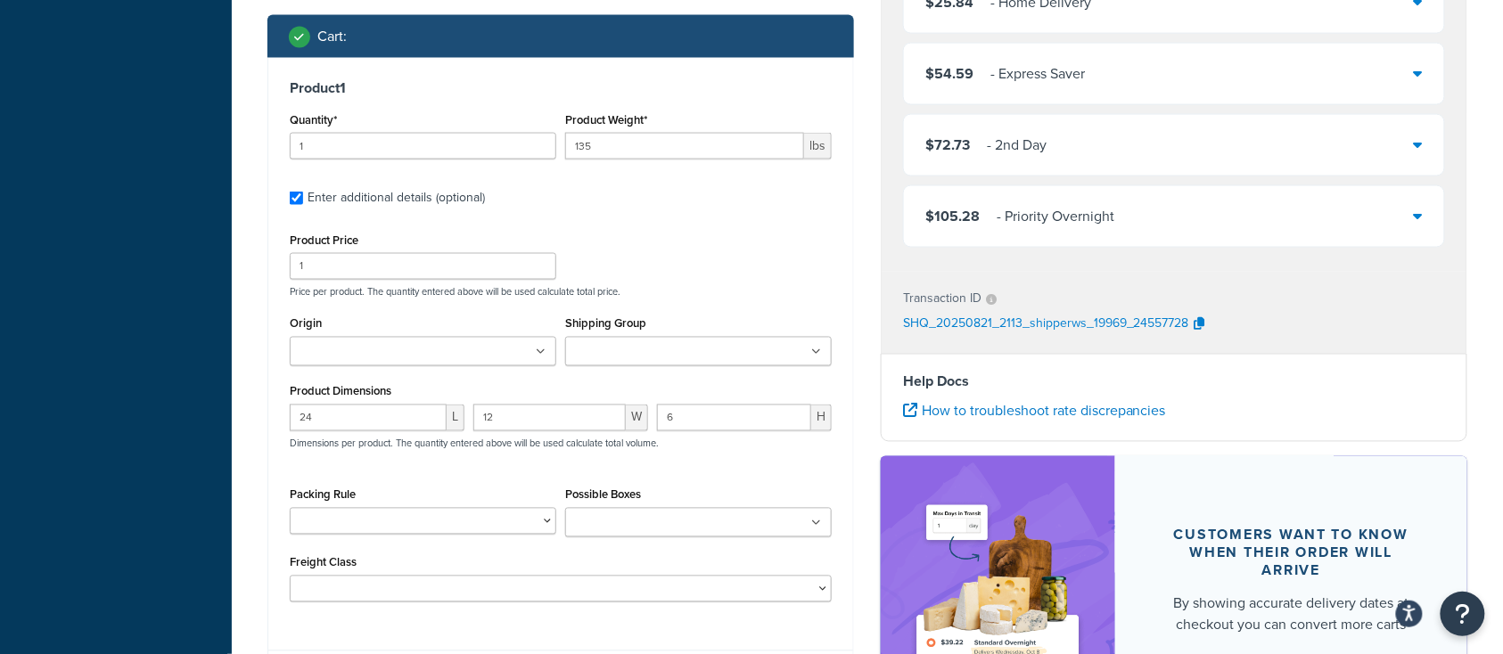
click at [362, 363] on input "Origin" at bounding box center [374, 353] width 158 height 20
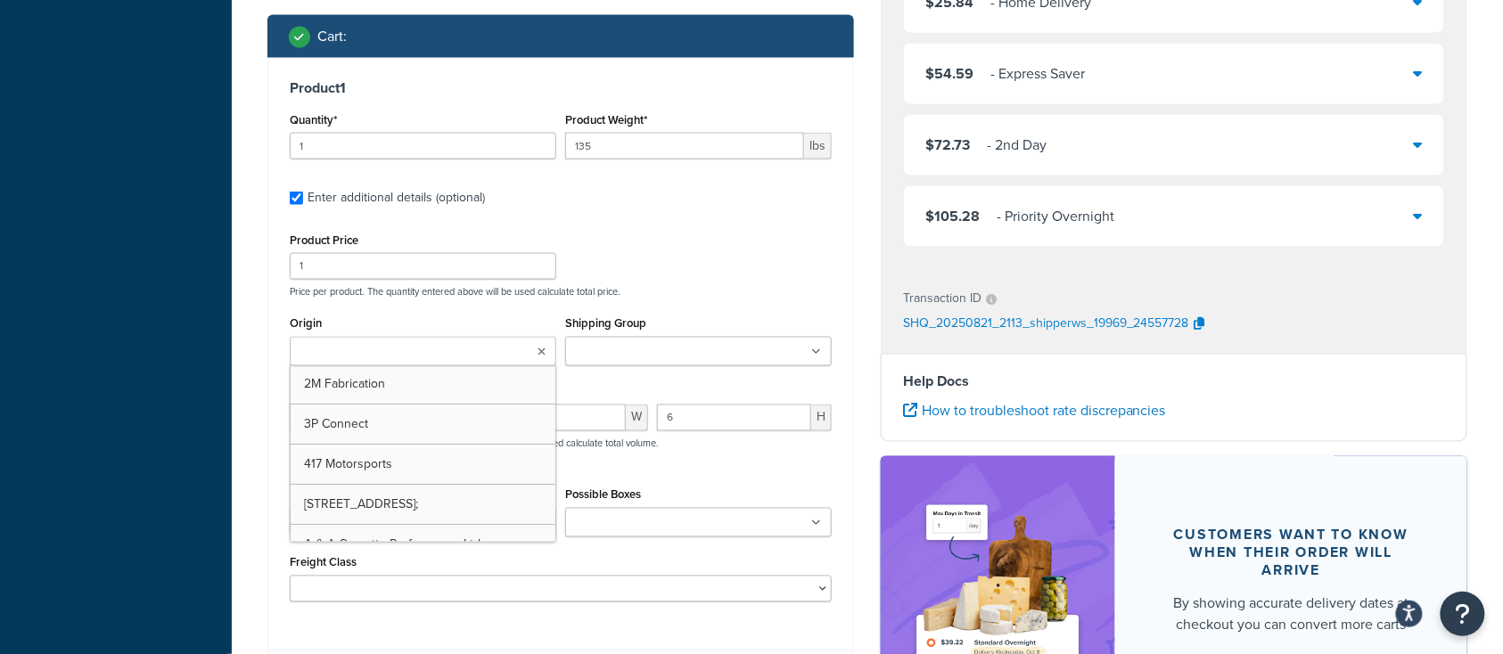
click at [371, 353] on input "Origin" at bounding box center [374, 353] width 158 height 20
click at [778, 292] on p "Price per product. The quantity entered above will be used calculate total pric…" at bounding box center [560, 292] width 551 height 12
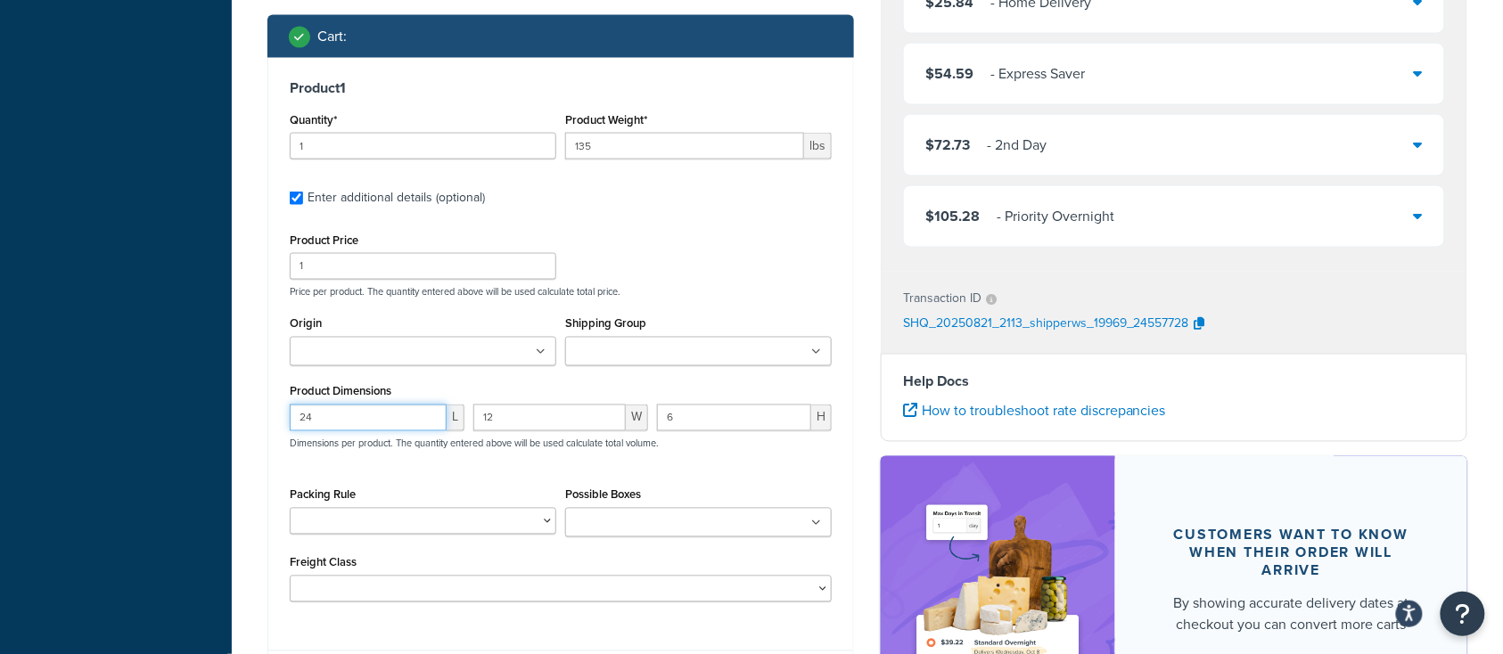
drag, startPoint x: 413, startPoint y: 420, endPoint x: 220, endPoint y: 421, distance: 192.6
type input "44"
type input "45"
type input "26"
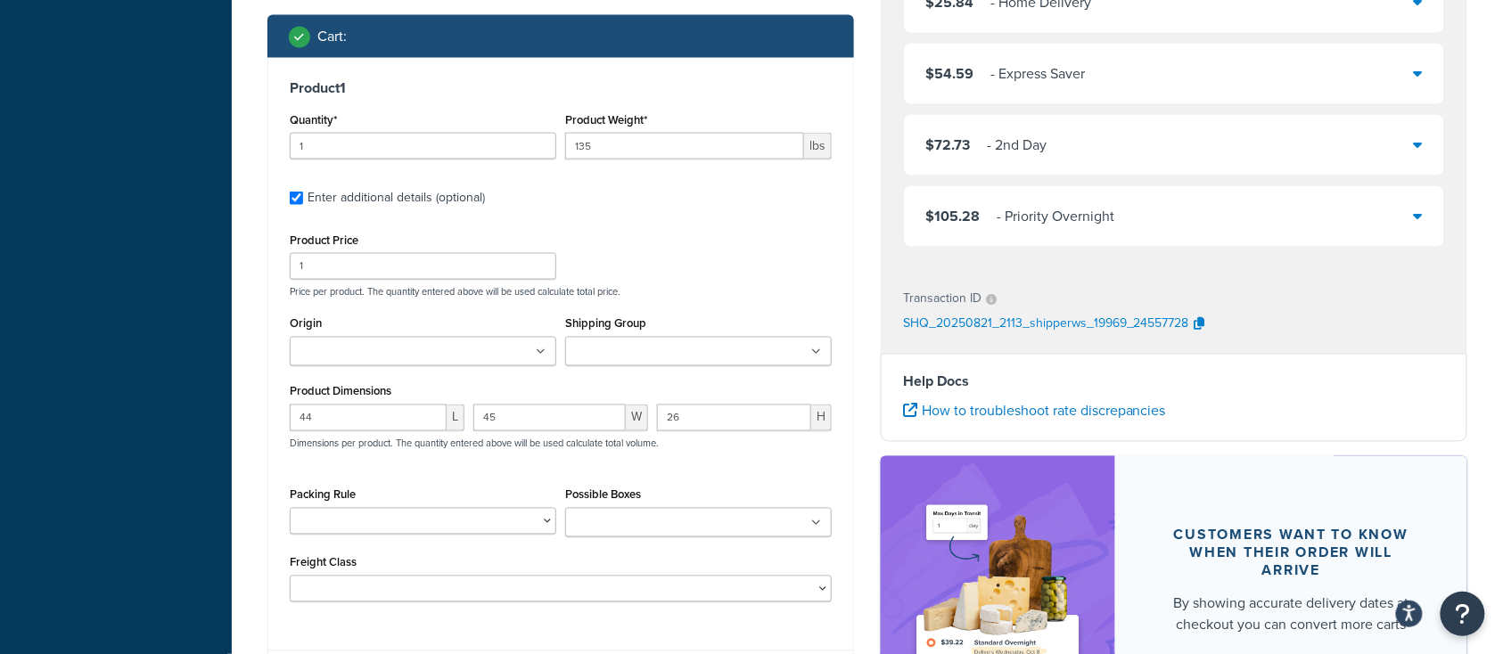
click at [773, 273] on div "Product Price 1 Price per product. The quantity entered above will be used calc…" at bounding box center [560, 263] width 551 height 70
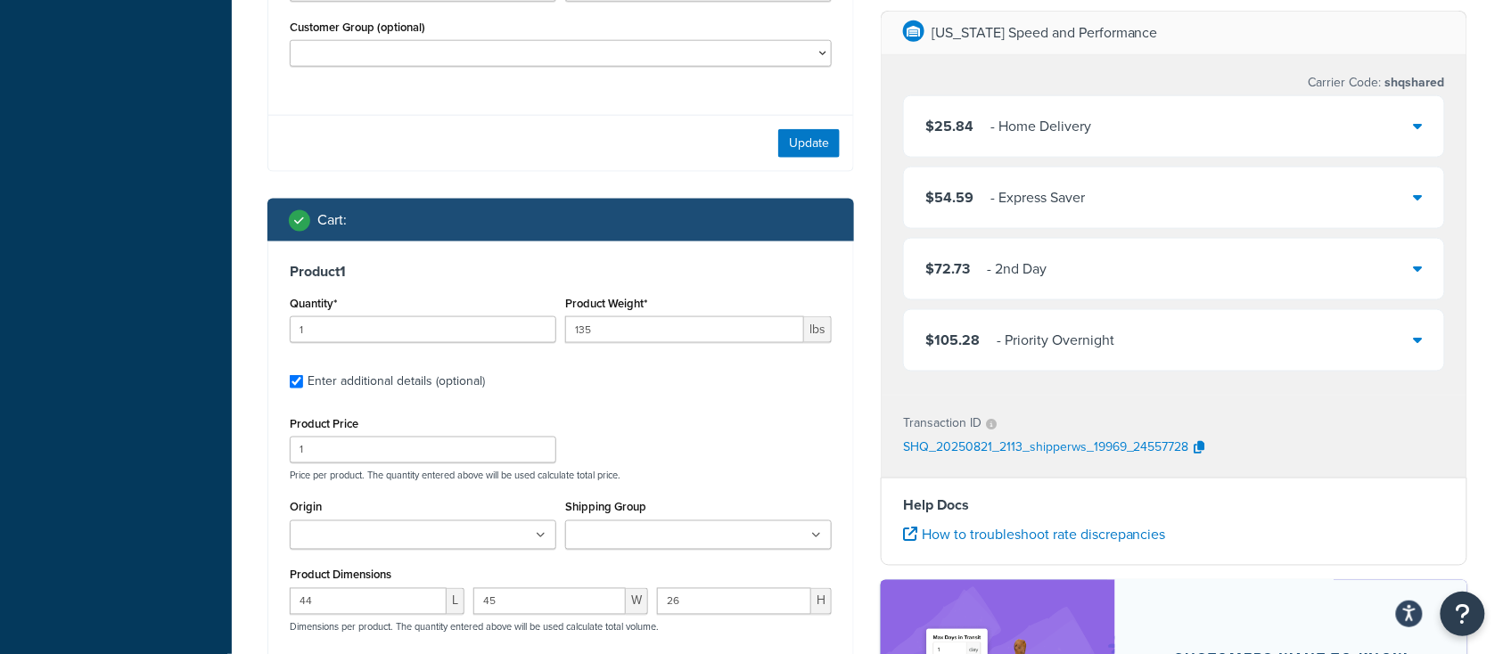
scroll to position [806, 0]
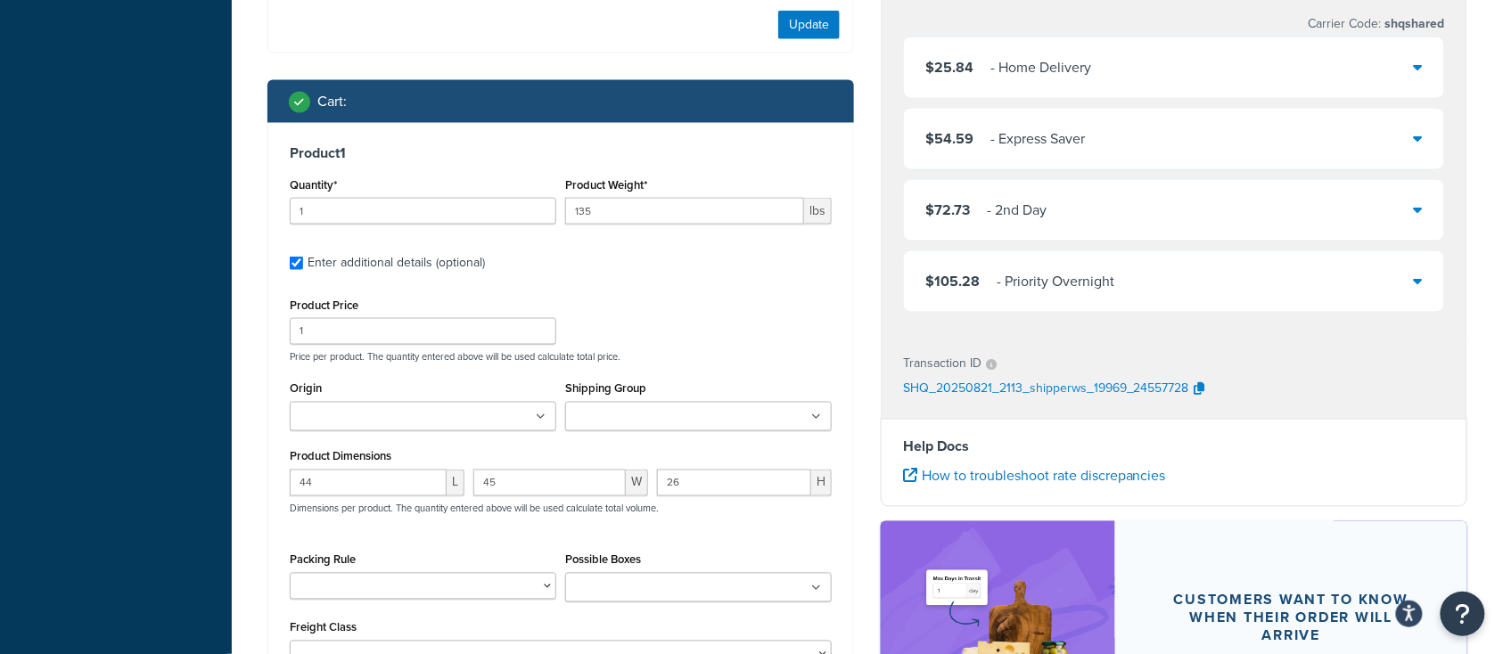
click at [638, 319] on div "Product Price 1 Price per product. The quantity entered above will be used calc…" at bounding box center [560, 328] width 551 height 70
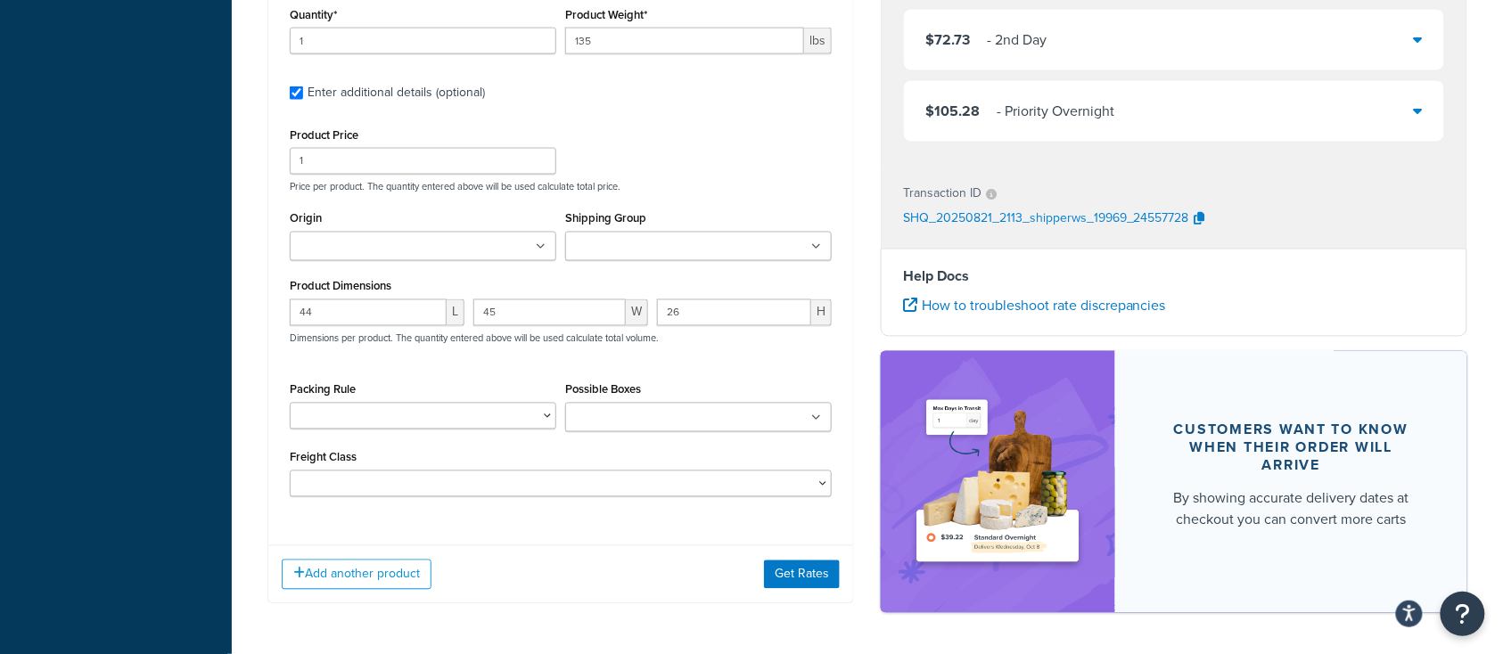
scroll to position [1044, 0]
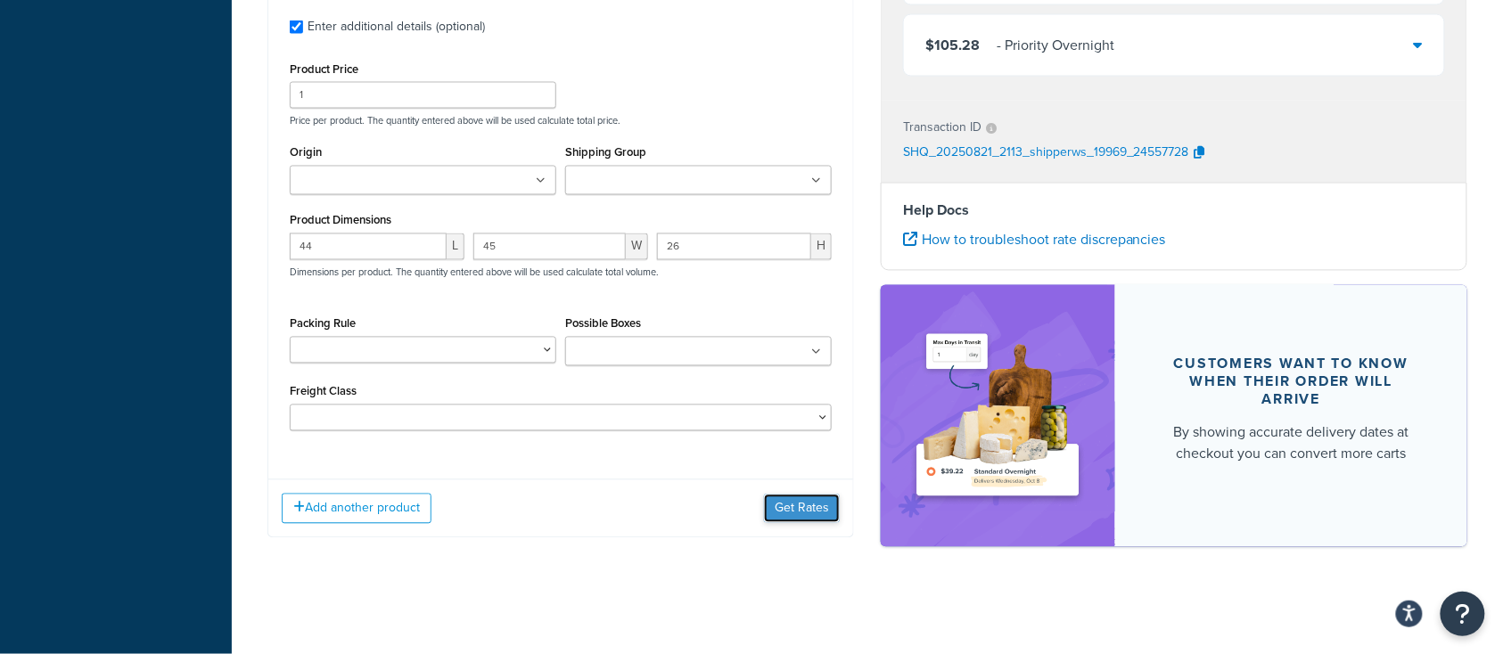
click at [792, 514] on button "Get Rates" at bounding box center [802, 509] width 76 height 29
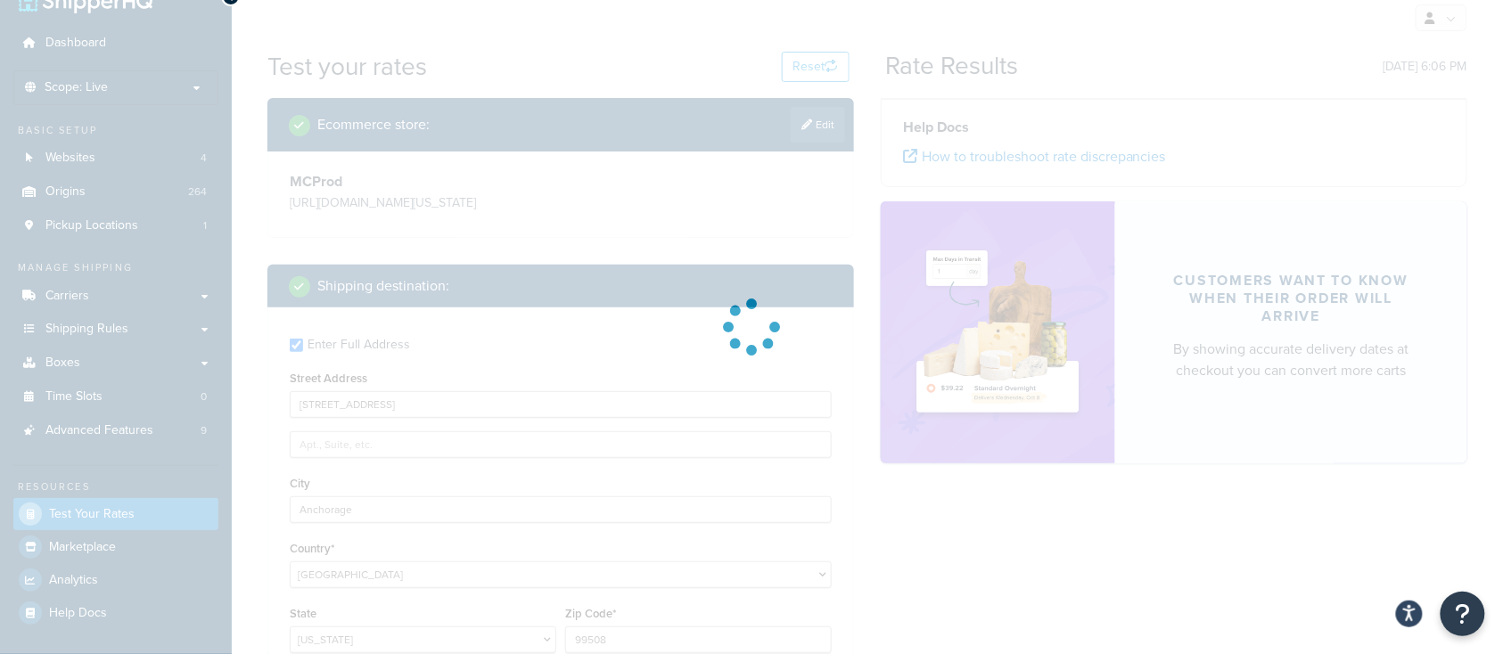
scroll to position [0, 0]
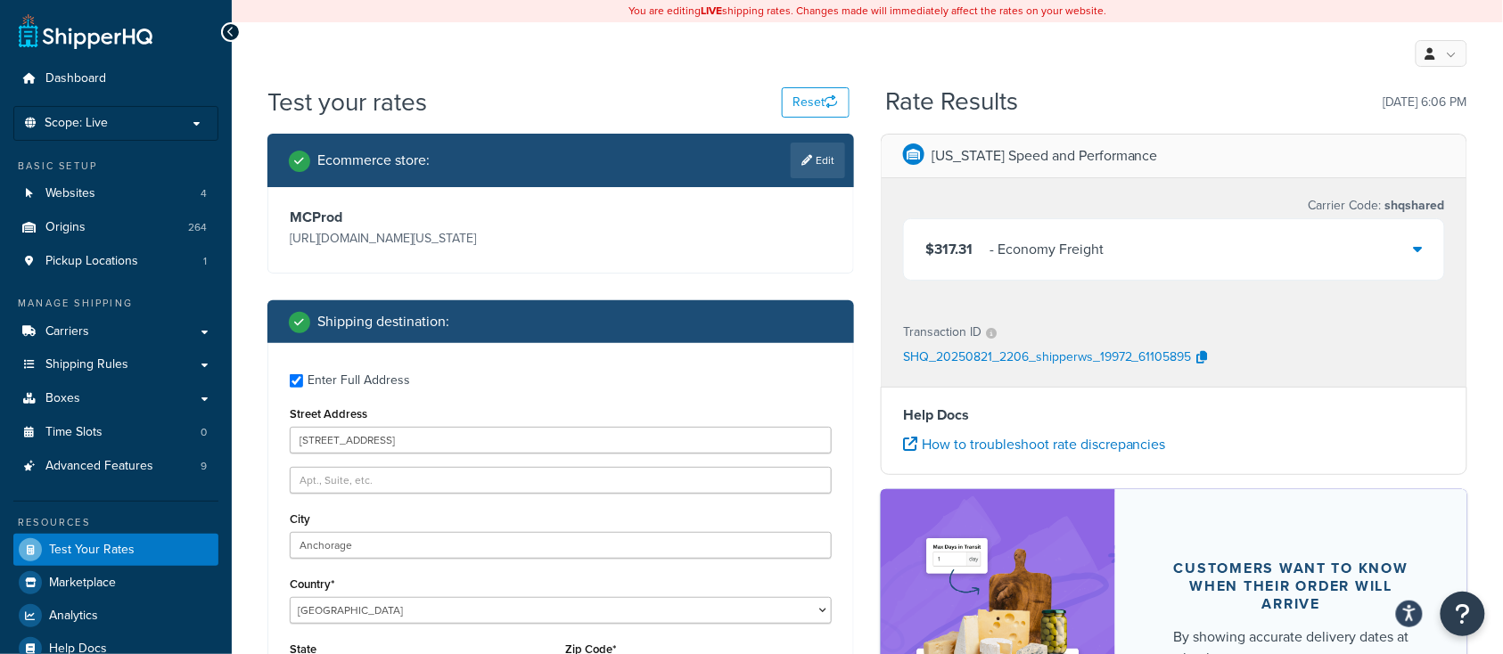
click at [1149, 255] on div "$317.31 - Economy Freight" at bounding box center [1174, 249] width 540 height 61
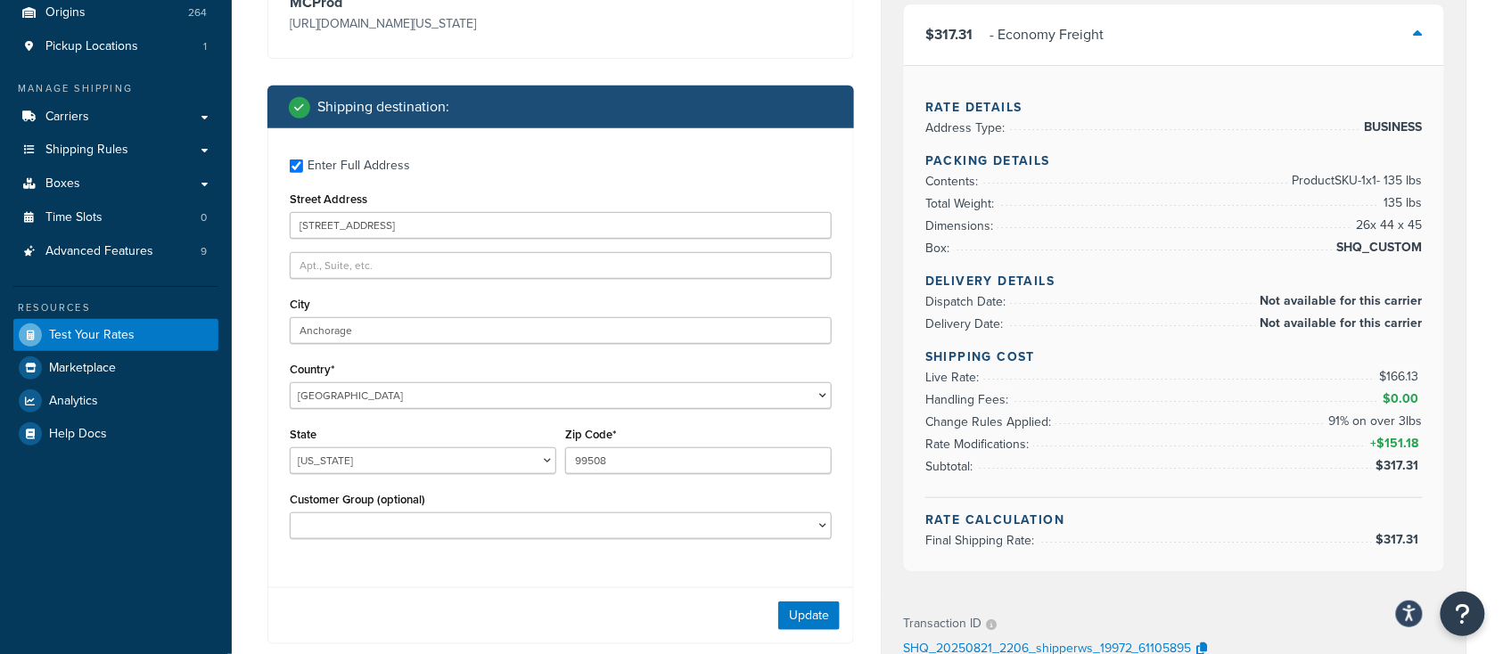
scroll to position [237, 0]
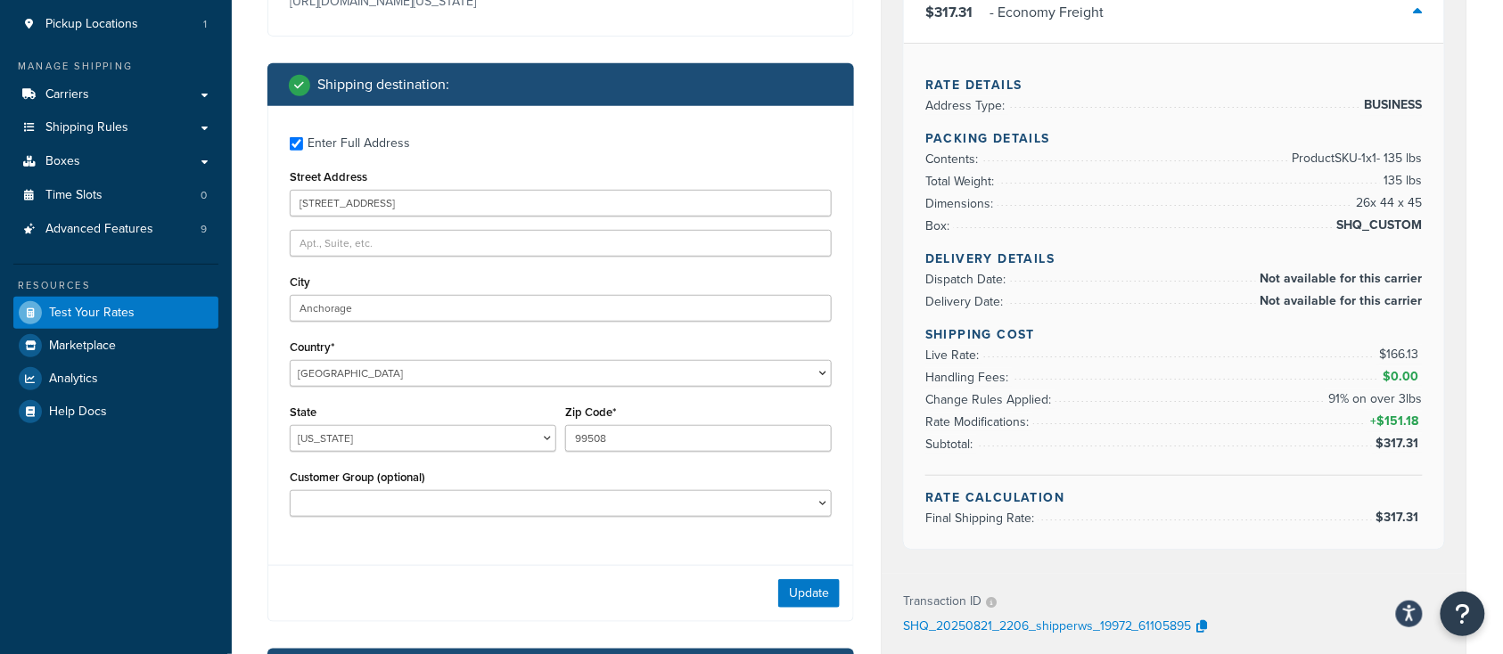
drag, startPoint x: 1195, startPoint y: 620, endPoint x: 905, endPoint y: 613, distance: 289.9
click at [923, 614] on div "SHQ_20250821_2206_shipperws_19972_61105895" at bounding box center [1174, 627] width 542 height 27
drag, startPoint x: 901, startPoint y: 614, endPoint x: 1156, endPoint y: 630, distance: 255.5
click at [1203, 630] on div "Transaction ID SHQ_20250821_2206_shipperws_19972_61105895" at bounding box center [1174, 615] width 585 height 82
copy p "SHQ_20250821_2206_shipperws_19972_61105895"
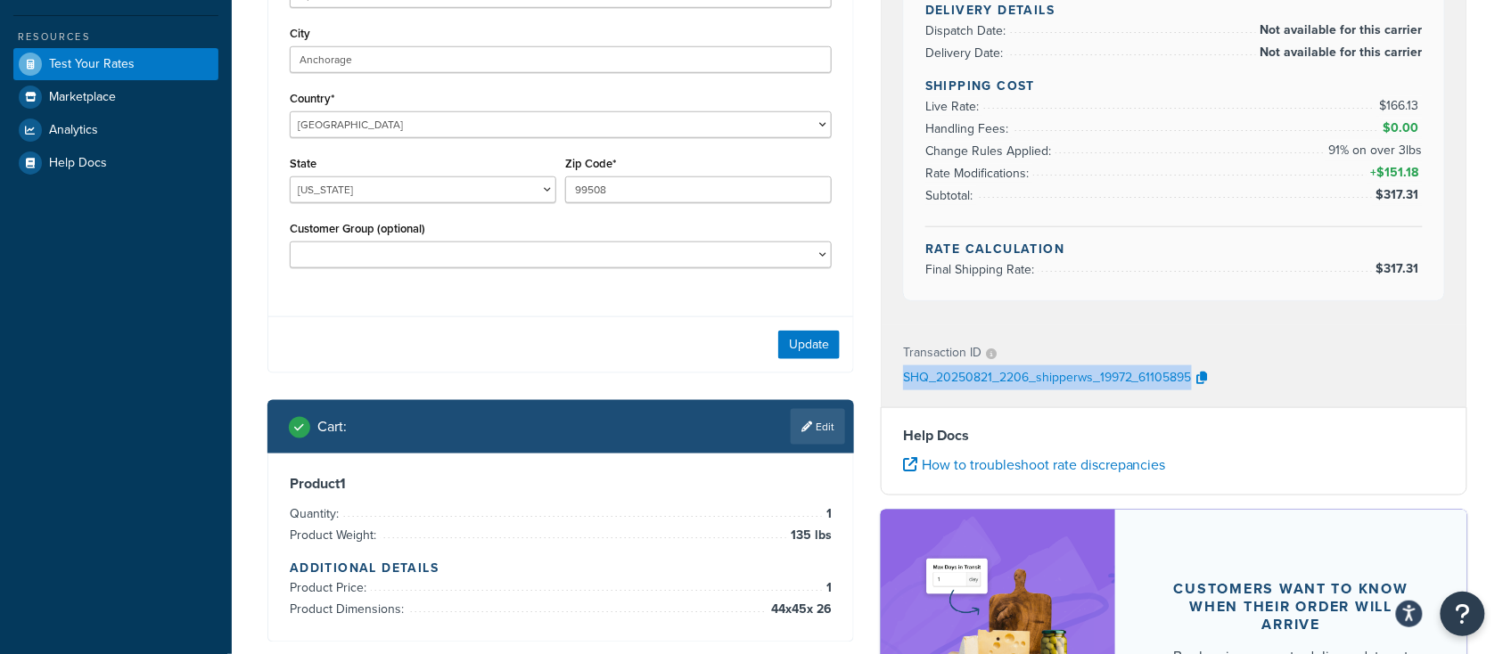
scroll to position [594, 0]
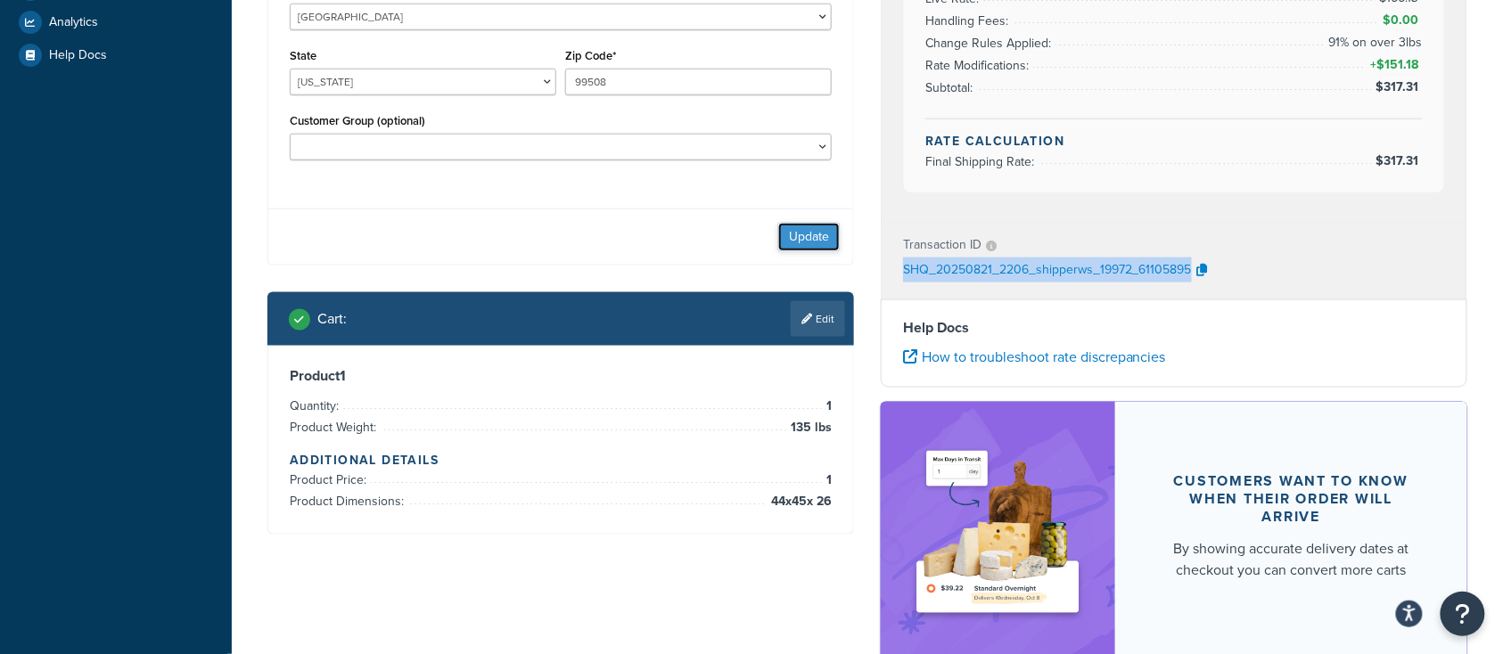
click at [797, 249] on button "Update" at bounding box center [809, 237] width 62 height 29
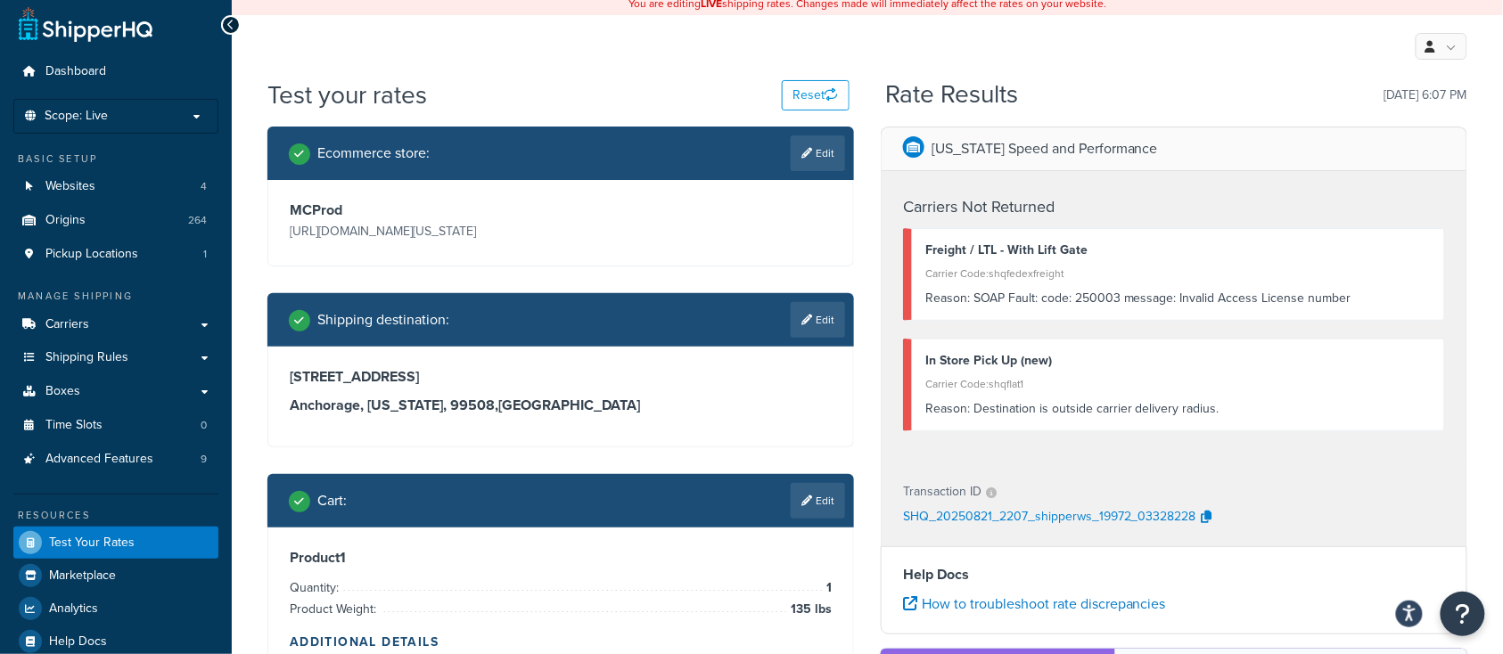
scroll to position [0, 0]
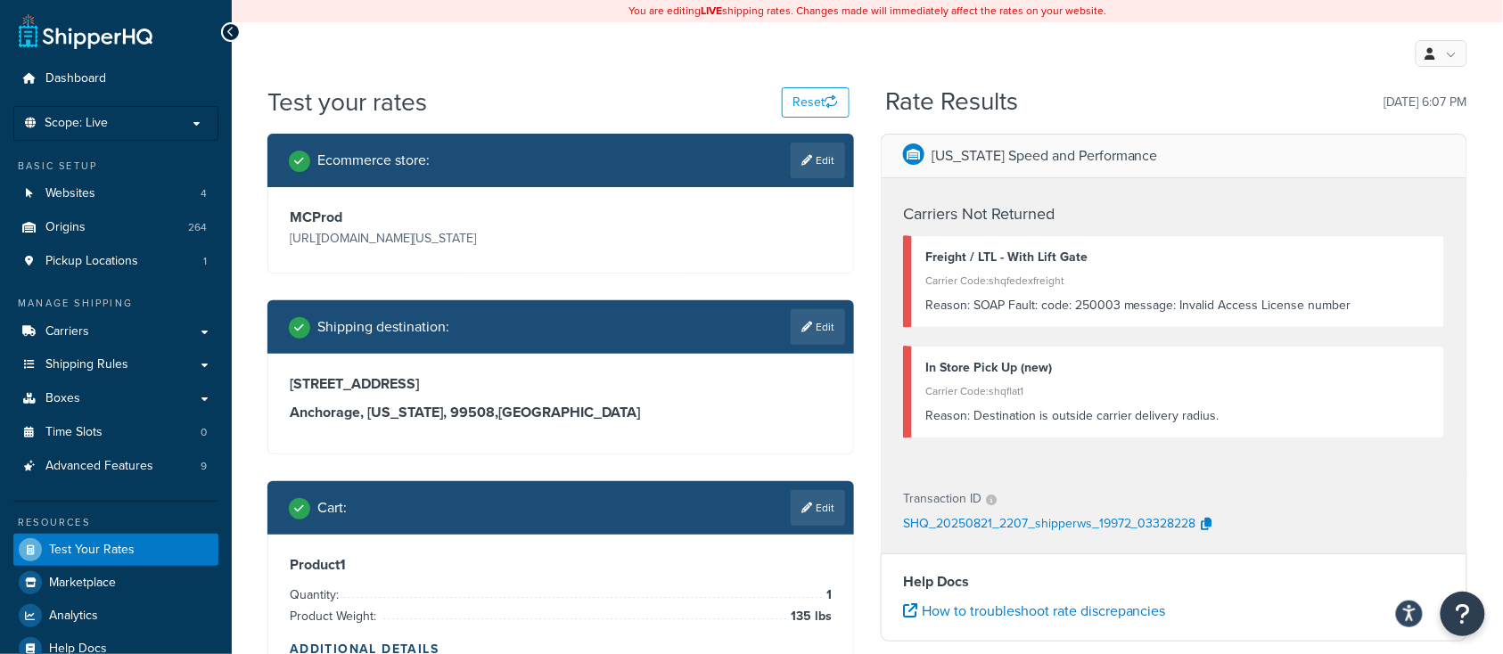
drag, startPoint x: 1198, startPoint y: 522, endPoint x: 936, endPoint y: 527, distance: 262.2
click at [936, 527] on div "SHQ_20250821_2207_shipperws_19972_03328228" at bounding box center [1174, 525] width 542 height 27
drag, startPoint x: 1197, startPoint y: 524, endPoint x: 1122, endPoint y: 528, distance: 75.9
click at [1122, 528] on div "SHQ_20250821_2207_shipperws_19972_03328228" at bounding box center [1174, 525] width 542 height 27
drag, startPoint x: 1195, startPoint y: 524, endPoint x: 905, endPoint y: 528, distance: 289.8
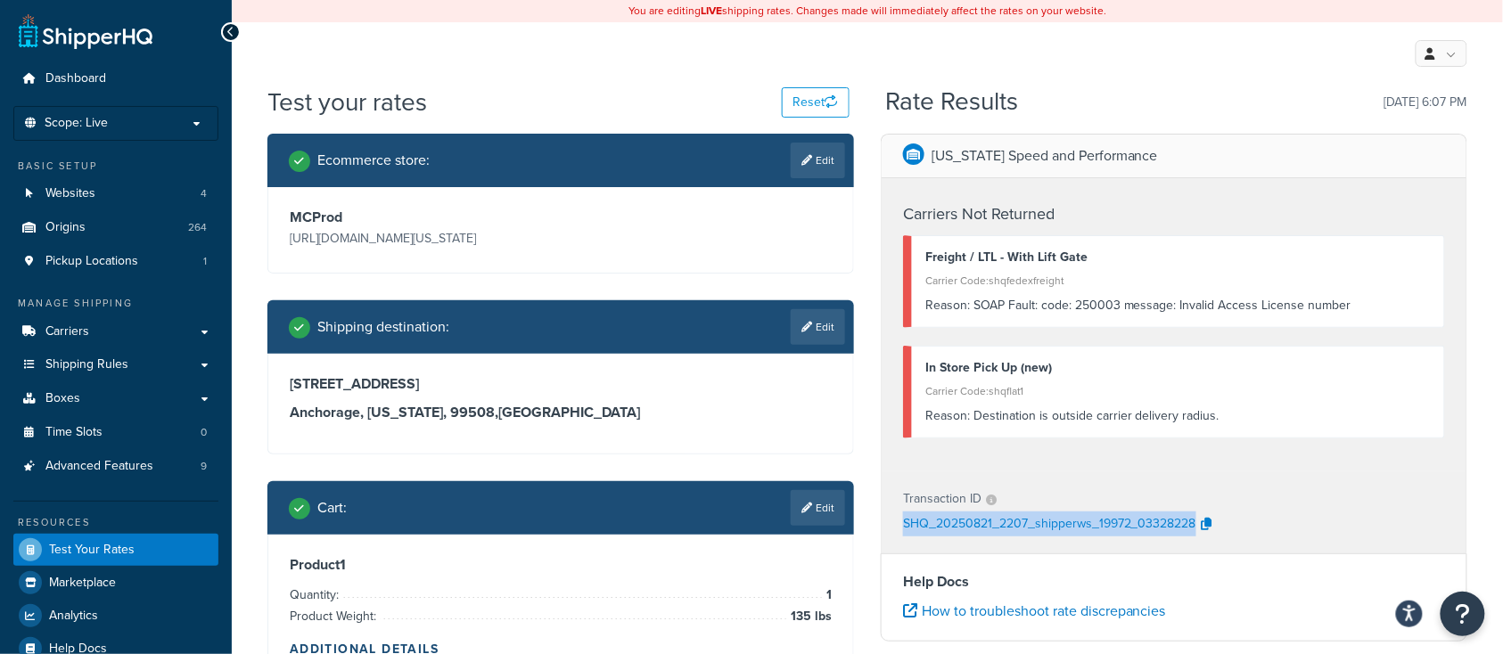
click at [905, 528] on p "SHQ_20250821_2207_shipperws_19972_03328228" at bounding box center [1049, 525] width 293 height 27
copy p "SHQ_20250821_2207_shipperws_19972_03328228"
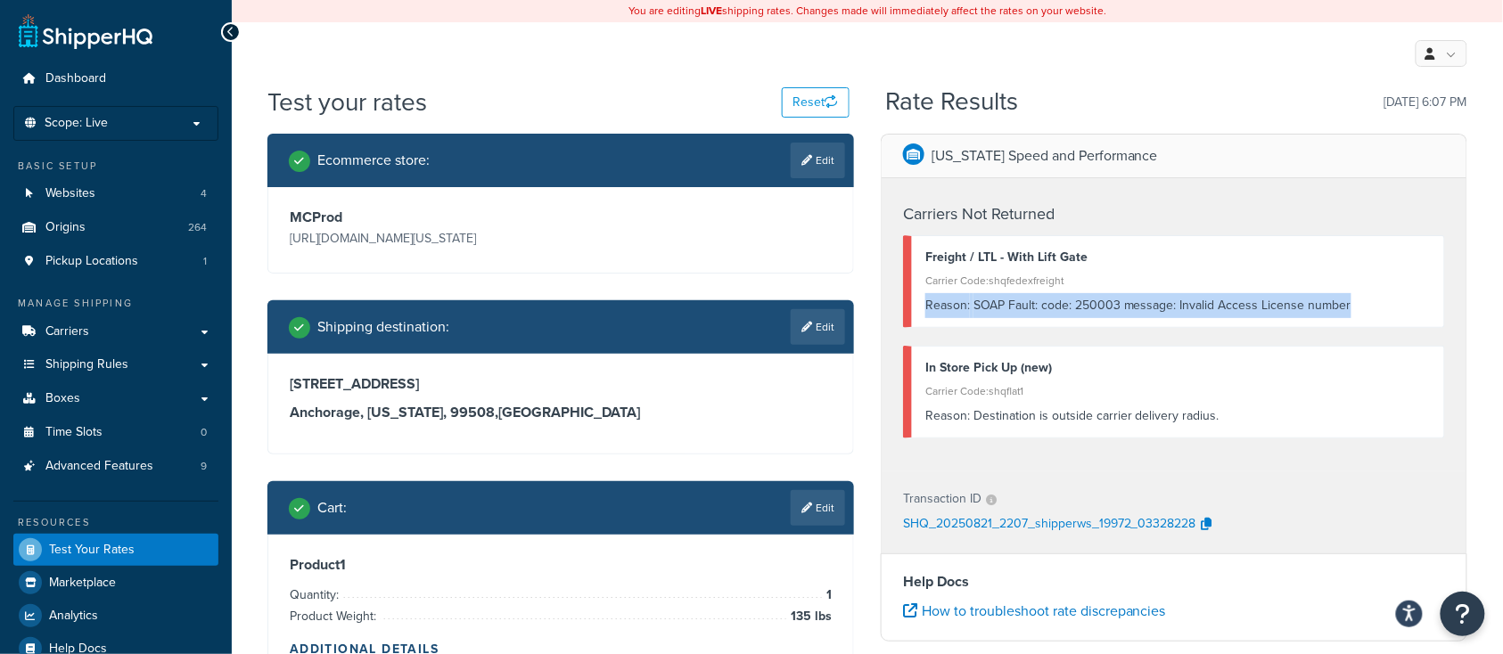
drag, startPoint x: 1343, startPoint y: 310, endPoint x: 925, endPoint y: 311, distance: 418.2
click at [925, 311] on div "Freight / LTL - With Lift Gate Carrier Code: shqfedexfreight Reason: SOAP Fault…" at bounding box center [1174, 281] width 542 height 93
copy div "Reason: SOAP Fault: code: 250003 message: Invalid Access License number"
drag, startPoint x: 924, startPoint y: 258, endPoint x: 1362, endPoint y: 314, distance: 442.3
click at [1362, 314] on div "Freight / LTL - With Lift Gate Carrier Code: shqfedexfreight Reason: SOAP Fault…" at bounding box center [1174, 281] width 542 height 93
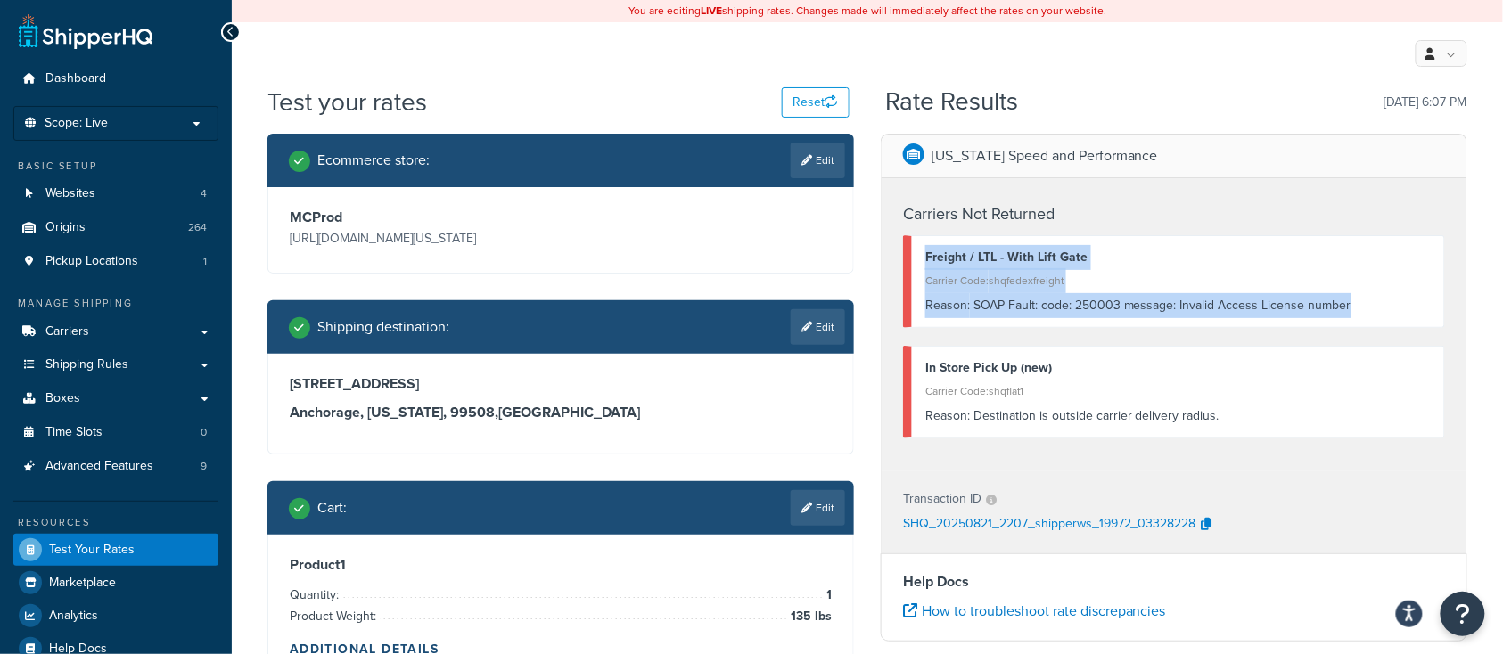
copy div "Freight / LTL - With Lift Gate Carrier Code: shqfedexfreight Reason: SOAP Fault…"
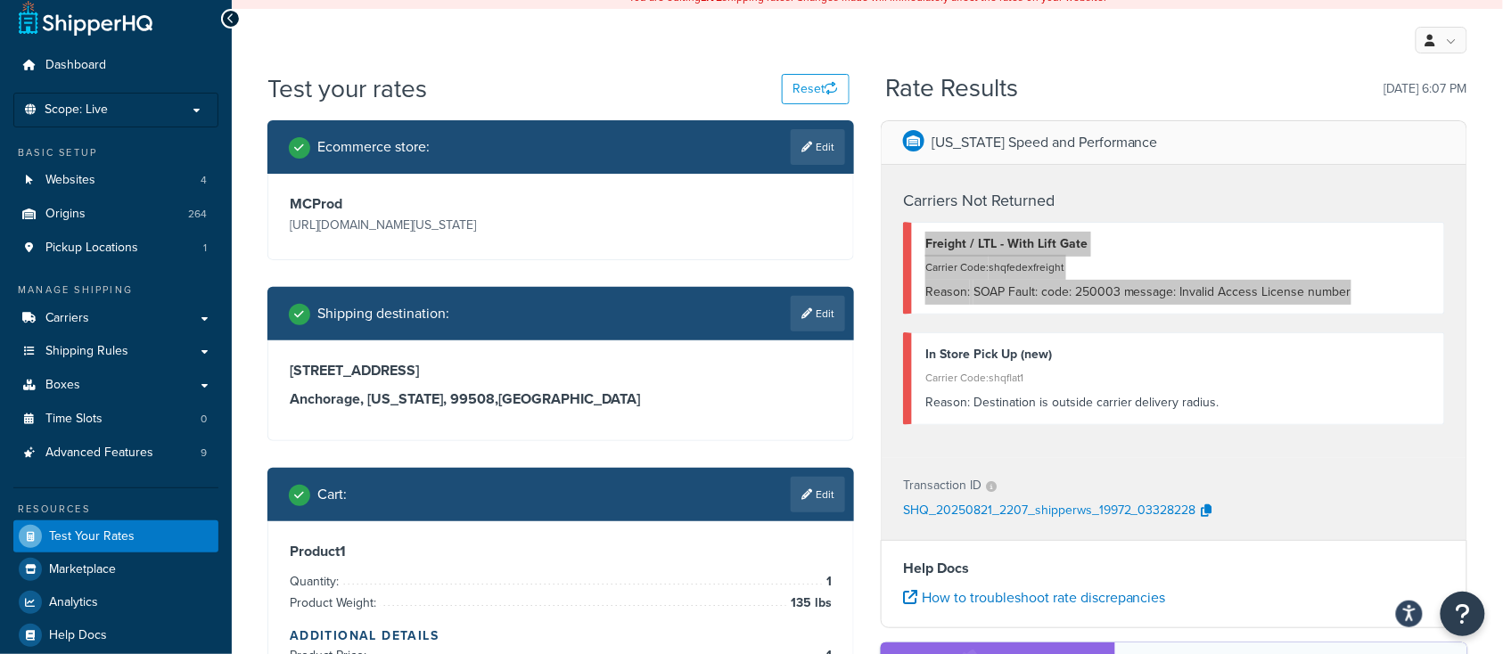
scroll to position [119, 0]
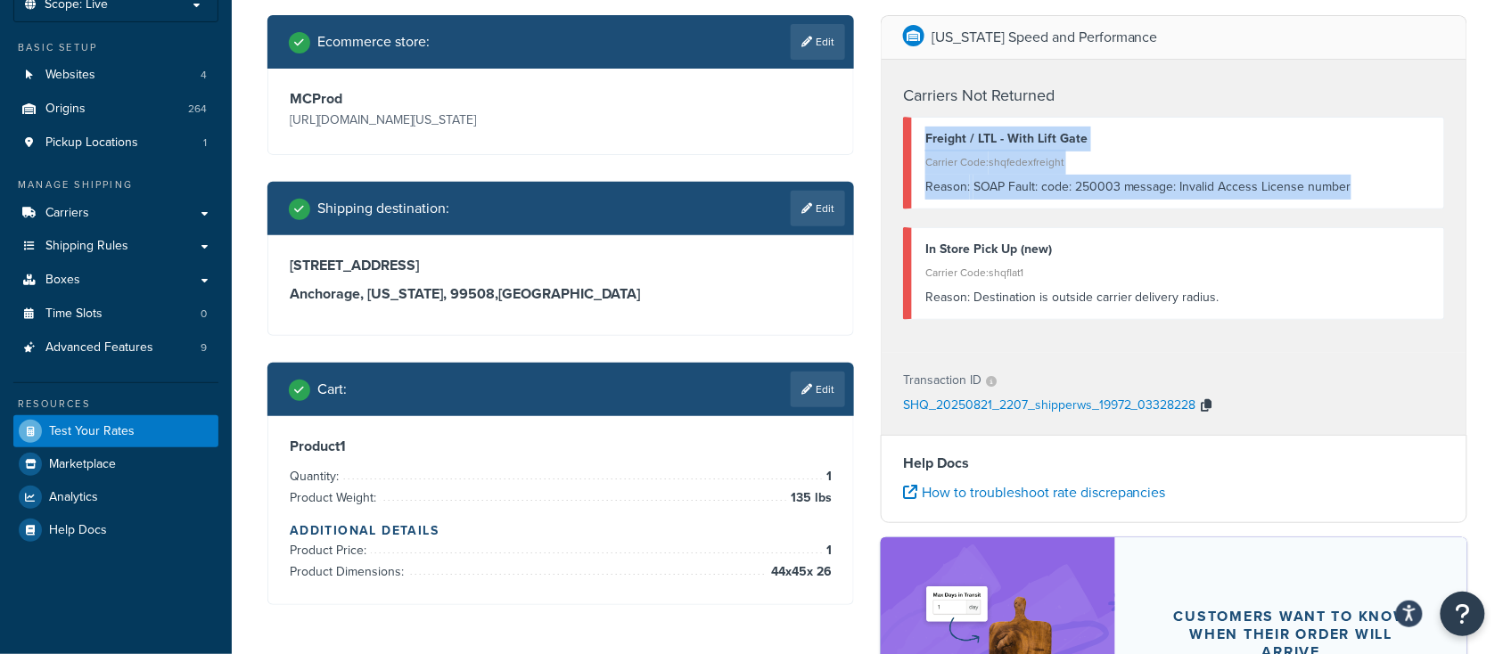
click at [1206, 409] on icon "button" at bounding box center [1207, 405] width 11 height 12
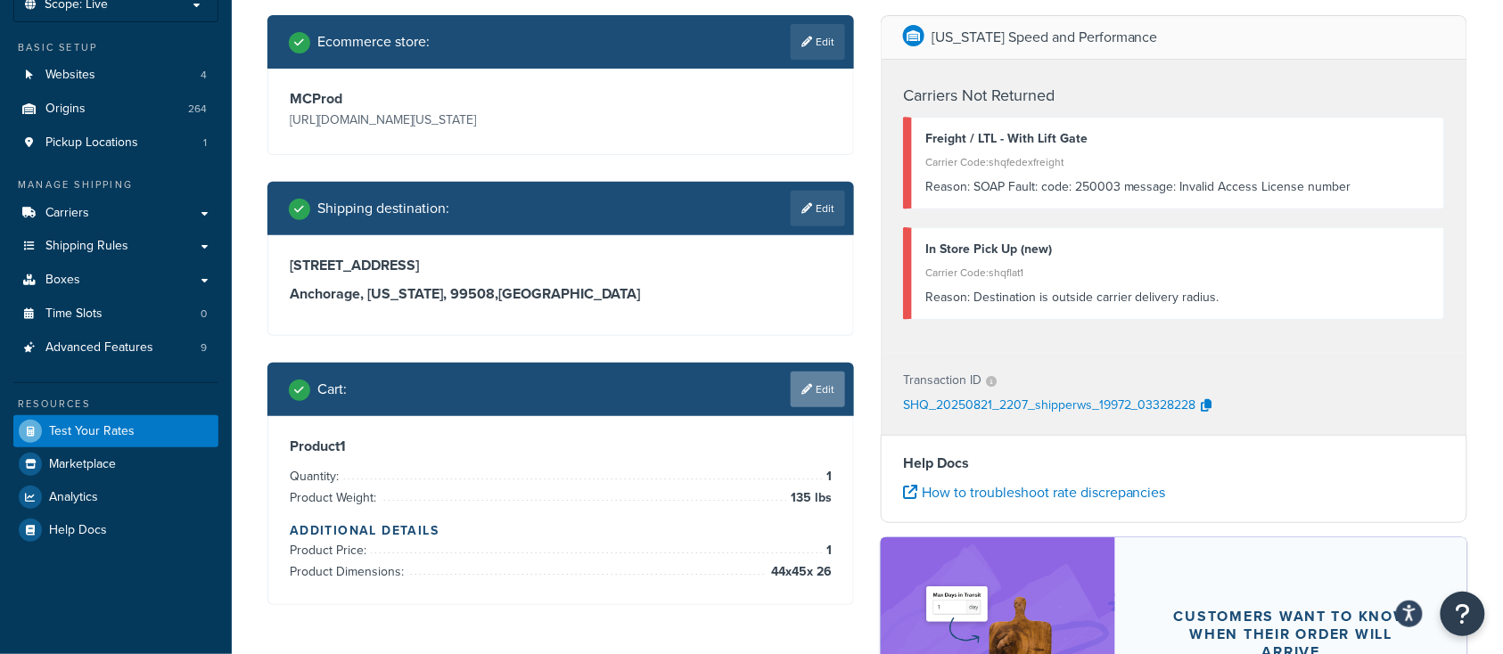
click at [815, 384] on link "Edit" at bounding box center [818, 390] width 54 height 36
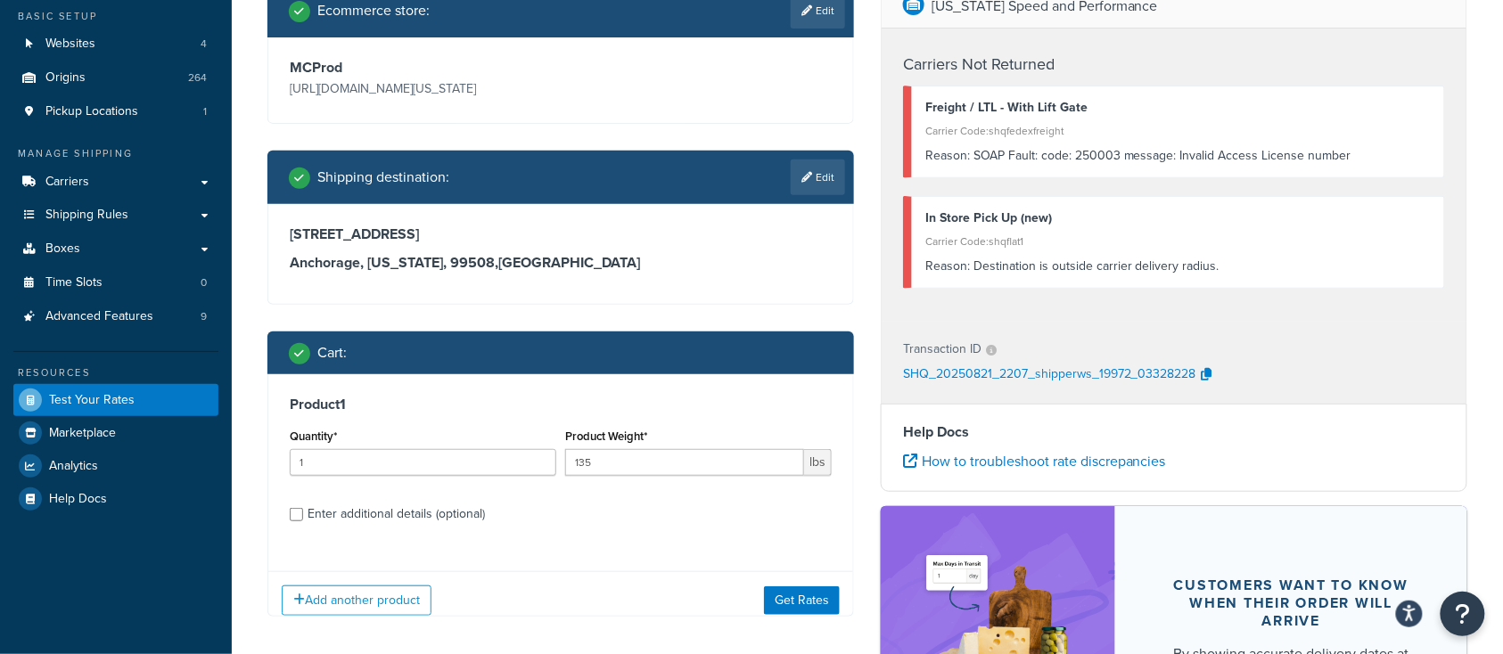
scroll to position [357, 0]
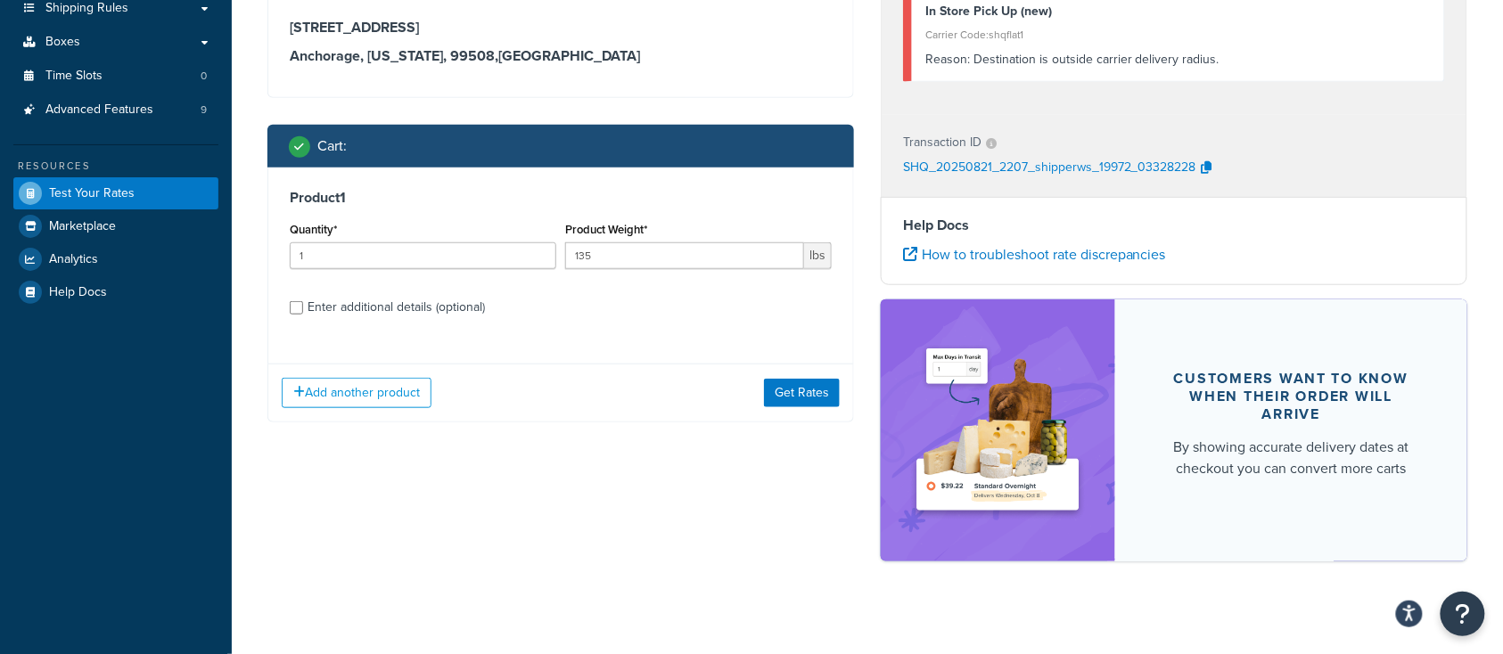
click at [304, 306] on div "Enter additional details (optional)" at bounding box center [561, 306] width 542 height 29
click at [304, 311] on div "Enter additional details (optional)" at bounding box center [561, 306] width 542 height 29
click at [296, 307] on input "Enter additional details (optional)" at bounding box center [296, 307] width 13 height 13
checkbox input "true"
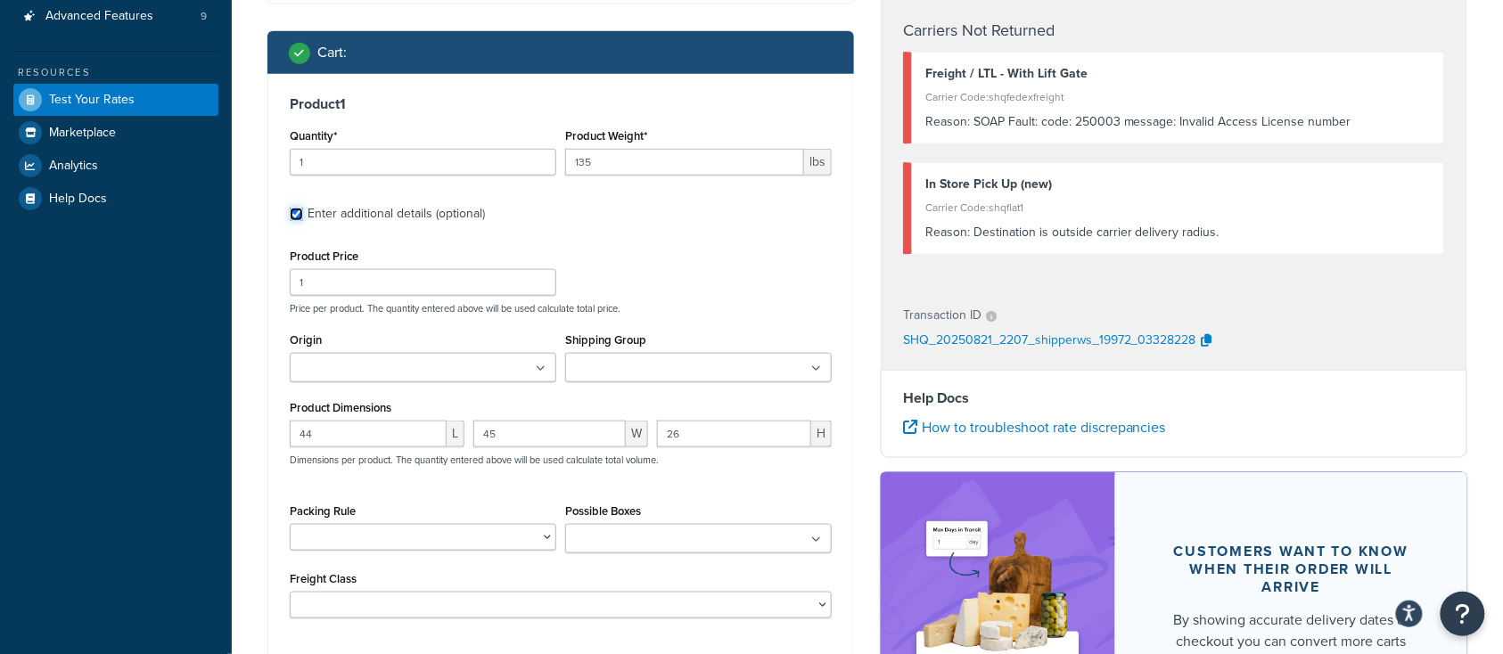
scroll to position [475, 0]
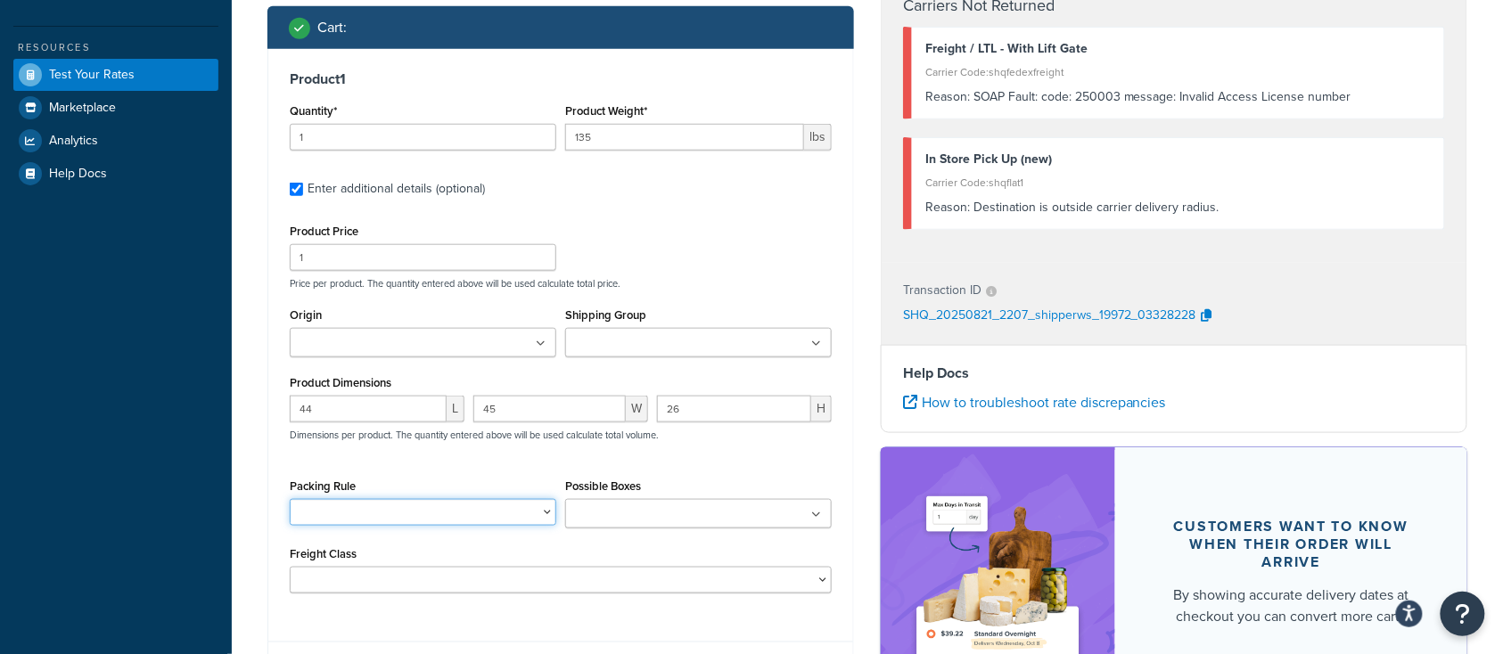
click at [466, 518] on select "BRA 2 Box Packing Rule Cylinder Head 2 box Packing Rule Ships Individually" at bounding box center [423, 512] width 267 height 27
select select "83949"
click at [290, 500] on select "BRA 2 Box Packing Rule Cylinder Head 2 box Packing Rule Ships Individually" at bounding box center [423, 512] width 267 height 27
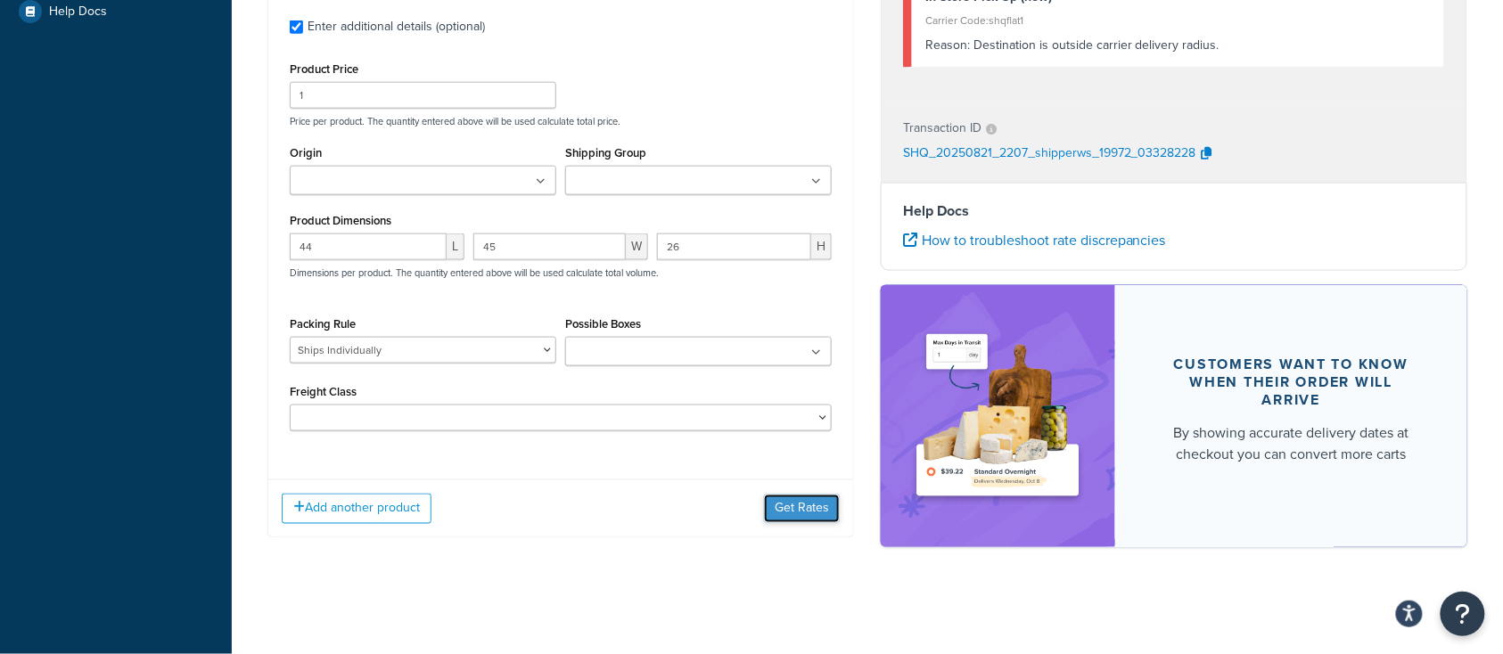
click at [802, 506] on button "Get Rates" at bounding box center [802, 509] width 76 height 29
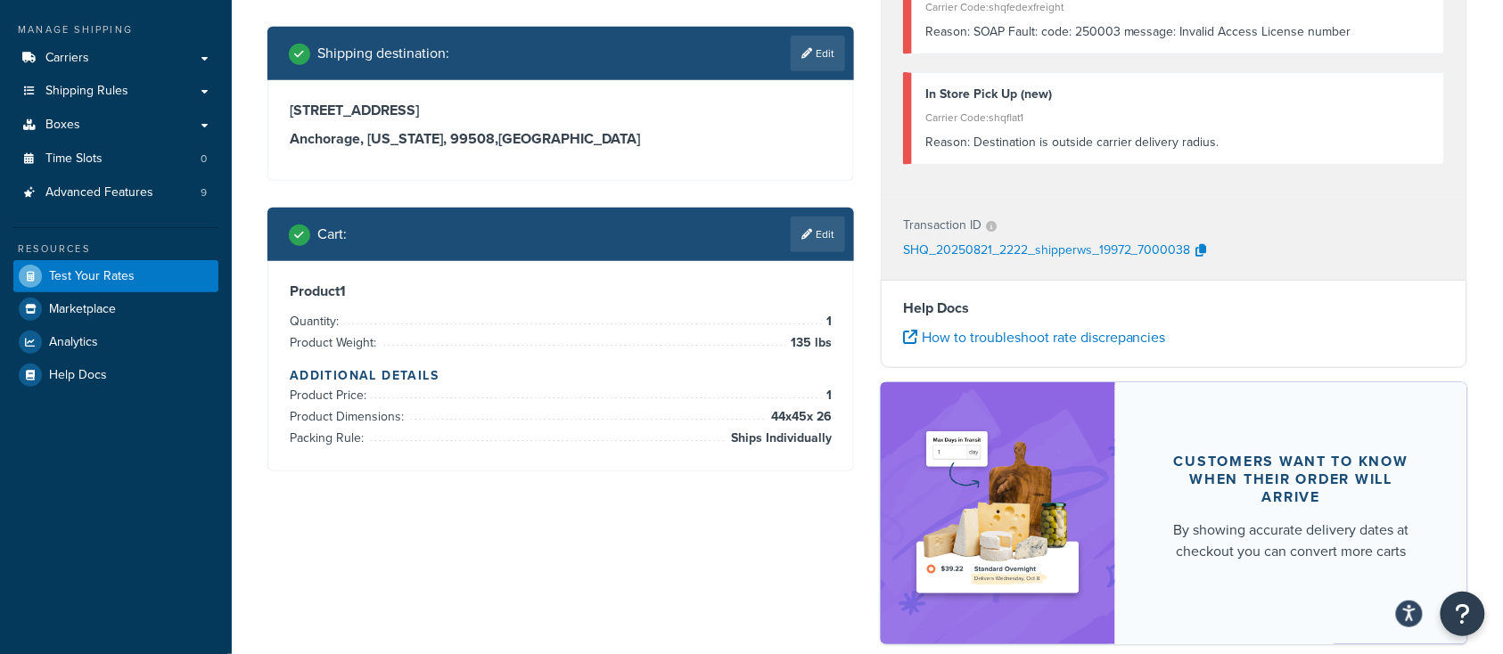
scroll to position [251, 0]
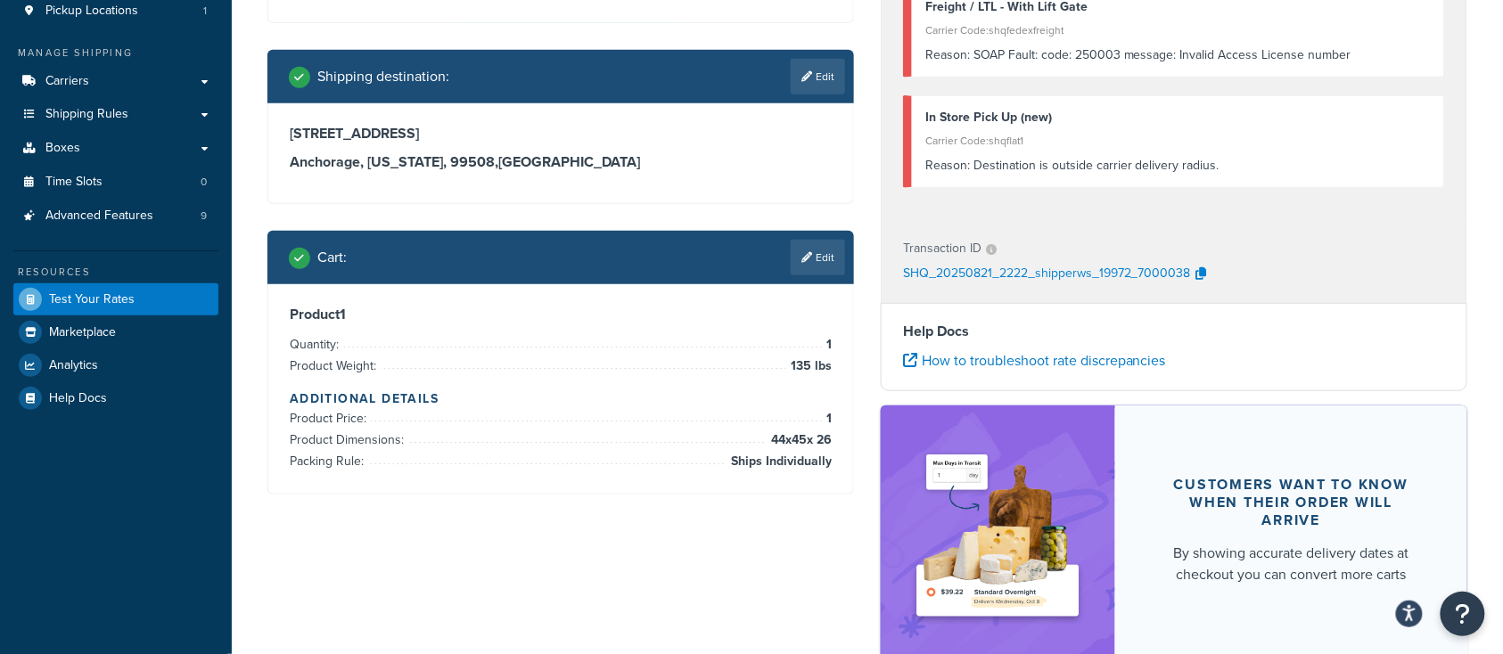
click at [598, 576] on div "Ecommerce store : Edit MCProd https://mcprod.texas-speed.com/ Shipping destinat…" at bounding box center [867, 284] width 1227 height 802
click at [819, 259] on link "Edit" at bounding box center [818, 258] width 54 height 36
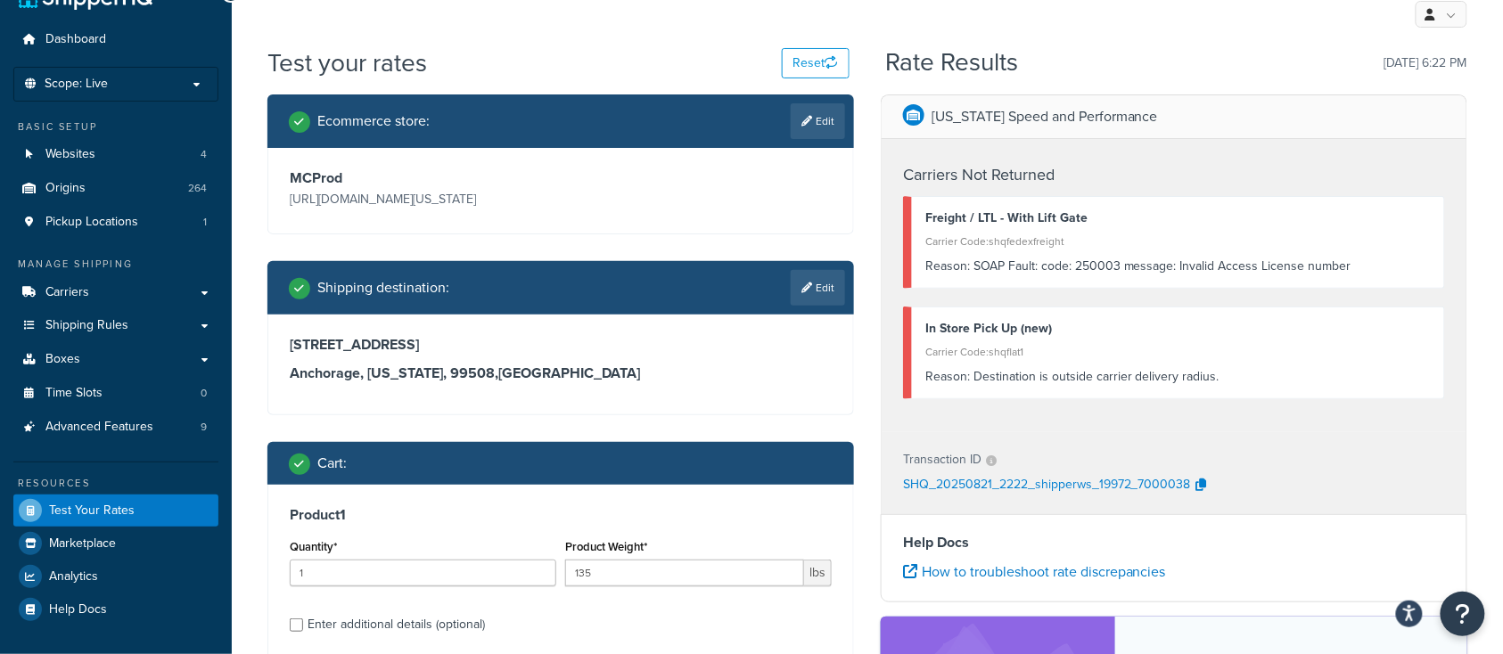
scroll to position [0, 0]
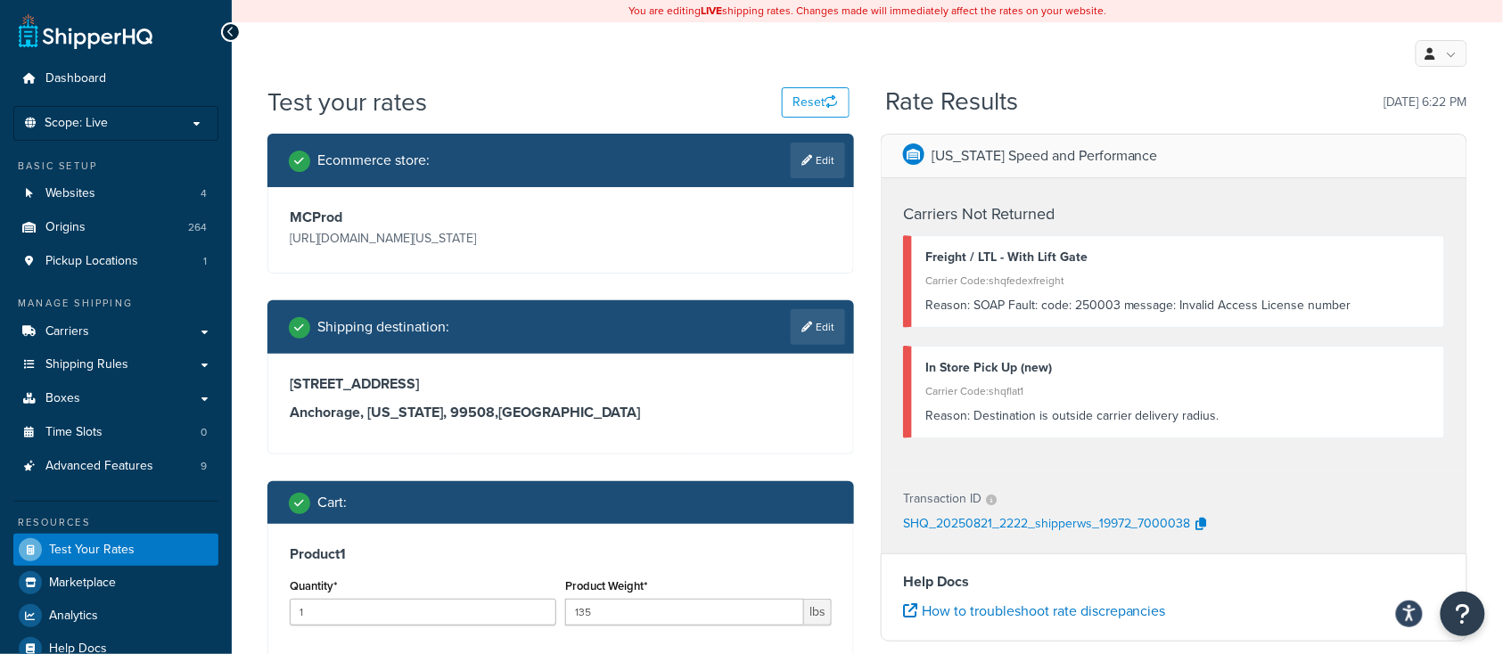
click at [646, 440] on div "2210 E Northern Lights Blvd Anchorage, Alaska, 99508 , United States" at bounding box center [560, 404] width 585 height 100
click at [580, 122] on div "Test your rates Reset Rate Results 08/21/2025, 6:22 PM" at bounding box center [867, 109] width 1200 height 49
click at [565, 261] on div "MCProd https://mcprod.texas-speed.com/" at bounding box center [560, 230] width 585 height 86
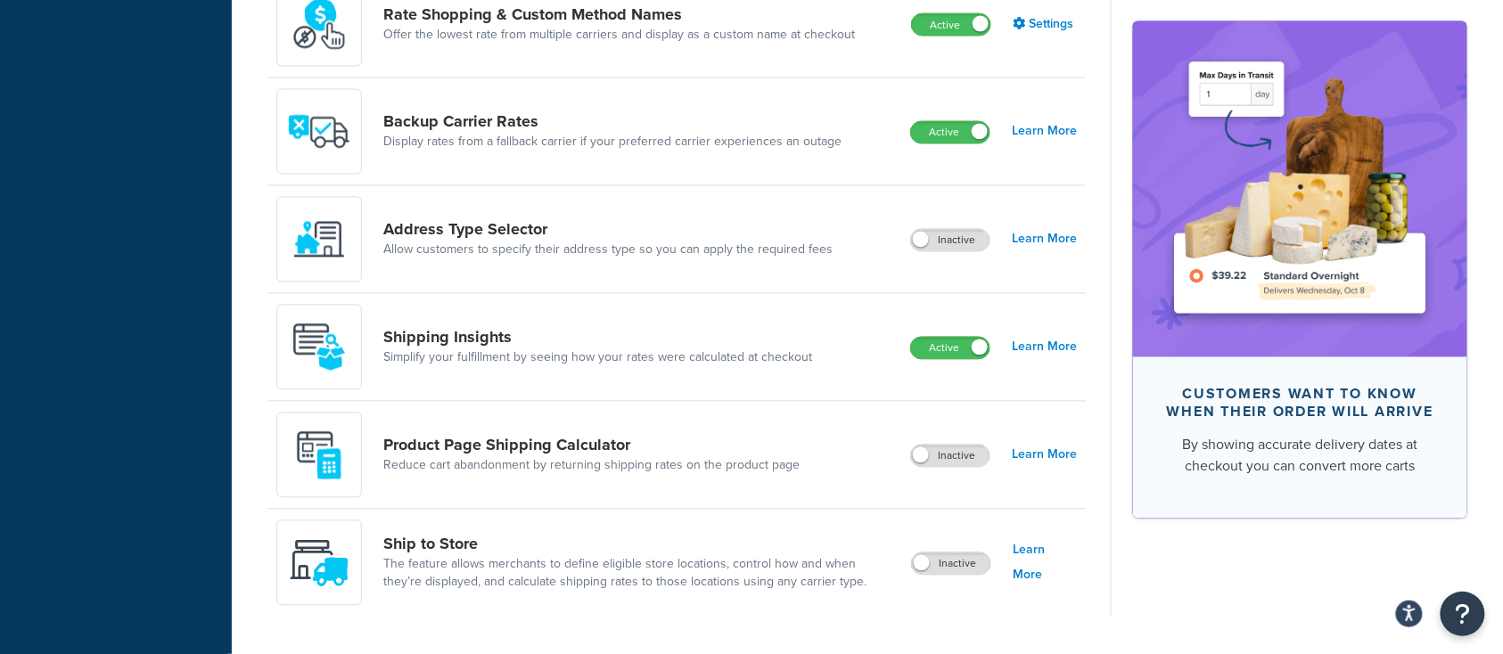
scroll to position [1120, 0]
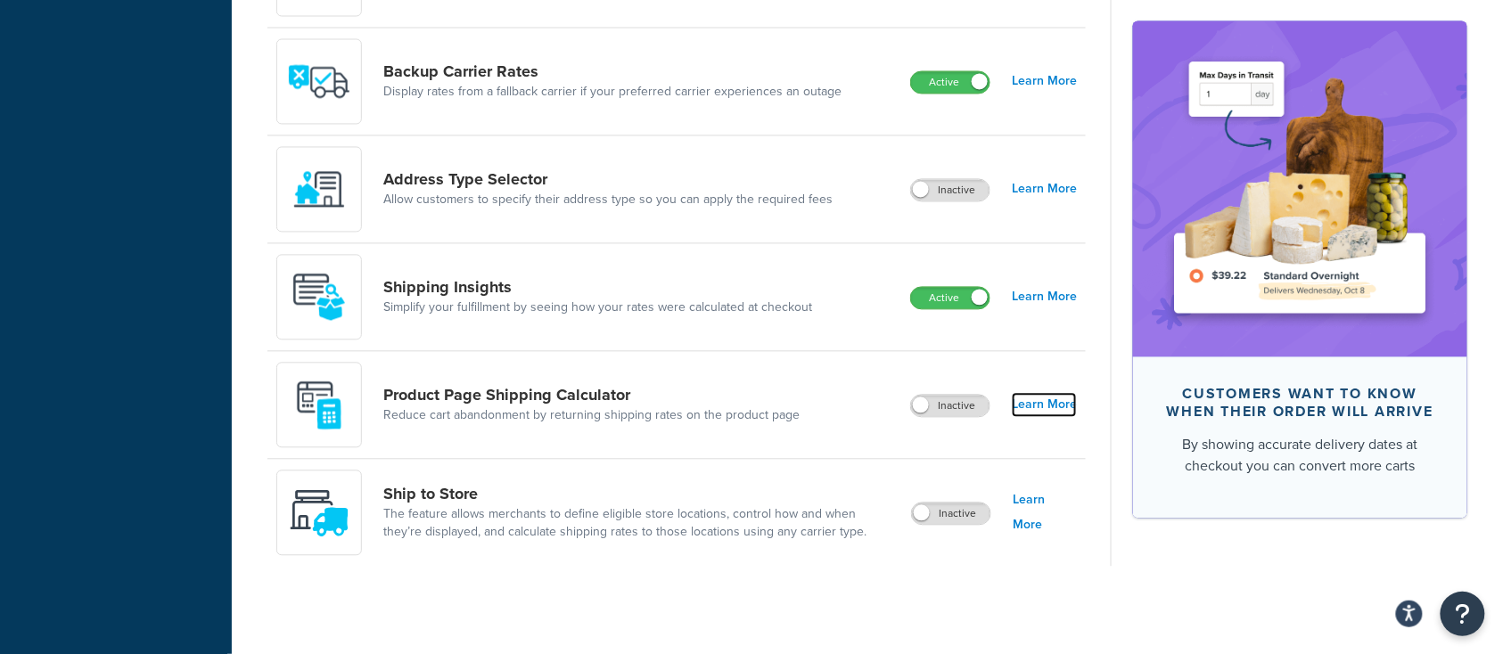
click at [1052, 407] on link "Learn More" at bounding box center [1044, 405] width 65 height 25
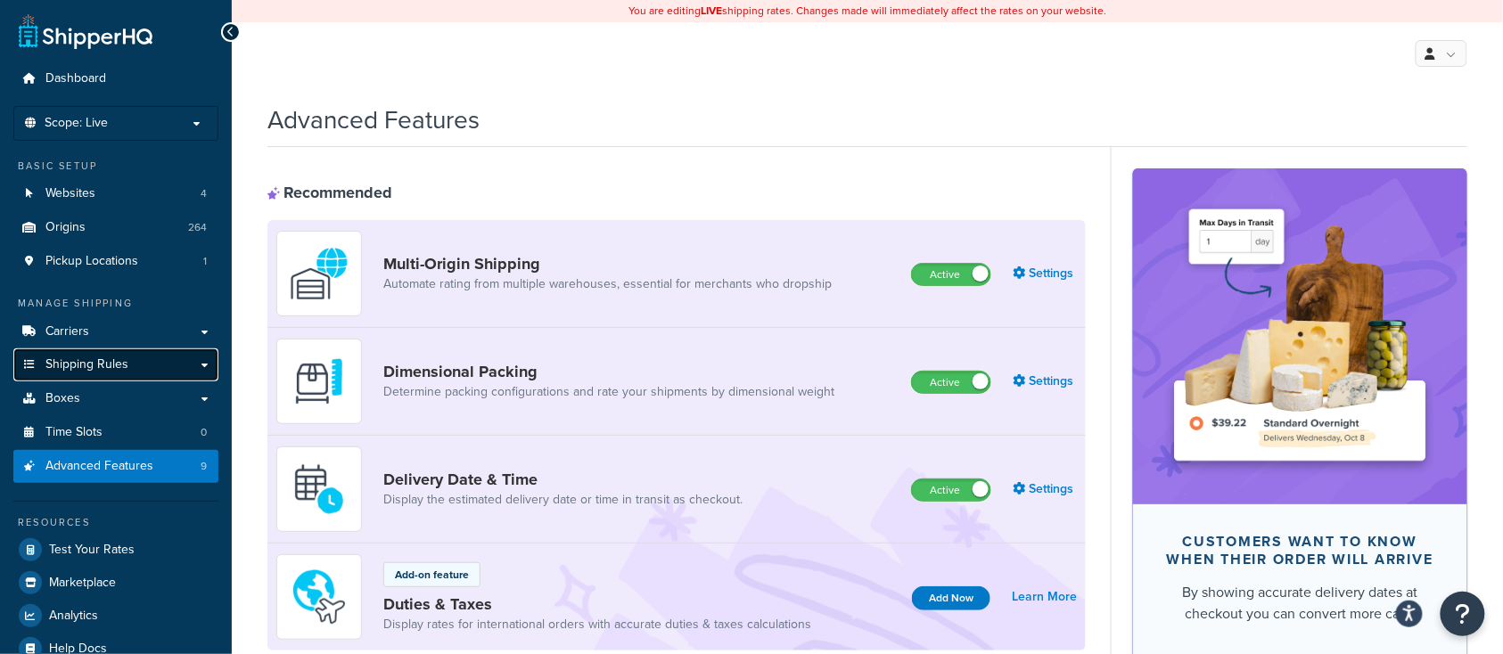
click at [134, 375] on link "Shipping Rules" at bounding box center [115, 365] width 205 height 33
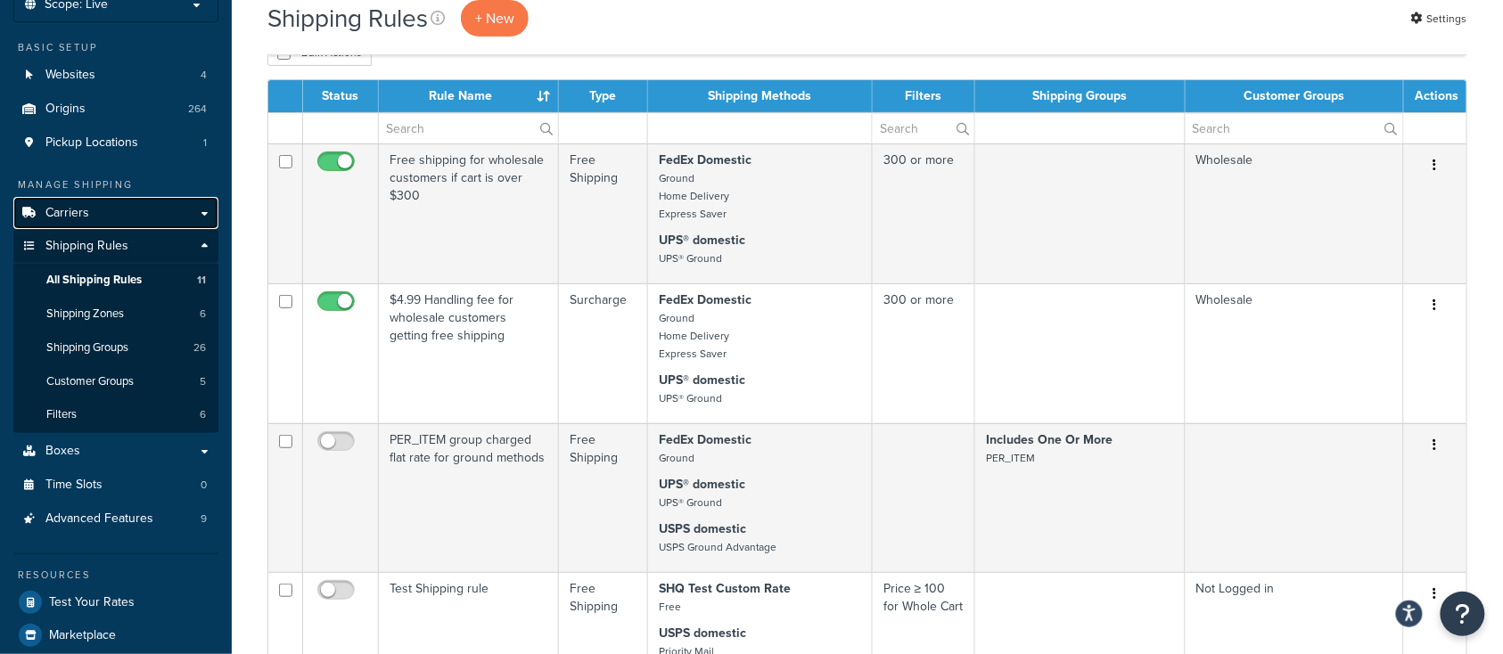
click at [89, 219] on link "Carriers" at bounding box center [115, 213] width 205 height 33
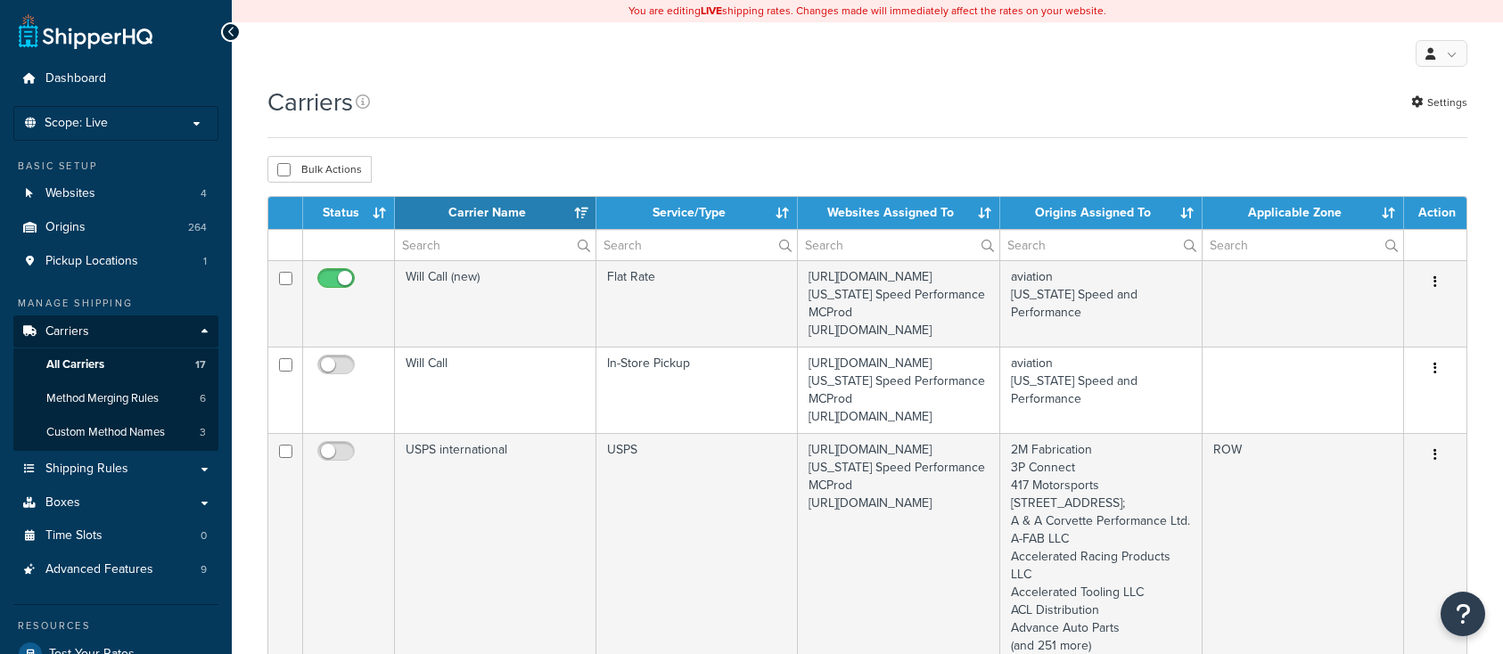
select select "15"
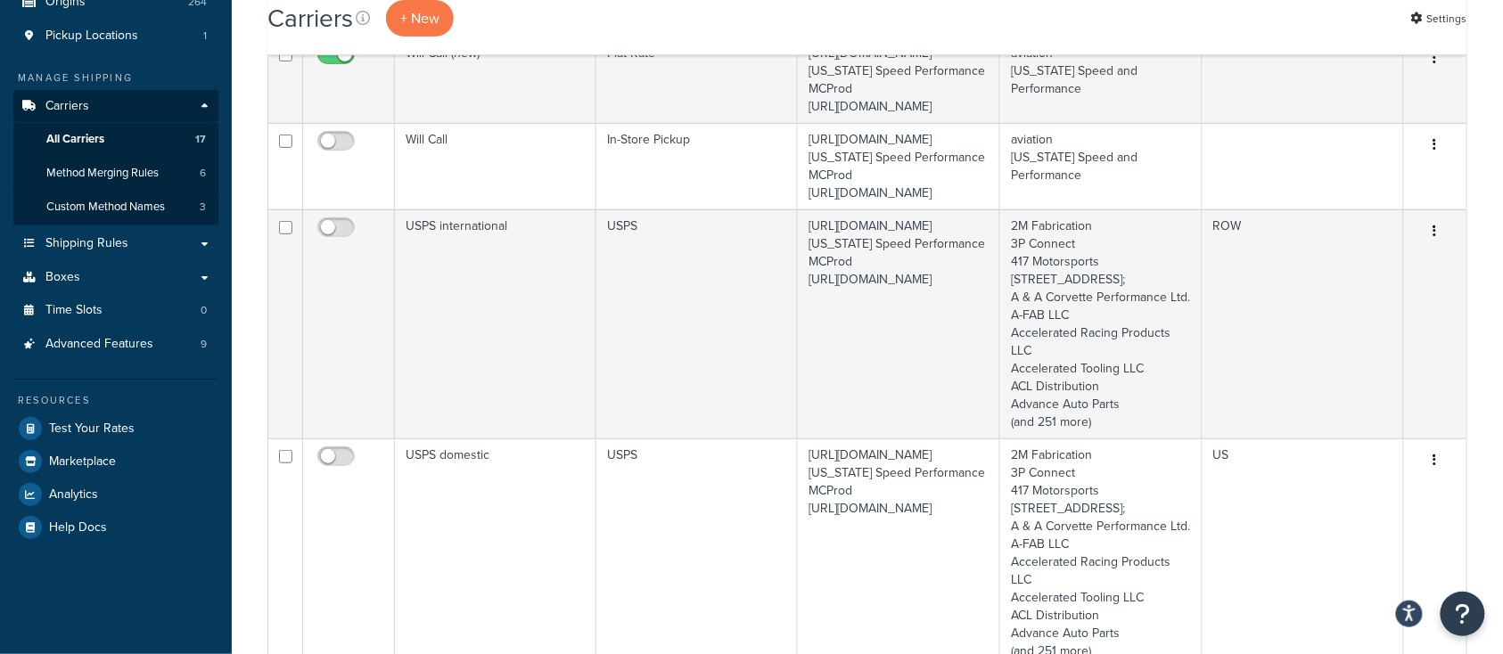
scroll to position [237, 0]
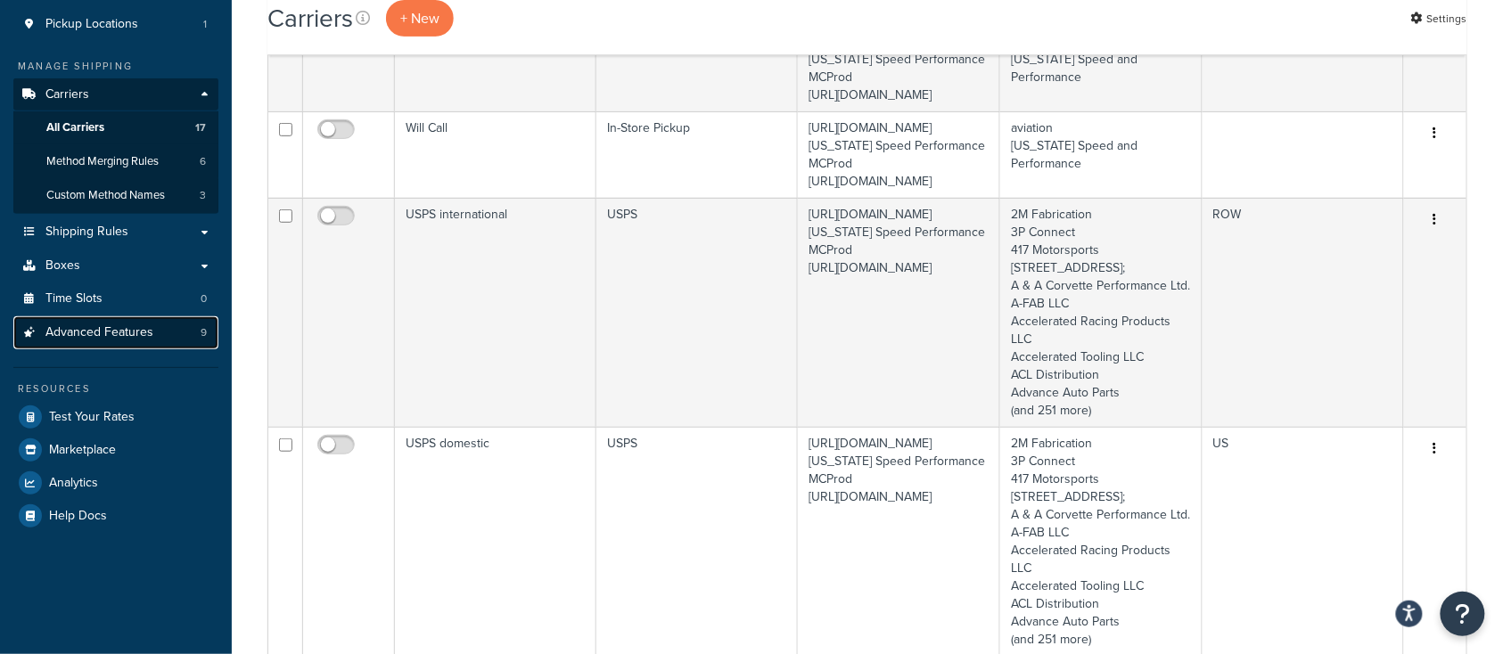
click at [128, 335] on span "Advanced Features" at bounding box center [99, 332] width 108 height 15
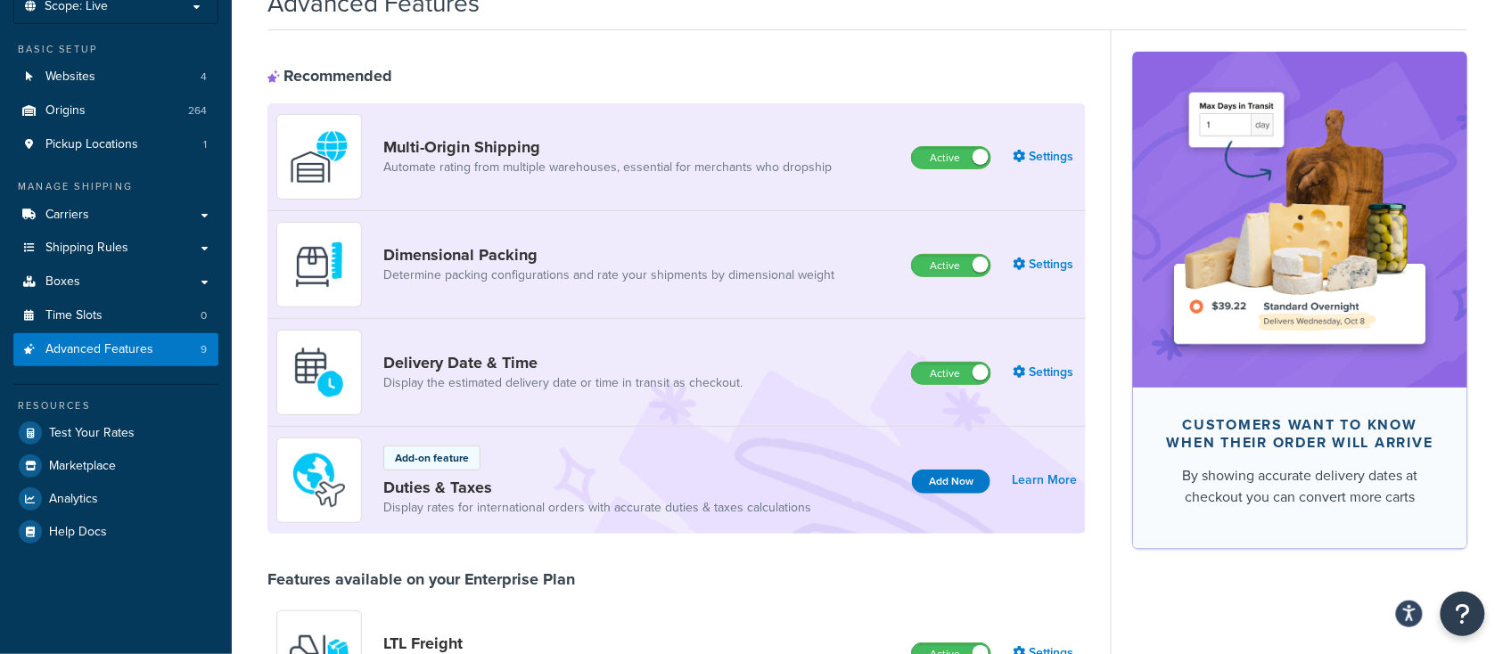
scroll to position [119, 0]
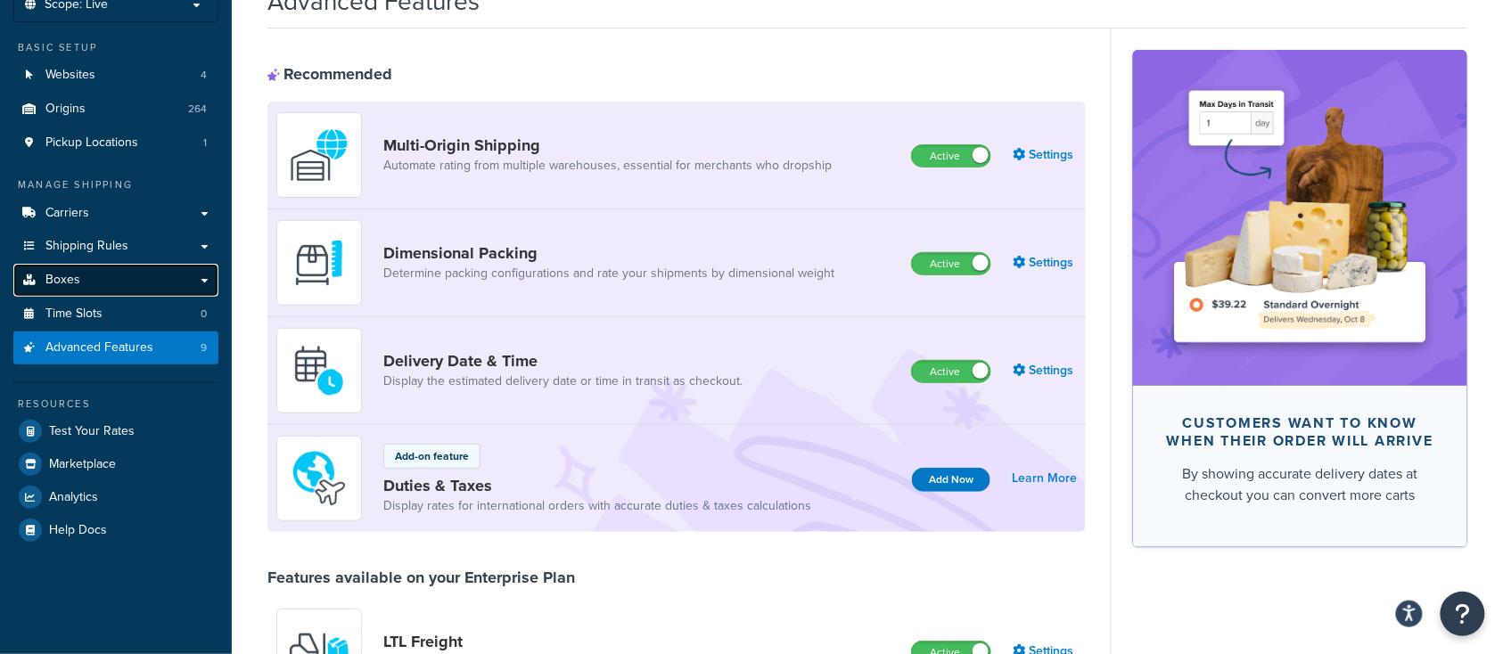
click at [88, 282] on link "Boxes" at bounding box center [115, 280] width 205 height 33
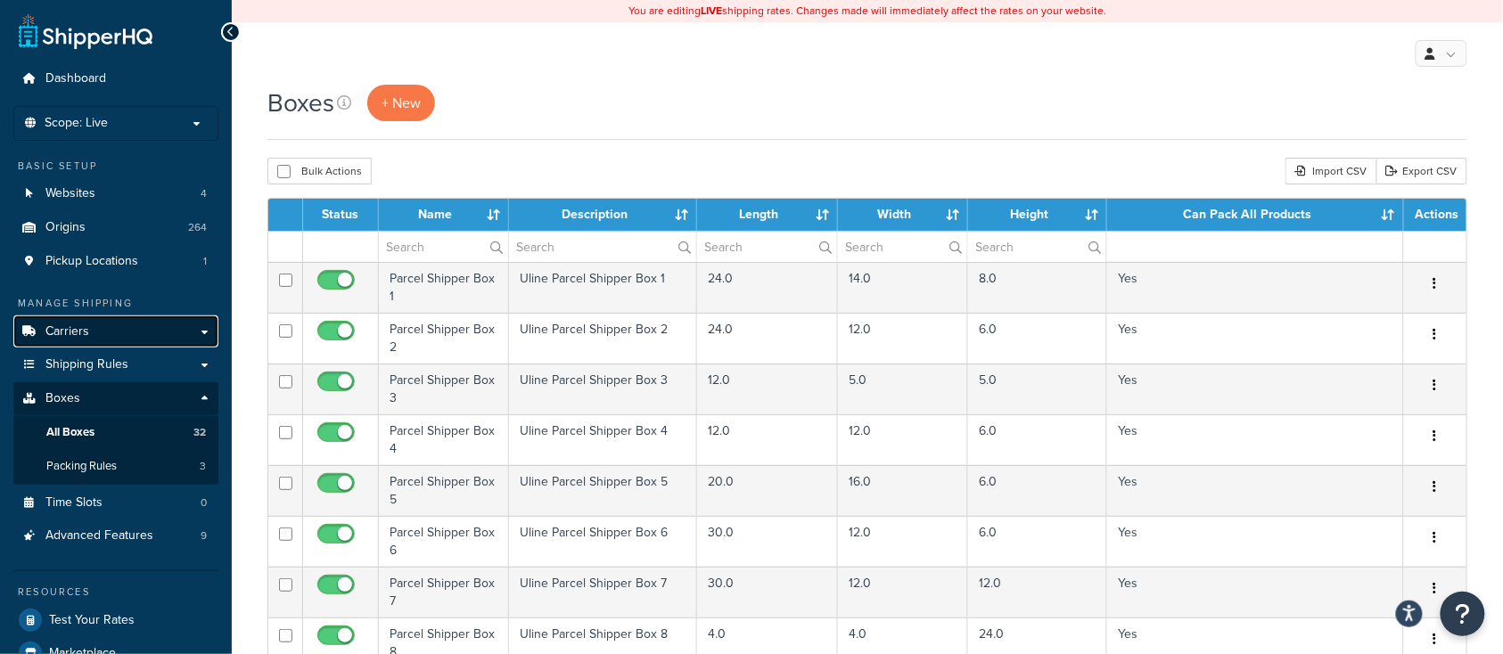
click at [107, 330] on link "Carriers" at bounding box center [115, 332] width 205 height 33
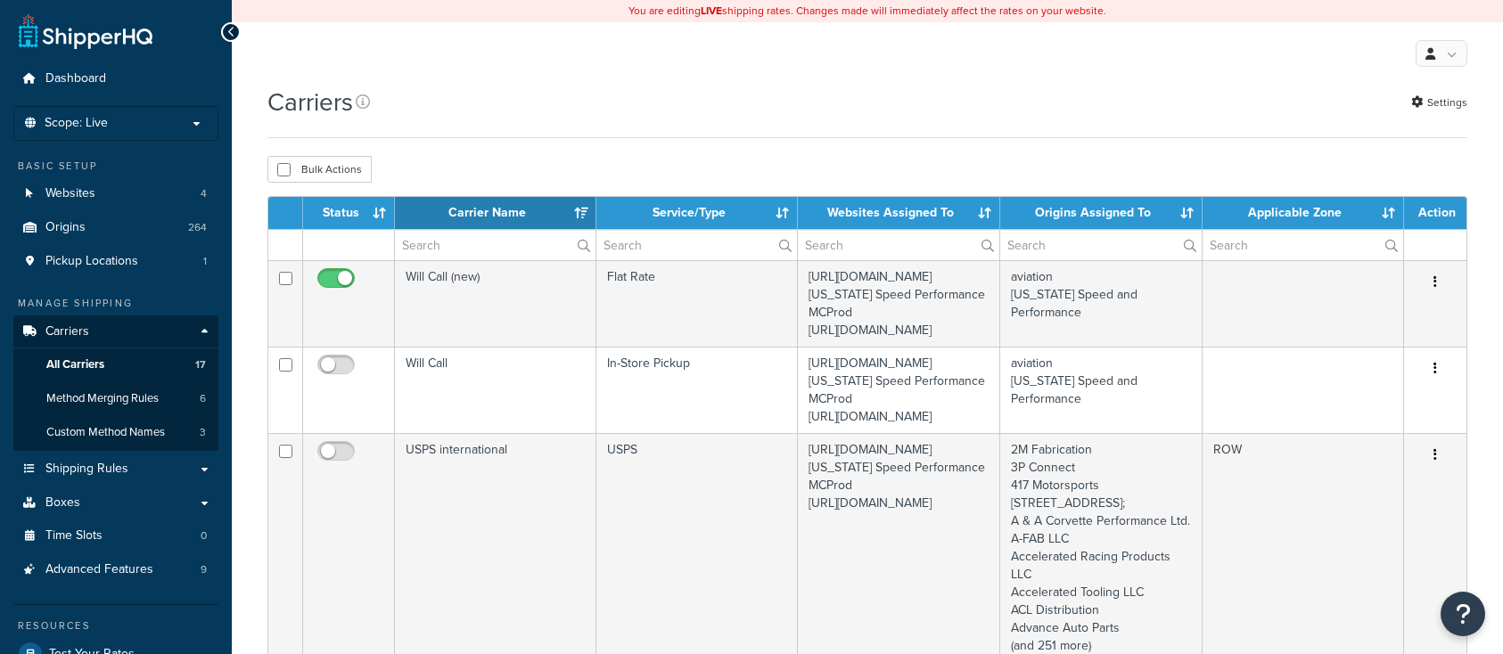
select select "15"
